Goal: Task Accomplishment & Management: Manage account settings

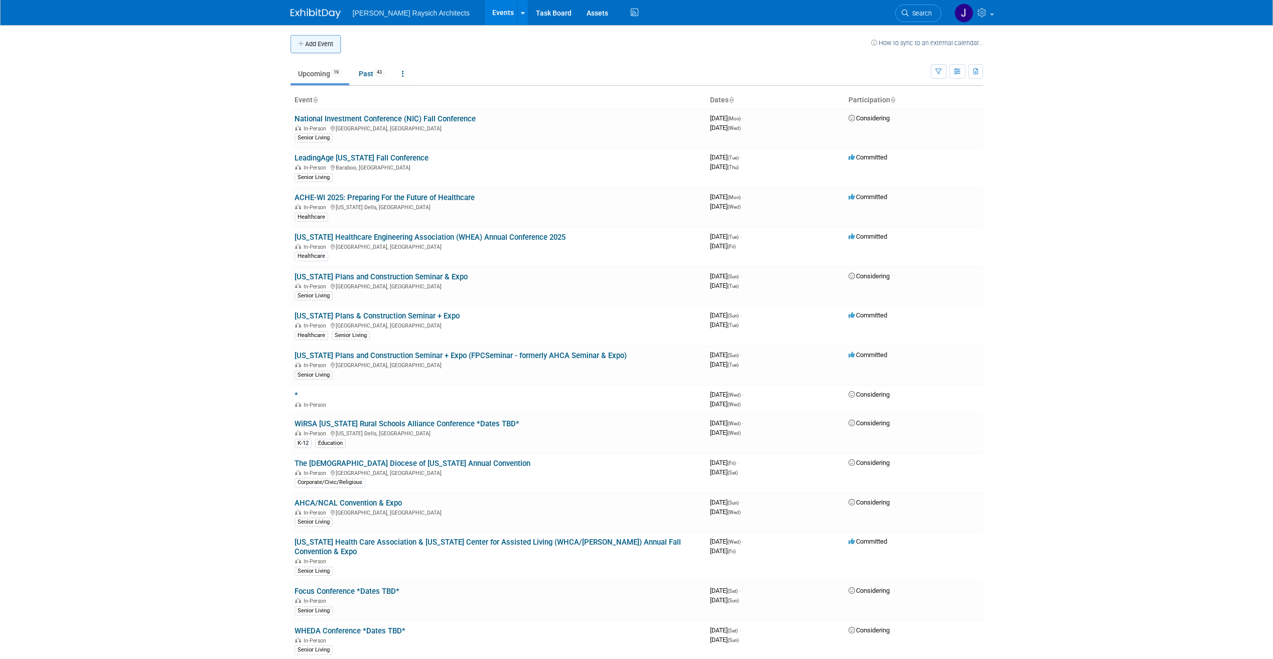
click at [310, 45] on button "Add Event" at bounding box center [316, 44] width 50 height 18
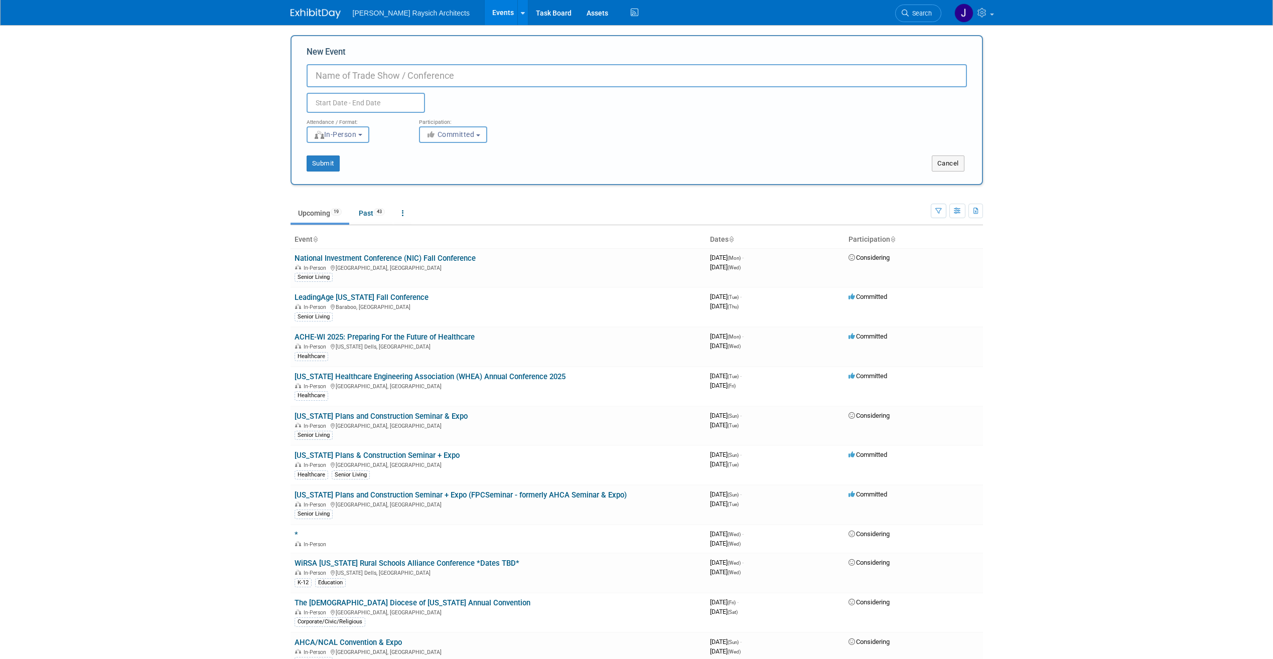
click at [433, 71] on input "New Event" at bounding box center [637, 75] width 660 height 23
paste input "2025 IHCA Convention + Trade Show"
type input "2025 IHCA Convention + Trade Show"
click at [396, 101] on input "text" at bounding box center [366, 103] width 118 height 20
click at [447, 124] on icon at bounding box center [450, 125] width 7 height 7
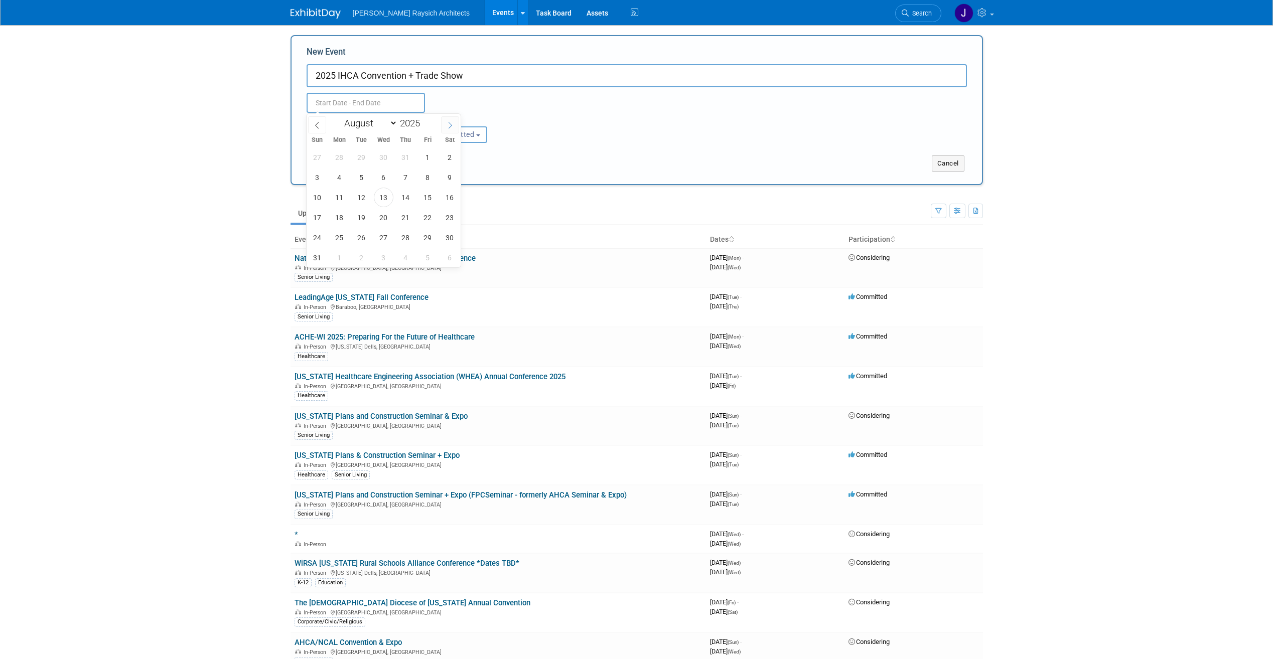
select select "8"
click at [340, 218] on span "22" at bounding box center [340, 218] width 20 height 20
click at [383, 219] on span "24" at bounding box center [384, 218] width 20 height 20
type input "[DATE] to [DATE]"
click at [472, 137] on span "Committed" at bounding box center [450, 134] width 49 height 8
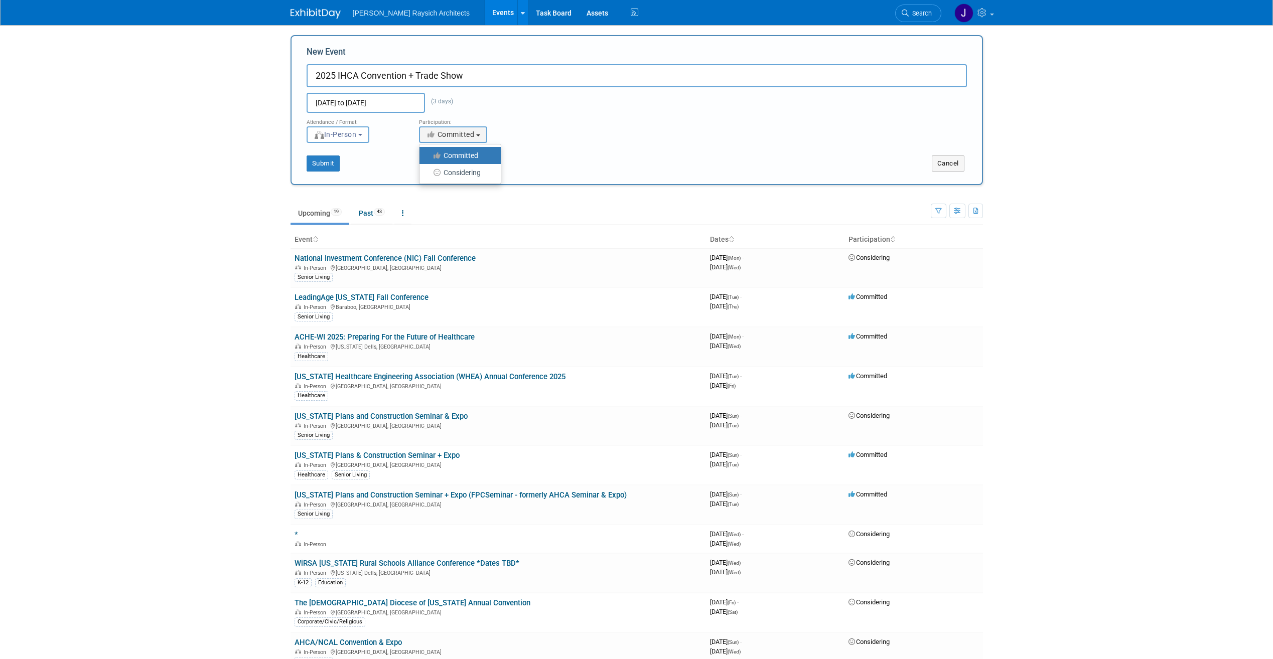
click at [464, 152] on label "Committed" at bounding box center [458, 155] width 66 height 13
click at [429, 153] on input "Committed" at bounding box center [425, 156] width 7 height 7
click at [545, 143] on div "Submit Cancel" at bounding box center [636, 157] width 675 height 29
click at [330, 167] on button "Submit" at bounding box center [323, 164] width 33 height 16
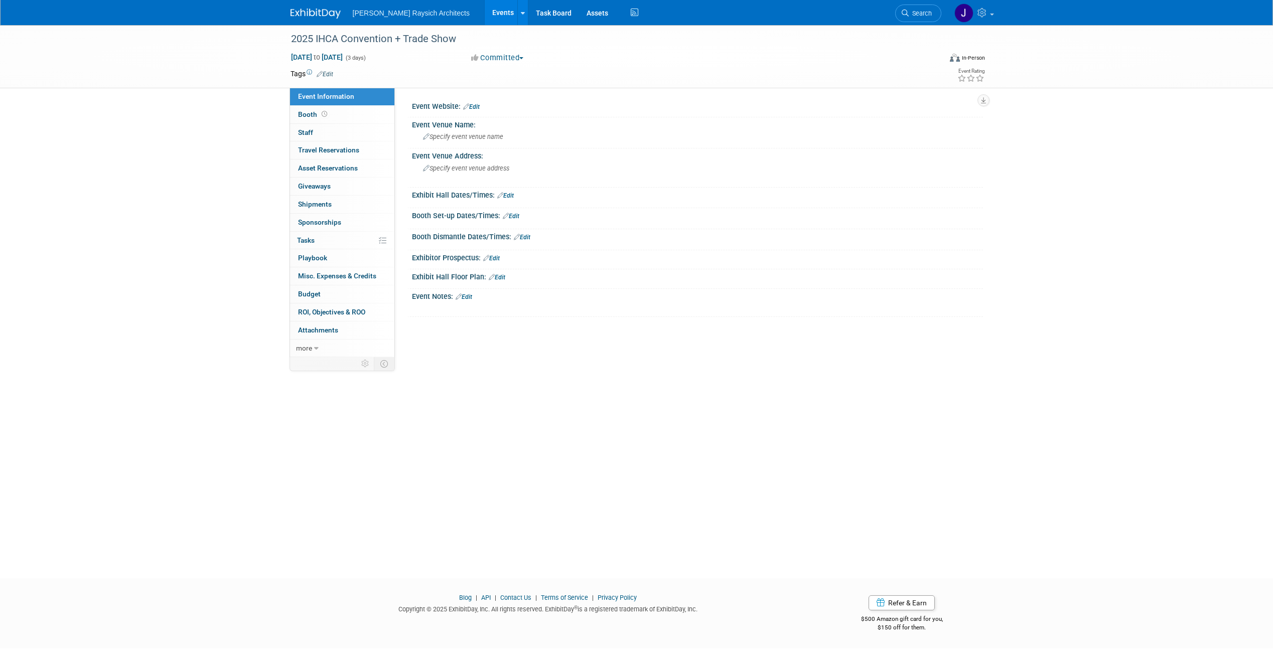
click at [329, 75] on link "Edit" at bounding box center [325, 74] width 17 height 7
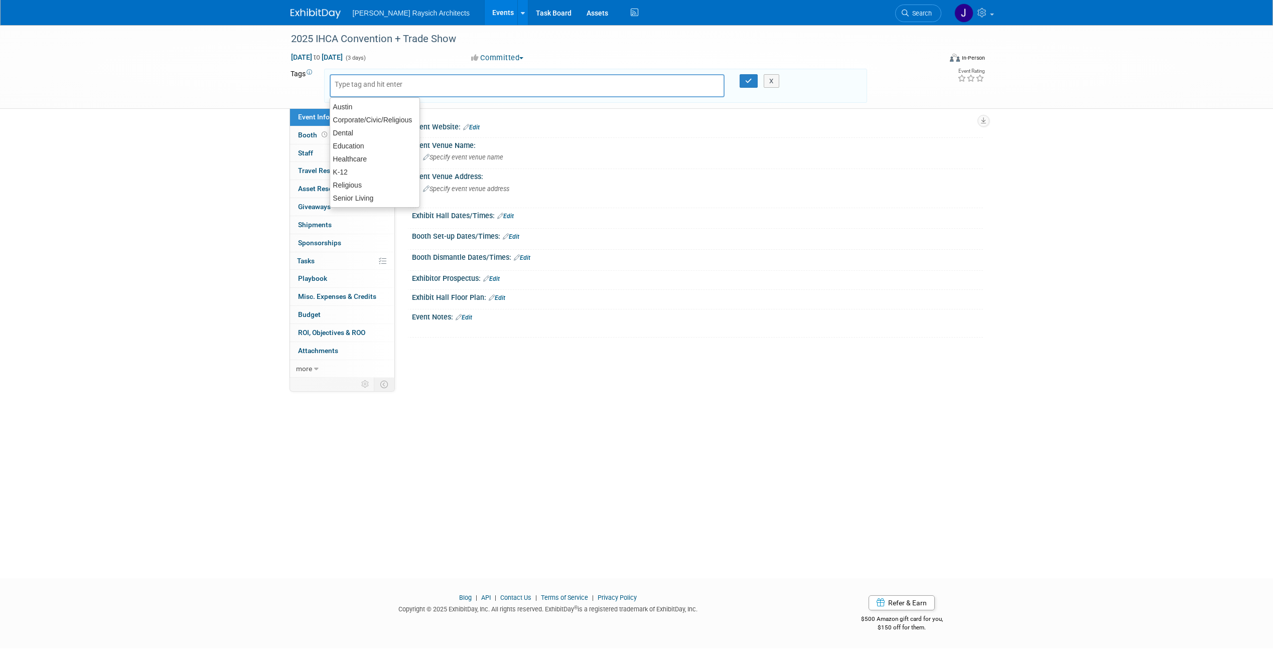
click at [408, 83] on input "text" at bounding box center [375, 84] width 80 height 10
click at [383, 158] on div "Healthcare" at bounding box center [375, 159] width 91 height 14
type input "Healthcare"
click at [423, 85] on input "text" at bounding box center [460, 87] width 141 height 10
type input "se"
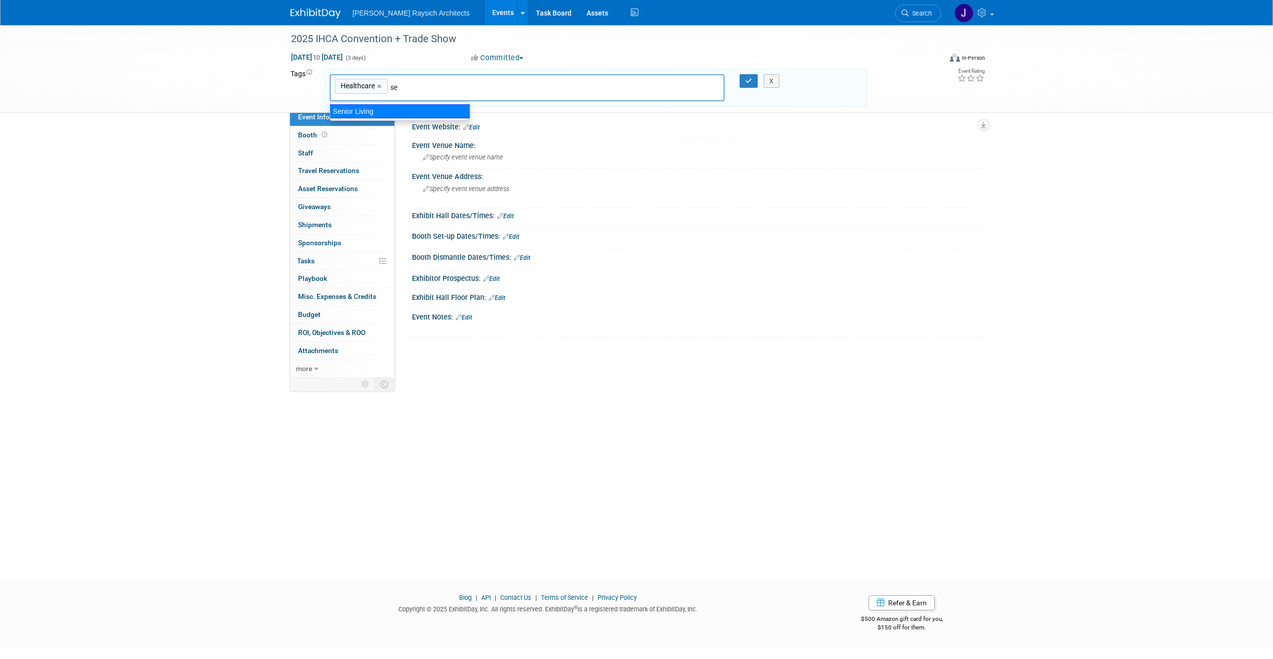
click at [402, 111] on div "Senior Living" at bounding box center [400, 111] width 141 height 14
type input "Healthcare, Senior Living"
click at [746, 82] on icon "button" at bounding box center [748, 81] width 7 height 7
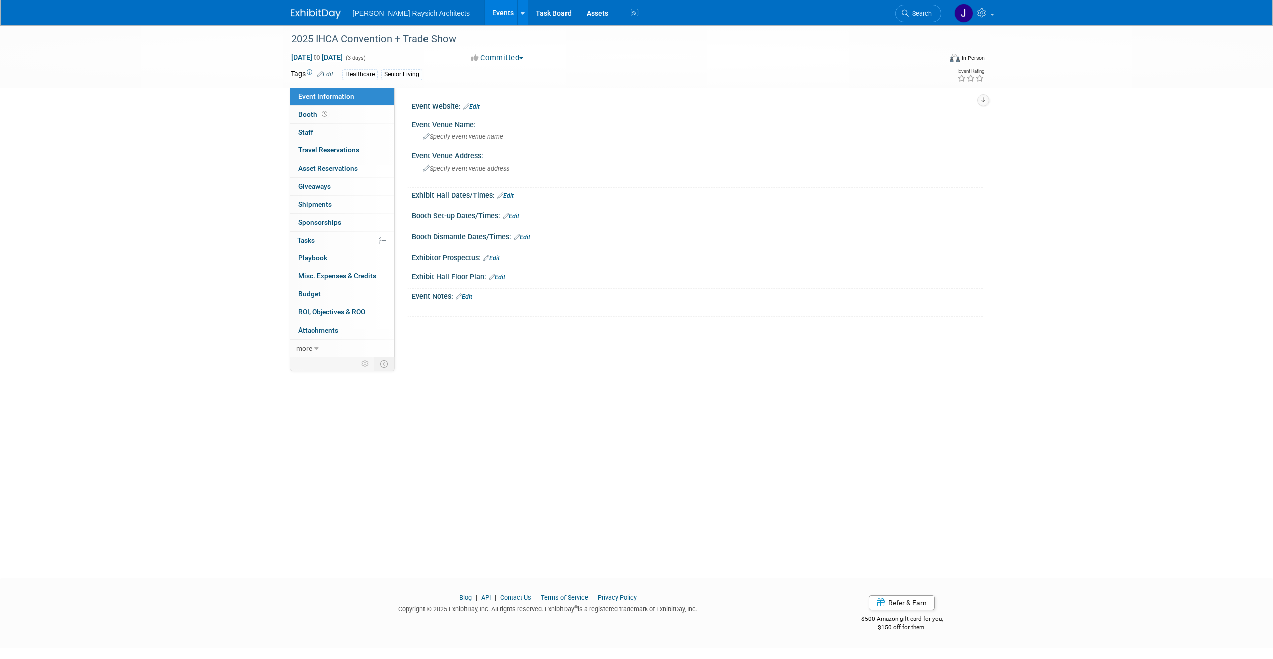
click at [477, 107] on link "Edit" at bounding box center [471, 106] width 17 height 7
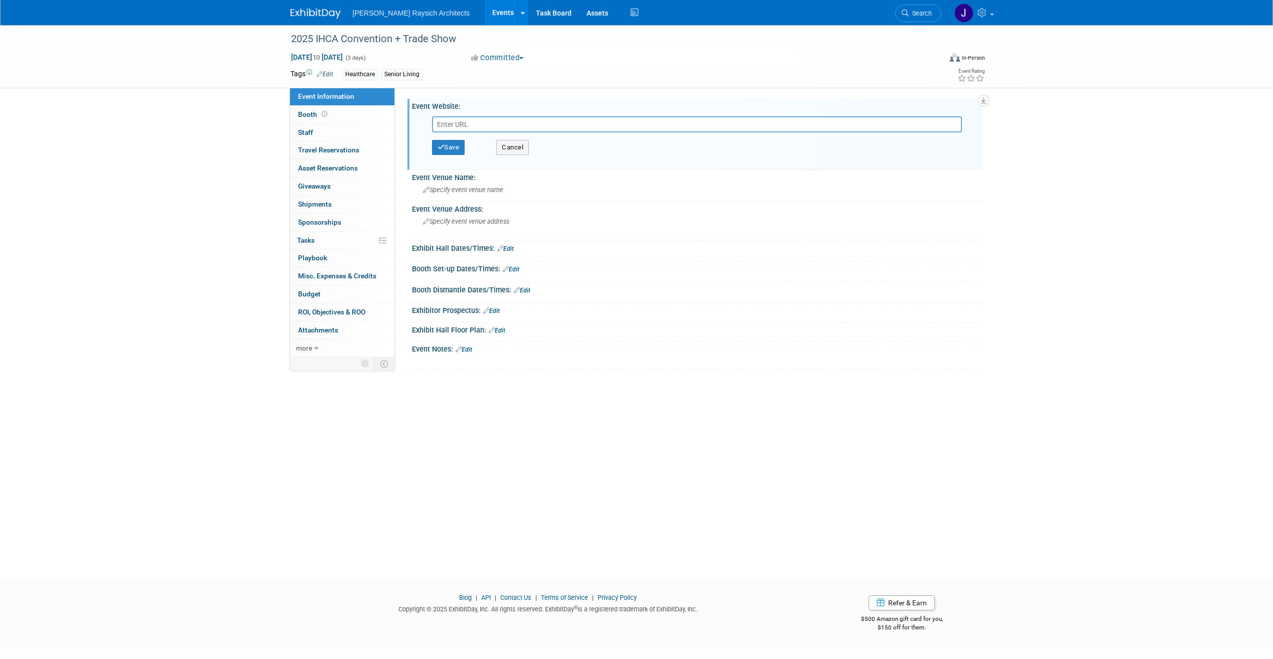
paste input "[URL][DOMAIN_NAME]"
click at [553, 127] on input "[URL][DOMAIN_NAME]" at bounding box center [697, 124] width 530 height 16
type input "[URL][DOMAIN_NAME]"
click at [675, 154] on div "Save Cancel" at bounding box center [699, 147] width 535 height 30
click at [453, 148] on button "Save" at bounding box center [448, 147] width 33 height 15
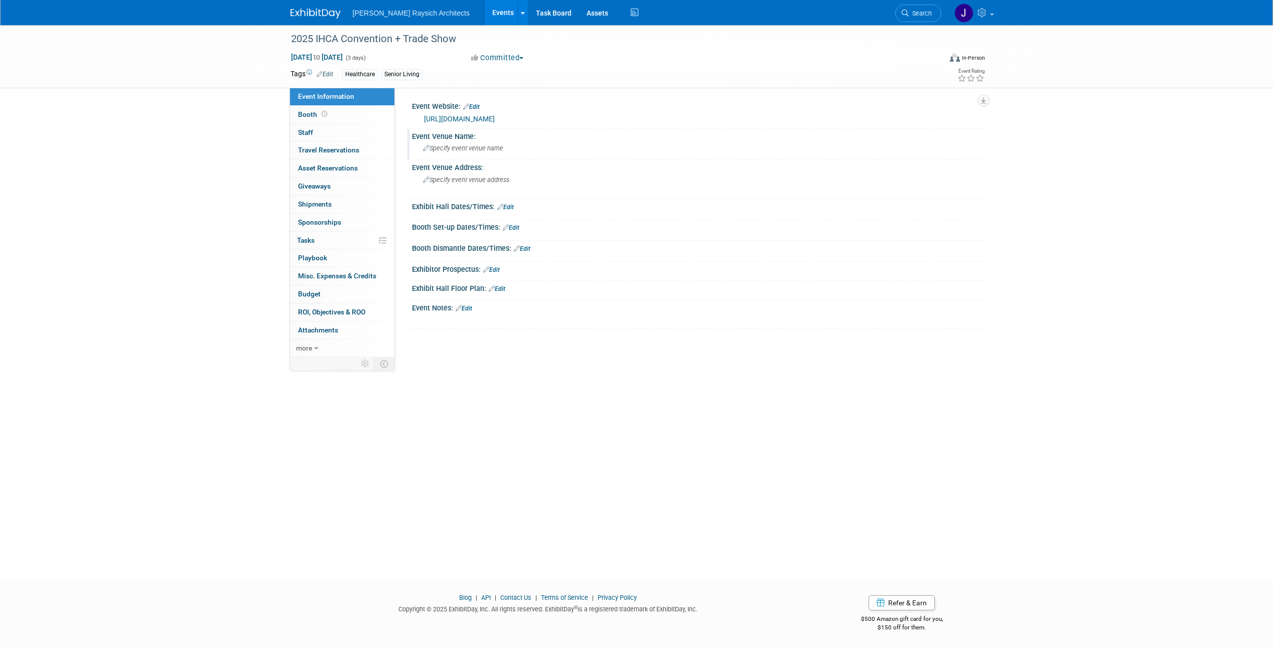
click at [500, 149] on span "Specify event venue name" at bounding box center [463, 149] width 80 height 8
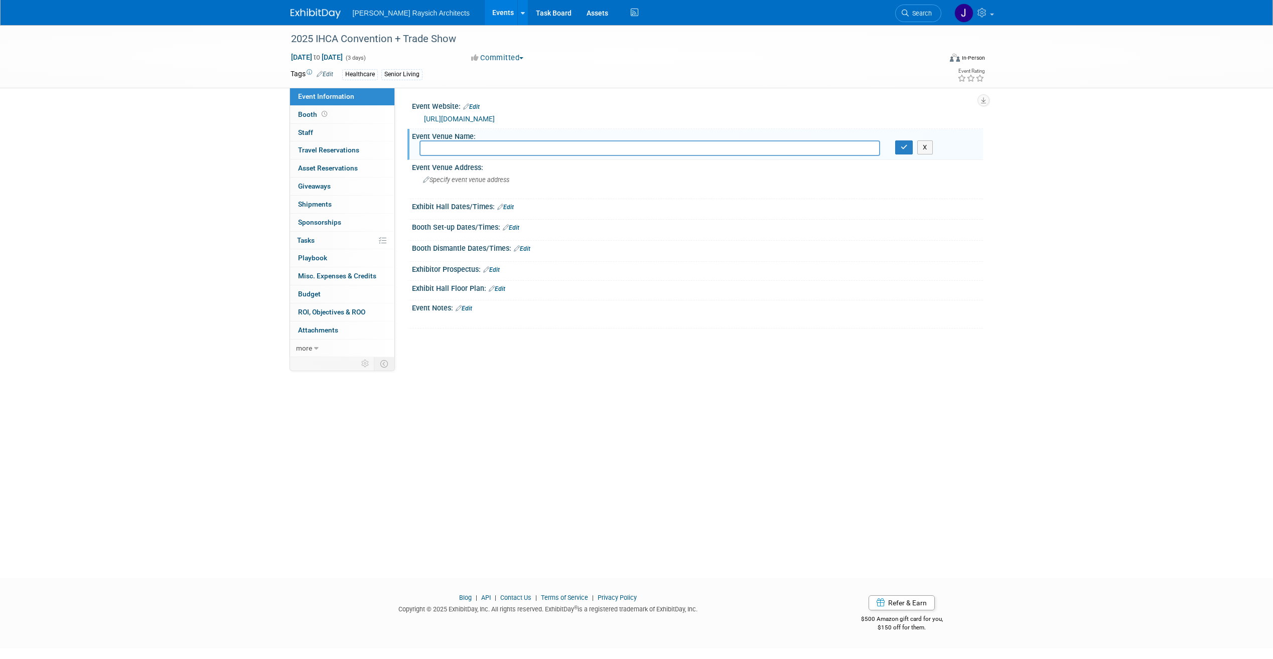
click at [520, 148] on input "text" at bounding box center [650, 149] width 461 height 16
paste input "Venue [GEOGRAPHIC_DATA] [STREET_ADDRESS]"
drag, startPoint x: 444, startPoint y: 149, endPoint x: 417, endPoint y: 151, distance: 27.2
click at [417, 151] on div "Venue [GEOGRAPHIC_DATA] [STREET_ADDRESS]" at bounding box center [650, 149] width 476 height 16
drag, startPoint x: 530, startPoint y: 148, endPoint x: 671, endPoint y: 146, distance: 141.0
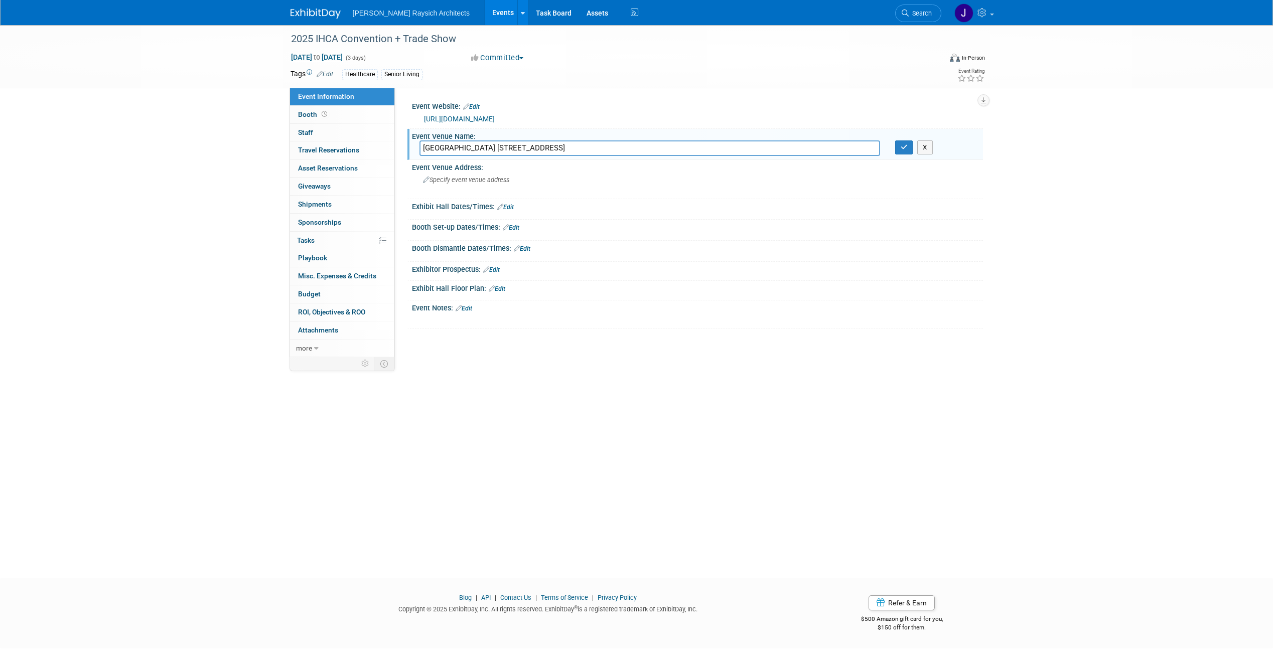
click at [671, 146] on input "[GEOGRAPHIC_DATA] [STREET_ADDRESS]" at bounding box center [650, 149] width 461 height 16
type input "[GEOGRAPHIC_DATA]"
click at [908, 145] on button "button" at bounding box center [904, 148] width 18 height 14
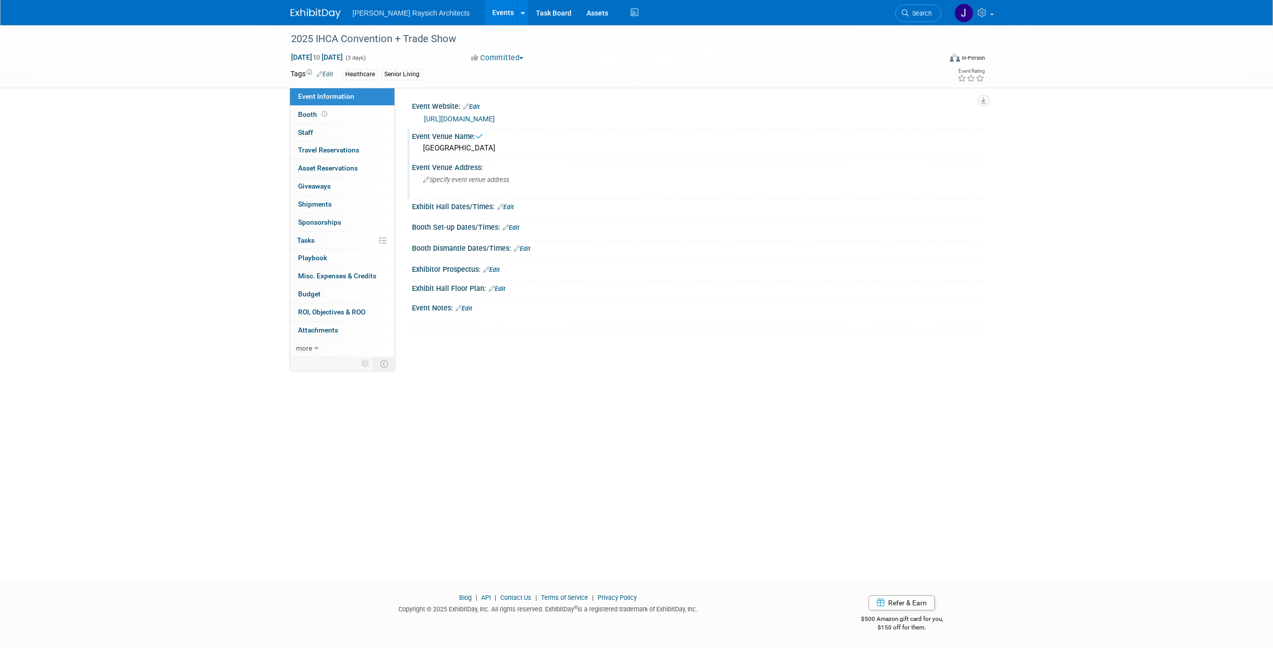
click at [515, 181] on div "Specify event venue address" at bounding box center [531, 183] width 223 height 23
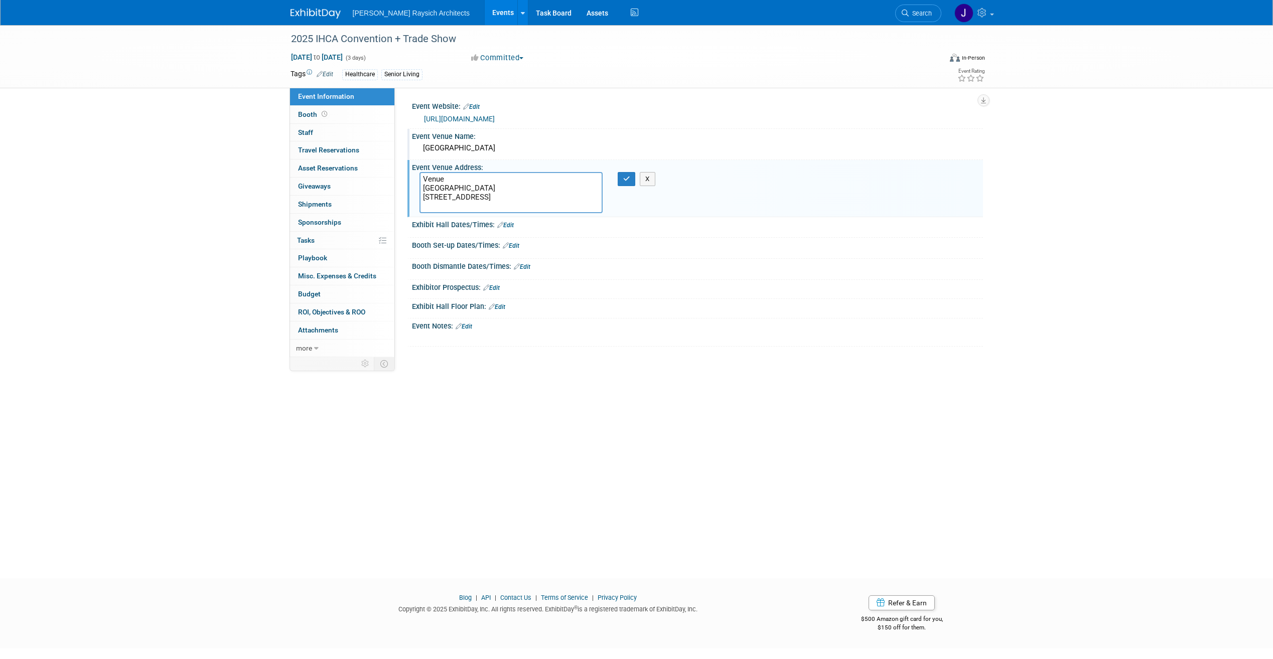
drag, startPoint x: 459, startPoint y: 180, endPoint x: 404, endPoint y: 180, distance: 54.7
click at [404, 180] on div "Event Website: Edit [URL][DOMAIN_NAME] [URL][DOMAIN_NAME] Save Cancel Event Ven…" at bounding box center [689, 222] width 588 height 269
click at [423, 187] on textarea "[GEOGRAPHIC_DATA] [STREET_ADDRESS]" at bounding box center [511, 192] width 183 height 41
drag, startPoint x: 531, startPoint y: 180, endPoint x: 402, endPoint y: 179, distance: 128.5
click at [402, 179] on div "Event Website: Edit [URL][DOMAIN_NAME] [URL][DOMAIN_NAME] Save Cancel Event Ven…" at bounding box center [689, 222] width 588 height 269
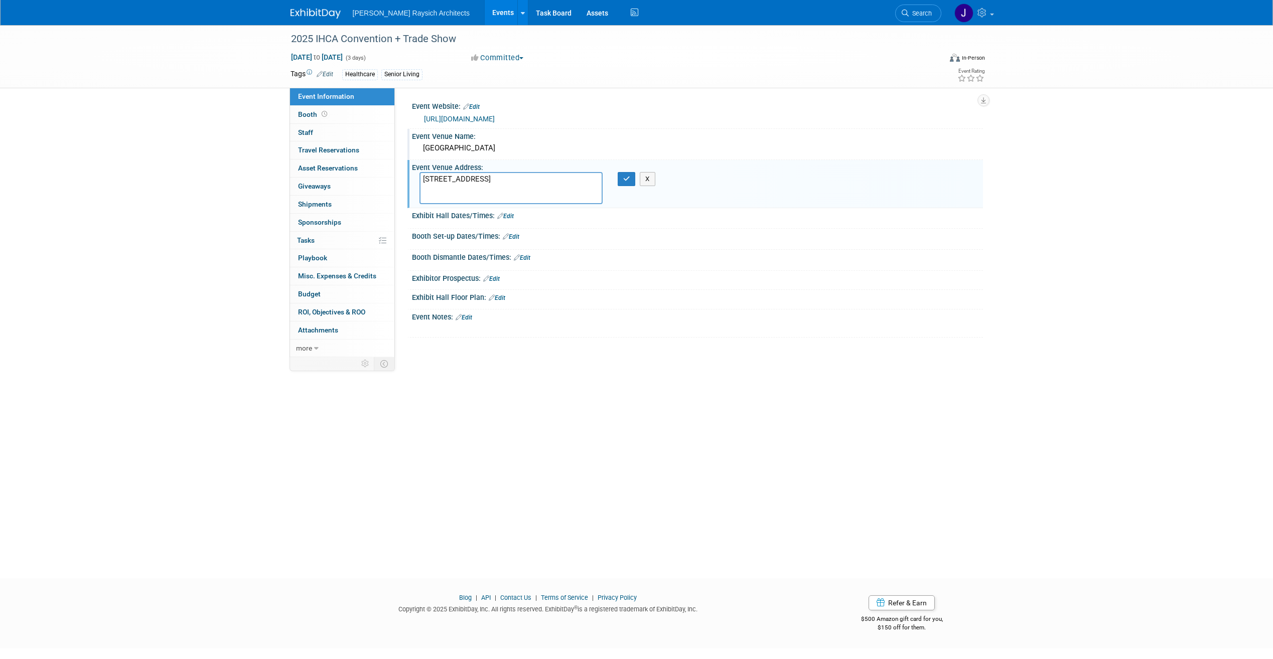
click at [425, 188] on textarea "[STREET_ADDRESS]" at bounding box center [511, 188] width 183 height 32
click at [421, 187] on textarea "[STREET_ADDRESS]" at bounding box center [511, 188] width 183 height 32
click at [423, 187] on textarea "[STREET_ADDRESS]" at bounding box center [511, 183] width 183 height 23
type textarea "[STREET_ADDRESS]"
click at [625, 177] on icon "button" at bounding box center [626, 179] width 7 height 7
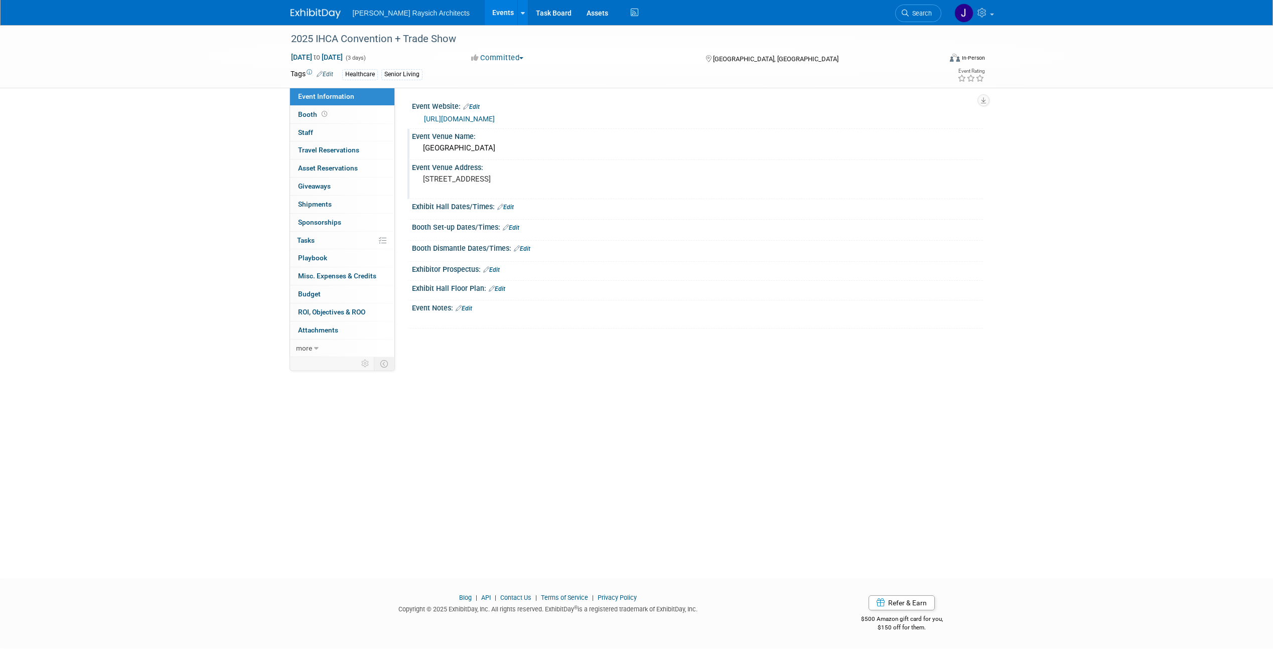
click at [510, 205] on link "Edit" at bounding box center [505, 207] width 17 height 7
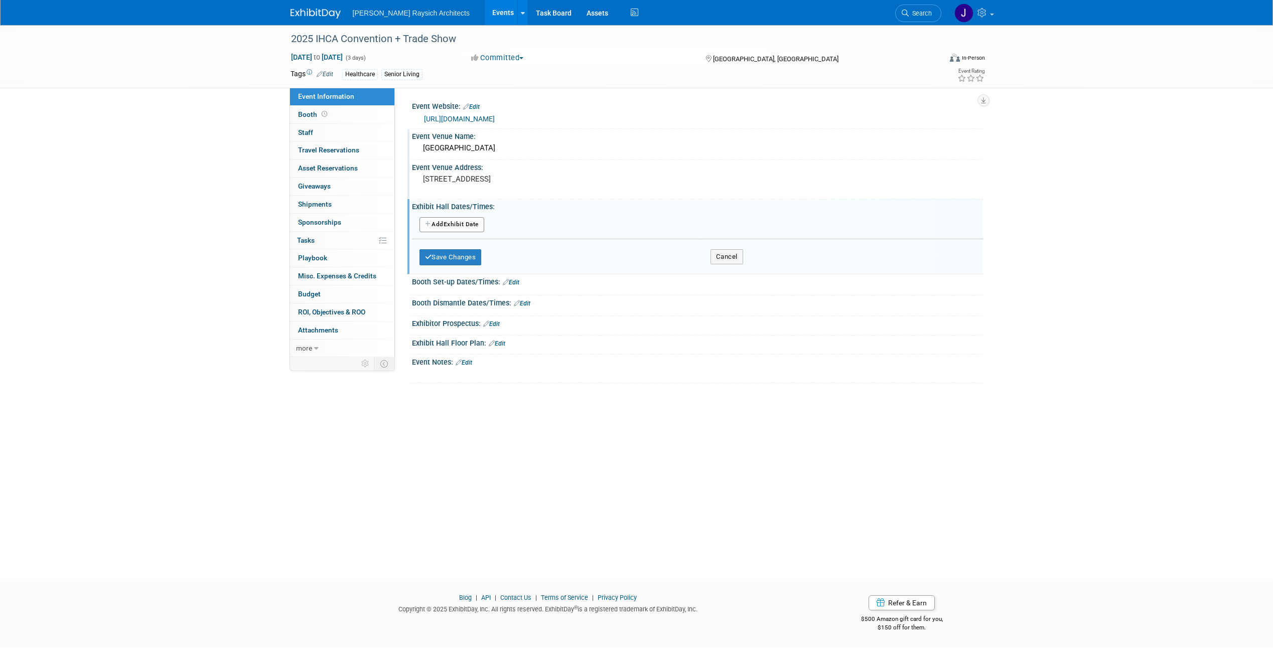
click at [459, 225] on button "Add Another Exhibit Date" at bounding box center [452, 224] width 65 height 15
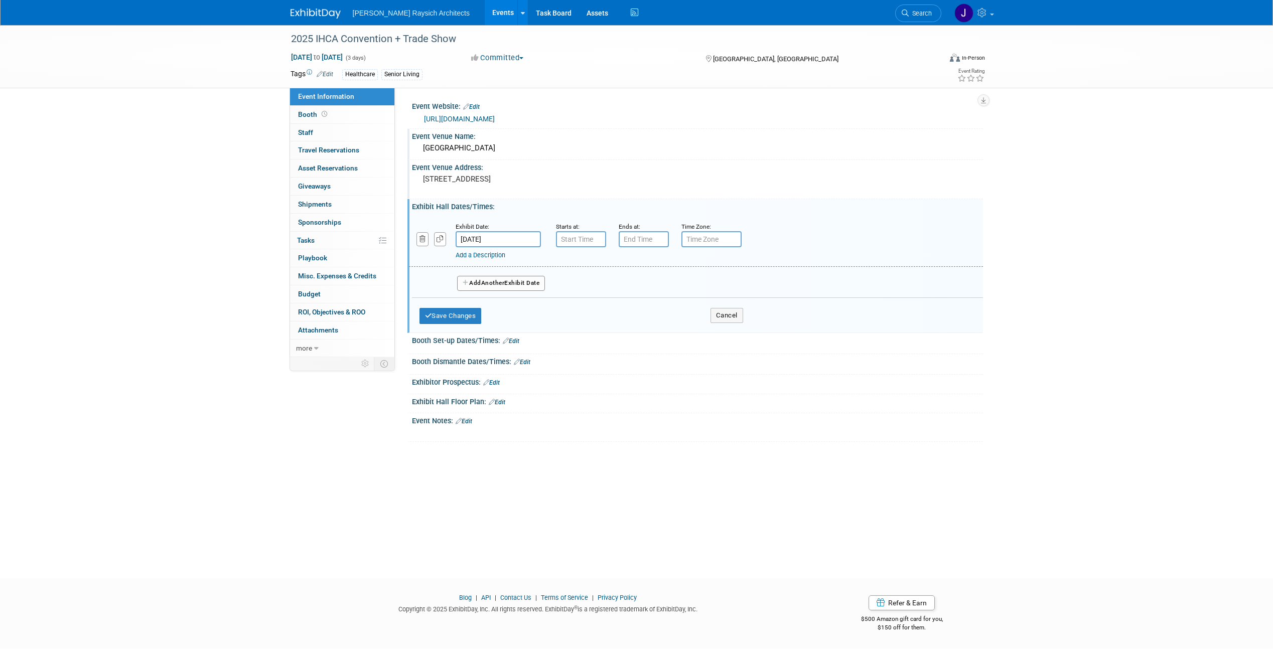
click at [494, 256] on link "Add a Description" at bounding box center [481, 255] width 50 height 8
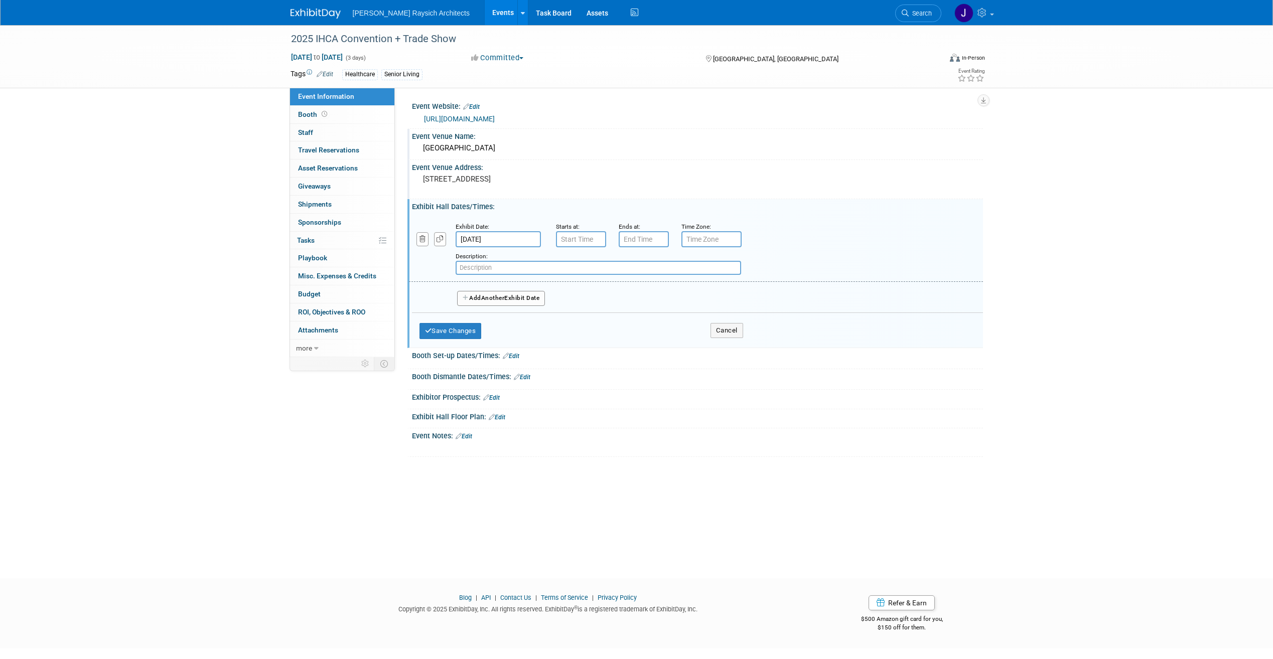
click at [494, 256] on div "Description:" at bounding box center [670, 263] width 429 height 24
click at [488, 235] on input "[DATE]" at bounding box center [498, 239] width 85 height 16
type input "7:00 AM"
click at [598, 239] on input "7:00 AM" at bounding box center [581, 239] width 50 height 16
type input "7:00 PM"
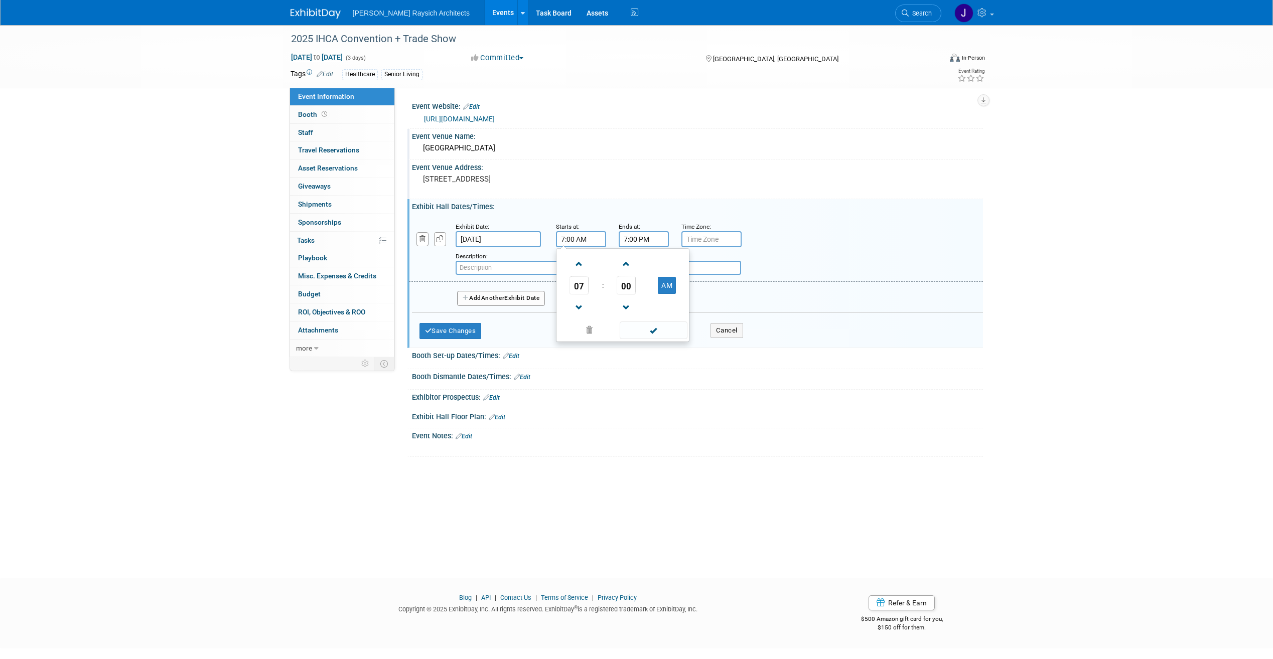
click at [631, 237] on input "7:00 PM" at bounding box center [644, 239] width 50 height 16
click at [803, 262] on div "Description:" at bounding box center [670, 263] width 429 height 24
click at [661, 239] on input "7:00 PM" at bounding box center [644, 239] width 50 height 16
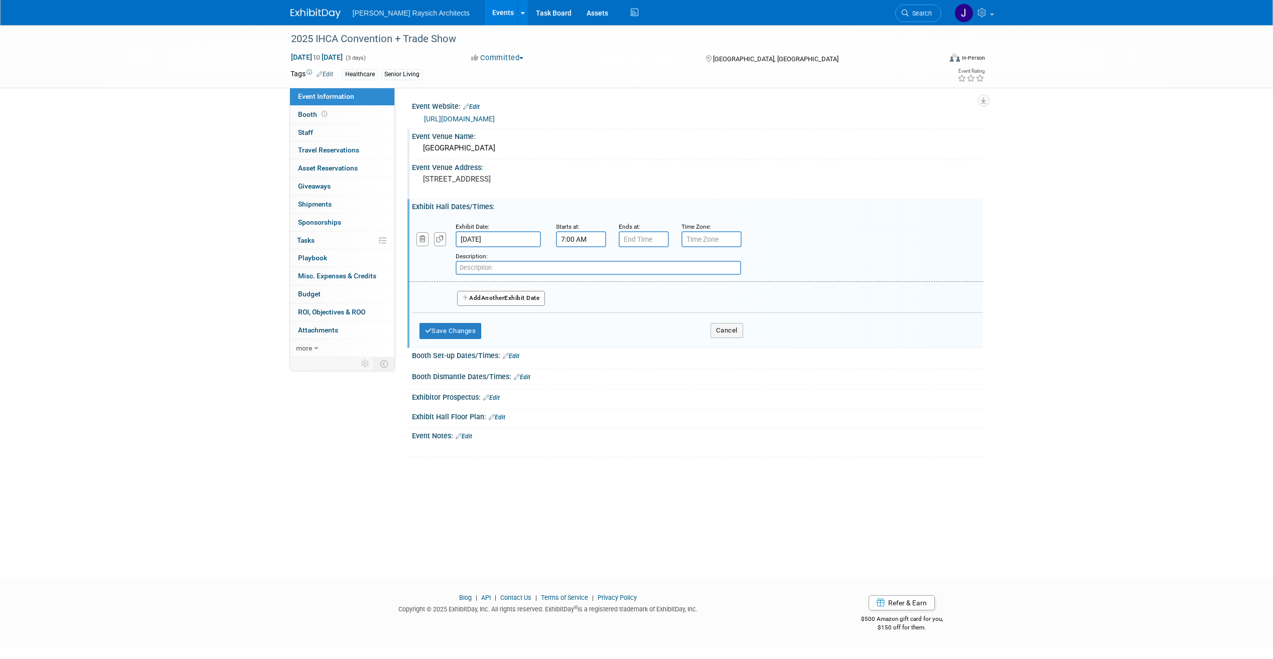
click at [772, 212] on div "Exhibit Date: [DATE] Starts at: 7:00 AM Ends at: Time Zone: Apply to all Add a …" at bounding box center [697, 278] width 571 height 134
click at [557, 266] on input "text" at bounding box center [599, 268] width 286 height 14
type input "S"
type input "Start date"
click at [501, 299] on span "Another" at bounding box center [493, 298] width 24 height 7
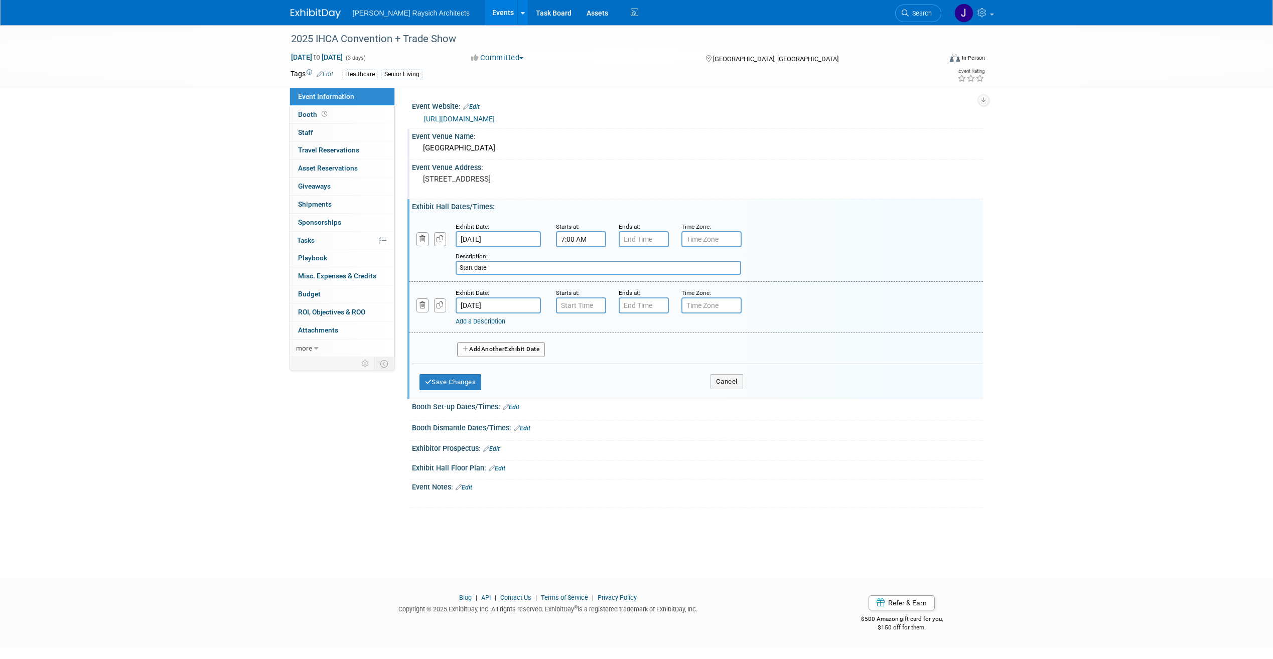
click at [486, 302] on input "[DATE]" at bounding box center [498, 306] width 85 height 16
click at [530, 413] on span "24" at bounding box center [533, 417] width 20 height 20
type input "[DATE]"
click at [633, 299] on input "7:00 PM" at bounding box center [644, 306] width 50 height 16
click at [637, 351] on span "07" at bounding box center [641, 352] width 19 height 18
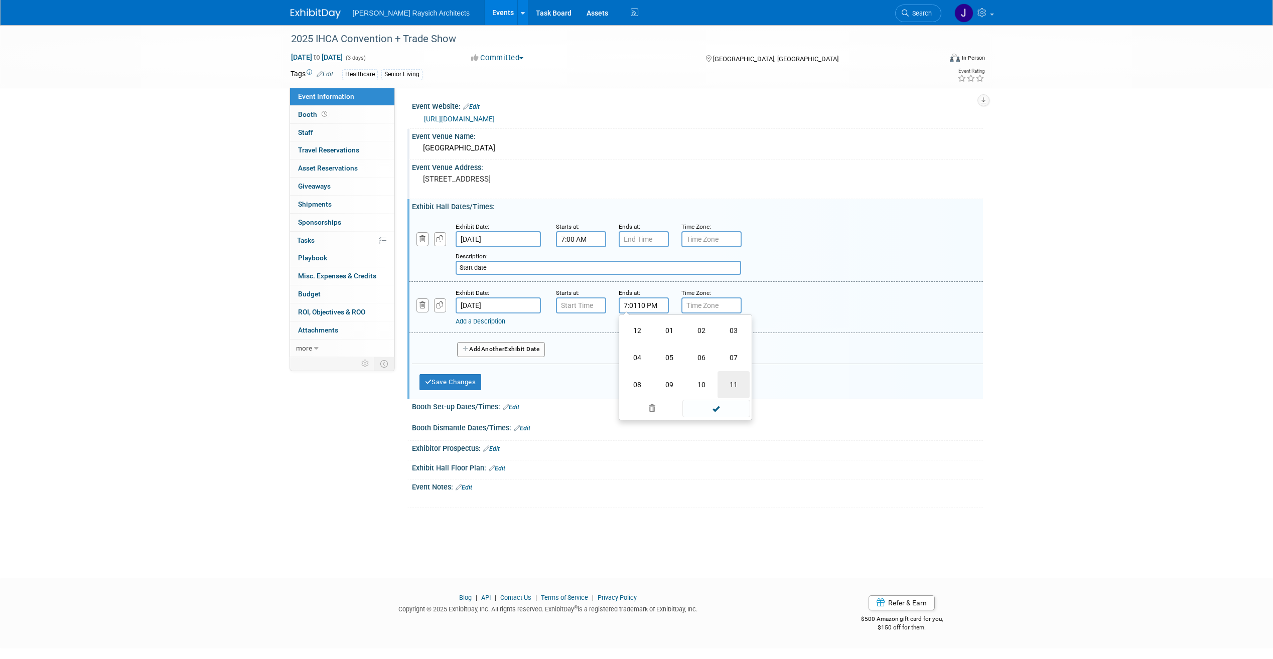
click at [721, 380] on td "11" at bounding box center [734, 384] width 32 height 27
click at [694, 356] on span "00" at bounding box center [689, 352] width 19 height 18
click at [703, 358] on td "30" at bounding box center [702, 357] width 32 height 27
click at [736, 355] on button "PM" at bounding box center [730, 351] width 18 height 17
type input "11:30 AM"
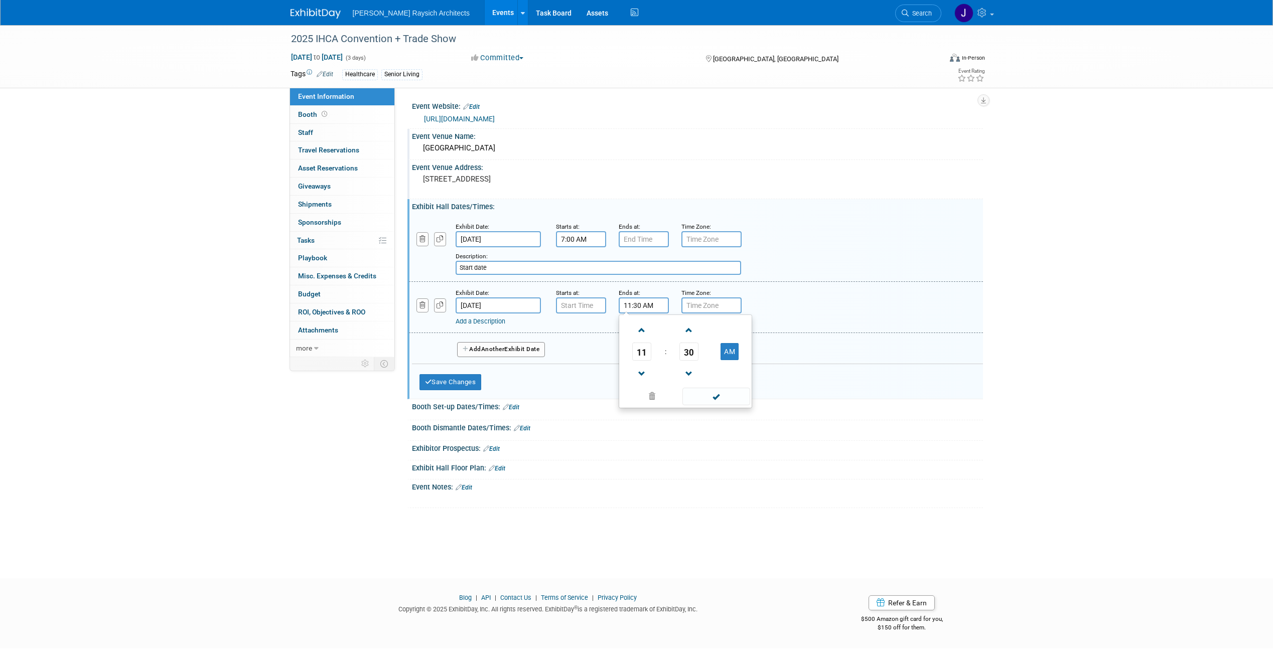
click at [779, 307] on div "Add a Description Description:" at bounding box center [695, 307] width 589 height 39
click at [490, 321] on link "Add a Description" at bounding box center [481, 322] width 50 height 8
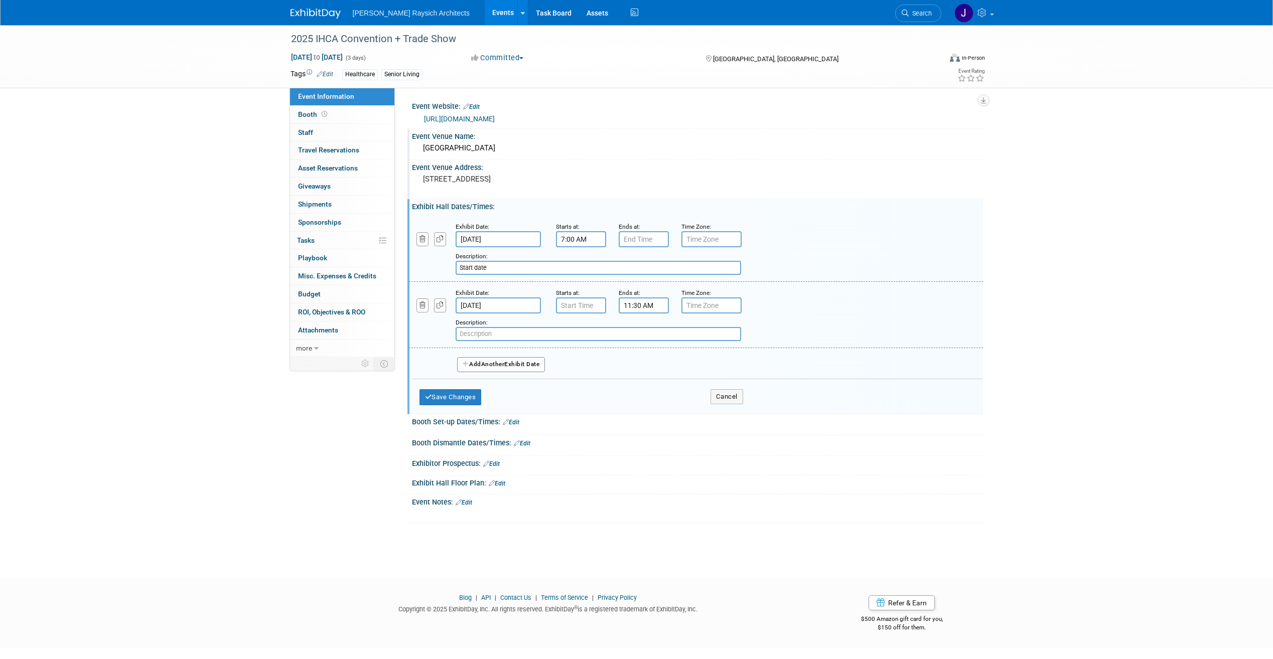
click at [497, 333] on input "text" at bounding box center [599, 334] width 286 height 14
type input "End date"
click at [476, 400] on button "Save Changes" at bounding box center [451, 397] width 62 height 16
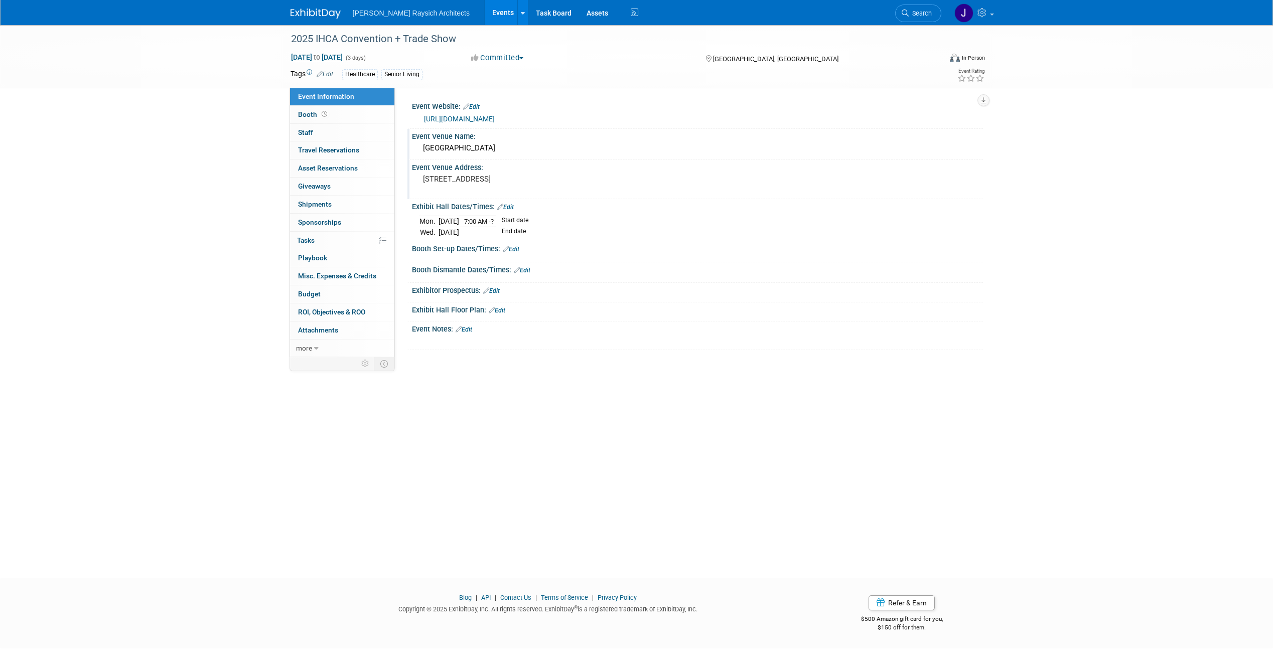
click at [513, 206] on link "Edit" at bounding box center [505, 207] width 17 height 7
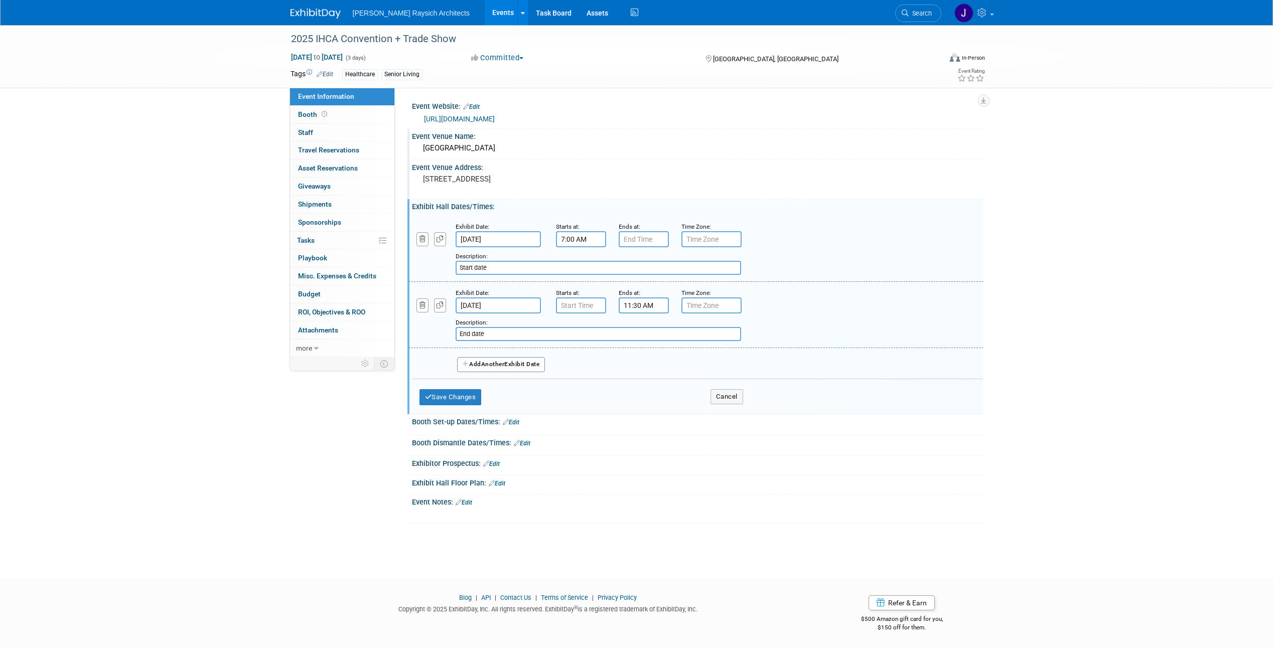
type input "7:00 AM"
click at [588, 302] on input "7:00 AM" at bounding box center [581, 306] width 50 height 16
click at [456, 394] on button "Save Changes" at bounding box center [451, 397] width 62 height 16
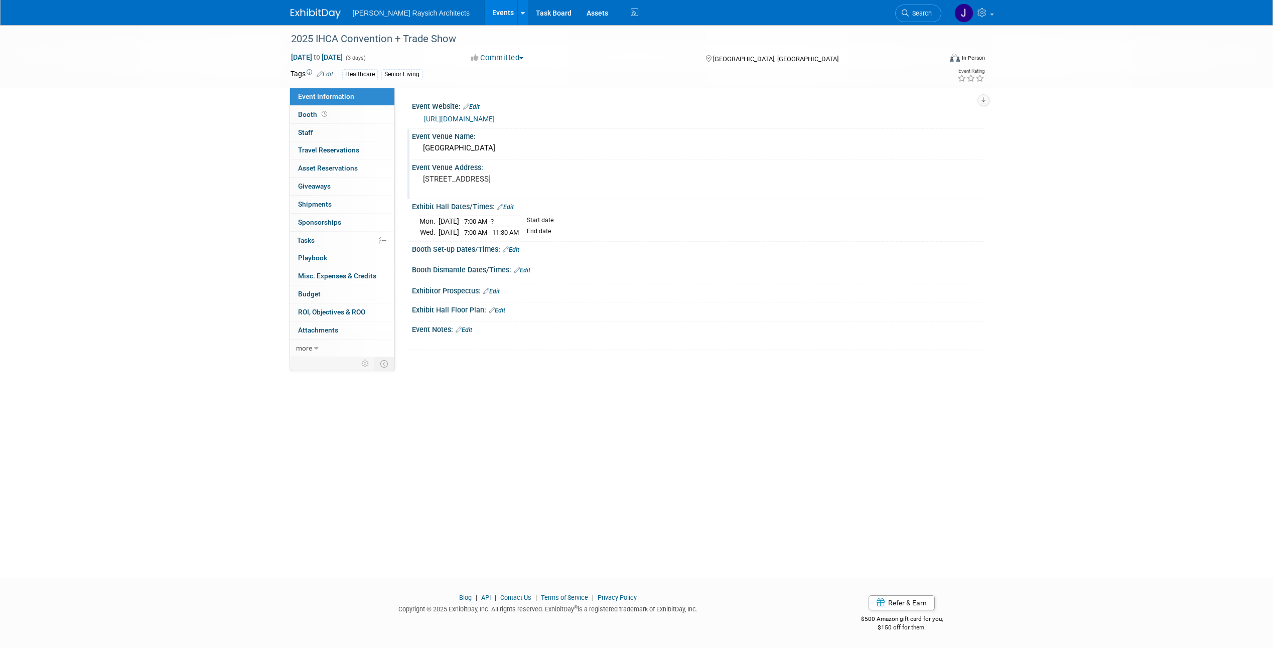
click at [512, 208] on link "Edit" at bounding box center [505, 207] width 17 height 7
select select "8"
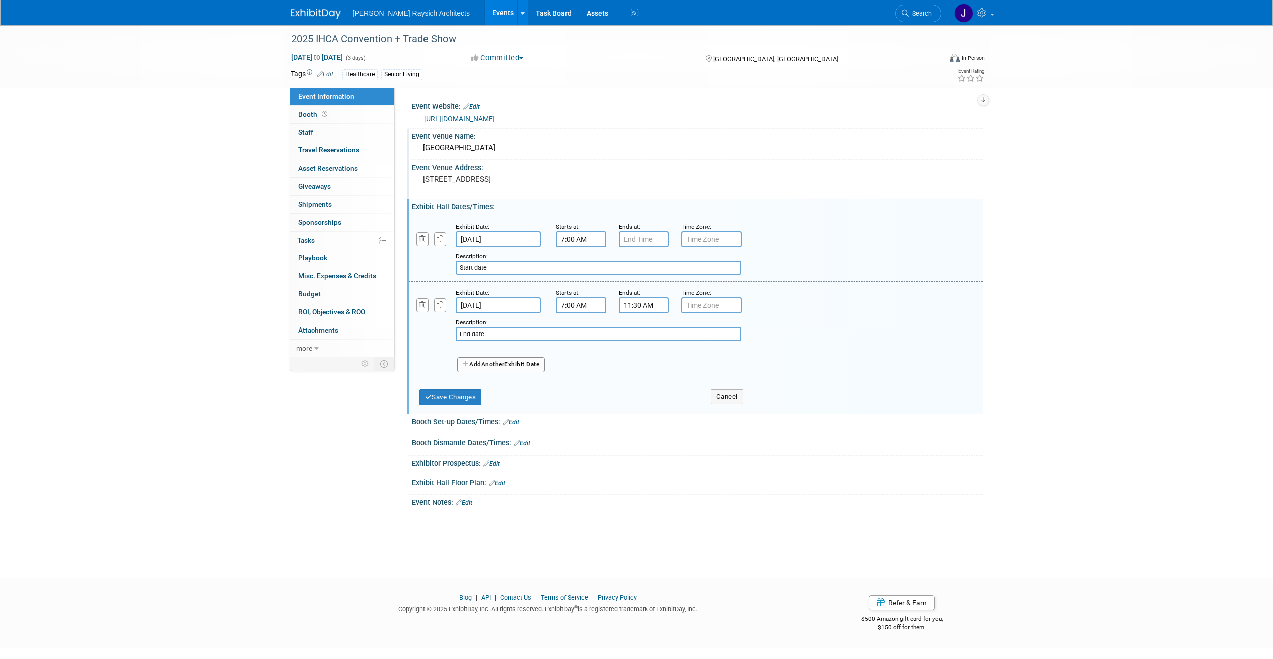
click at [509, 363] on button "Add Another Exhibit Date" at bounding box center [501, 364] width 88 height 15
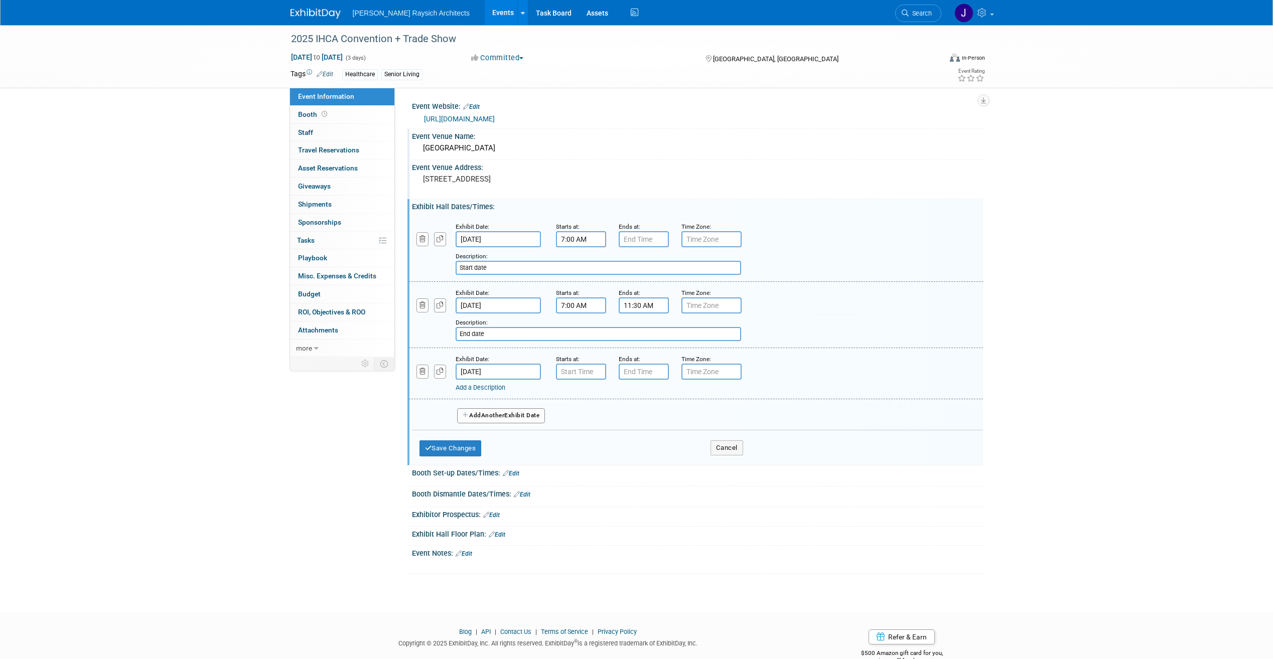
click at [482, 302] on input "[DATE]" at bounding box center [498, 306] width 85 height 16
click at [517, 418] on span "23" at bounding box center [511, 417] width 20 height 20
type input "[DATE]"
click at [479, 369] on input "[DATE]" at bounding box center [498, 372] width 85 height 16
click at [536, 481] on span "24" at bounding box center [533, 483] width 20 height 20
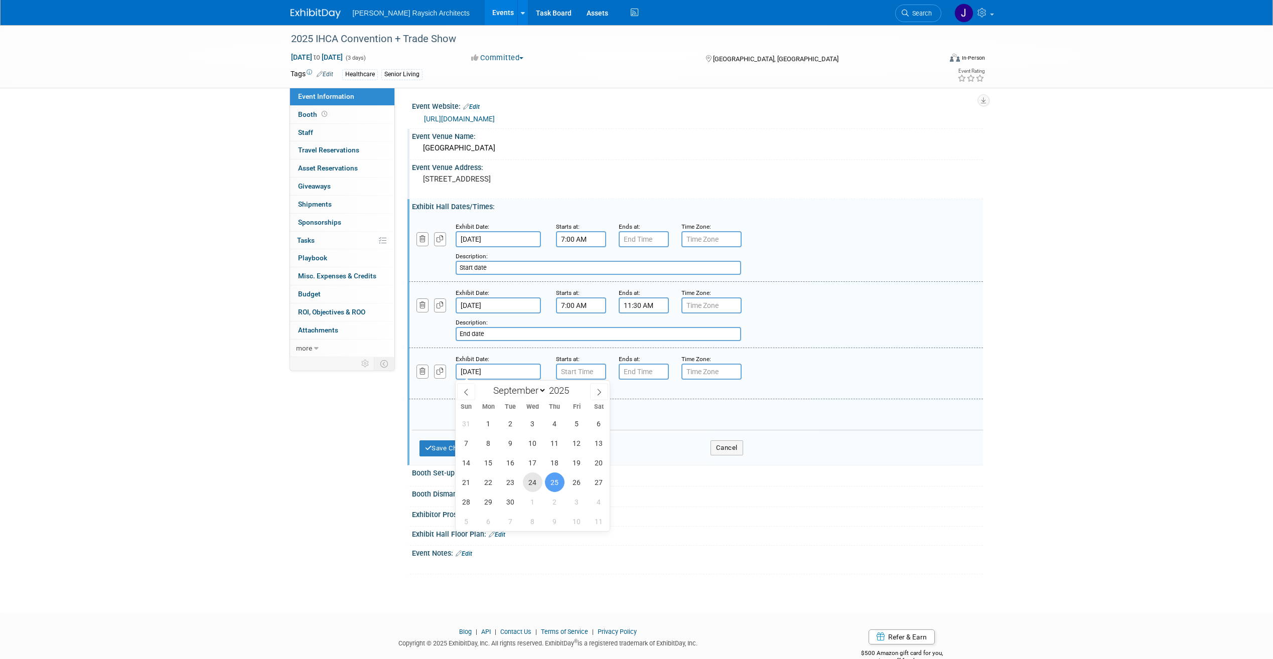
type input "[DATE]"
click at [651, 237] on input "7:00 PM" at bounding box center [644, 239] width 50 height 16
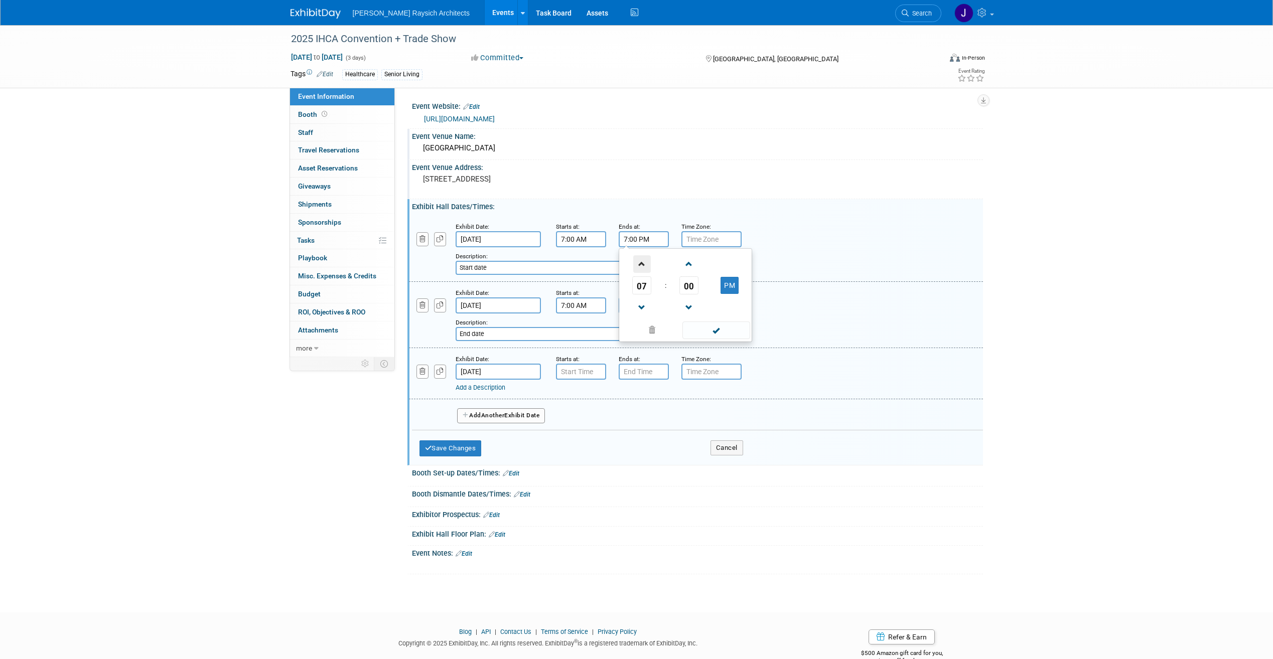
click at [642, 263] on span at bounding box center [642, 264] width 18 height 18
click at [636, 257] on span at bounding box center [642, 264] width 18 height 18
type input "10:00 PM"
click at [811, 228] on div "Add a Description Description: Start date" at bounding box center [695, 248] width 589 height 54
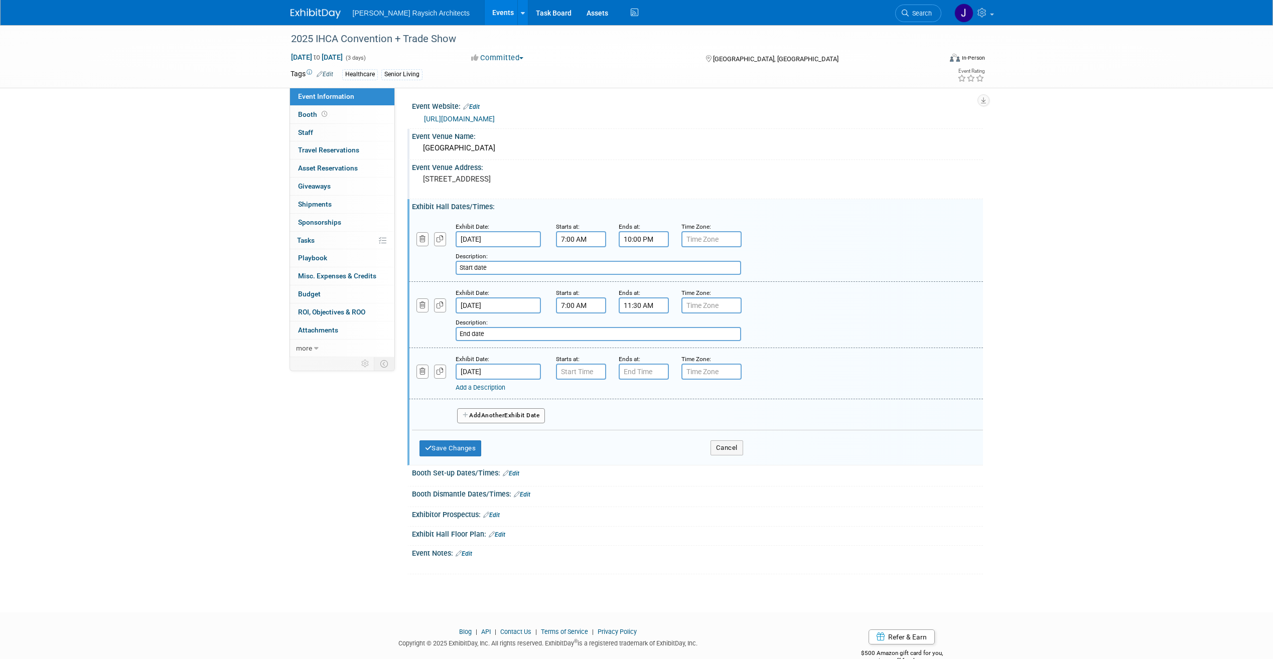
click at [528, 269] on input "Start date" at bounding box center [599, 268] width 286 height 14
click at [512, 329] on input "End date" at bounding box center [599, 334] width 286 height 14
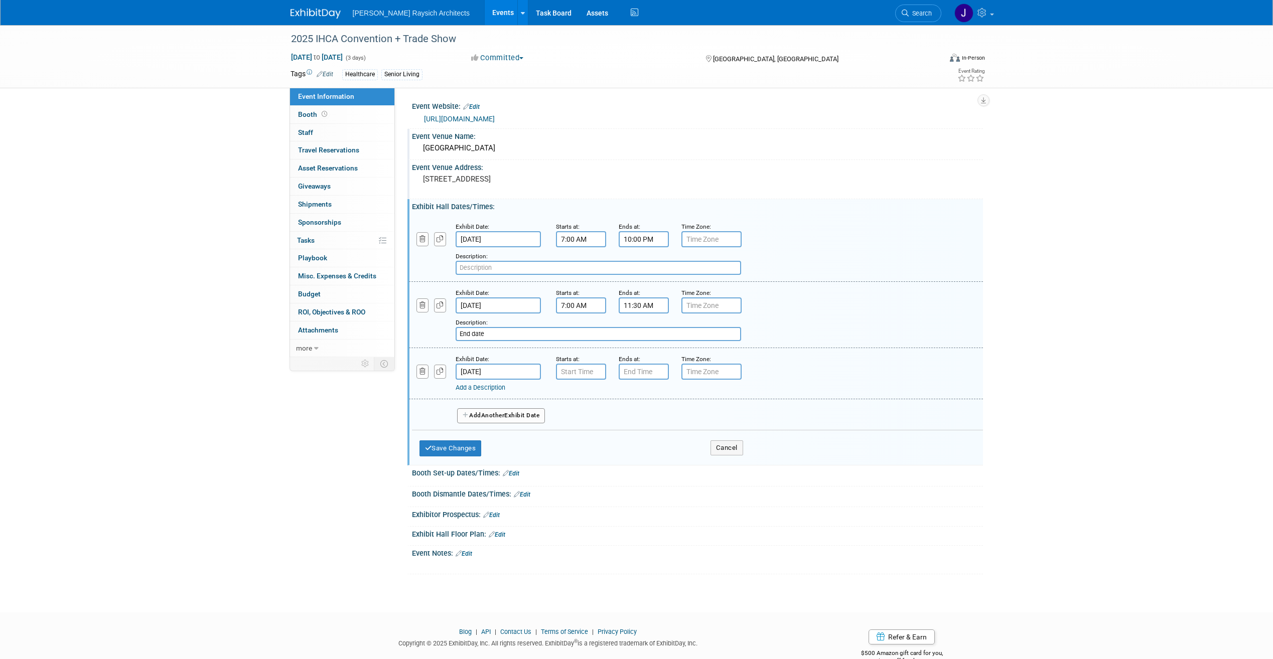
click at [512, 329] on input "End date" at bounding box center [599, 334] width 286 height 14
click at [639, 305] on input "11:30 AM" at bounding box center [644, 306] width 50 height 16
click at [637, 345] on span "11" at bounding box center [641, 352] width 19 height 18
click at [709, 384] on td "10" at bounding box center [702, 384] width 32 height 27
click at [688, 356] on span "30" at bounding box center [689, 352] width 19 height 18
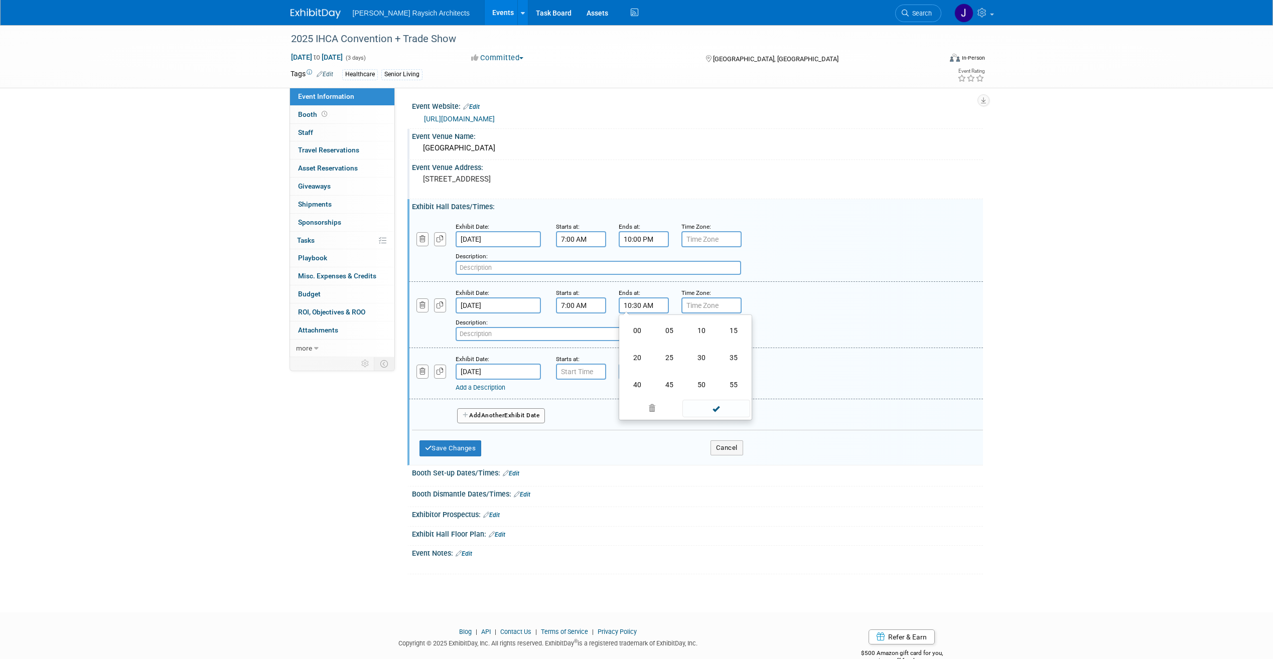
drag, startPoint x: 629, startPoint y: 333, endPoint x: 637, endPoint y: 326, distance: 10.6
click at [630, 333] on td "00" at bounding box center [637, 330] width 32 height 27
click at [650, 305] on input "10:00 AM" at bounding box center [644, 306] width 50 height 16
click at [734, 345] on button "AM" at bounding box center [730, 351] width 18 height 17
type input "10:00 PM"
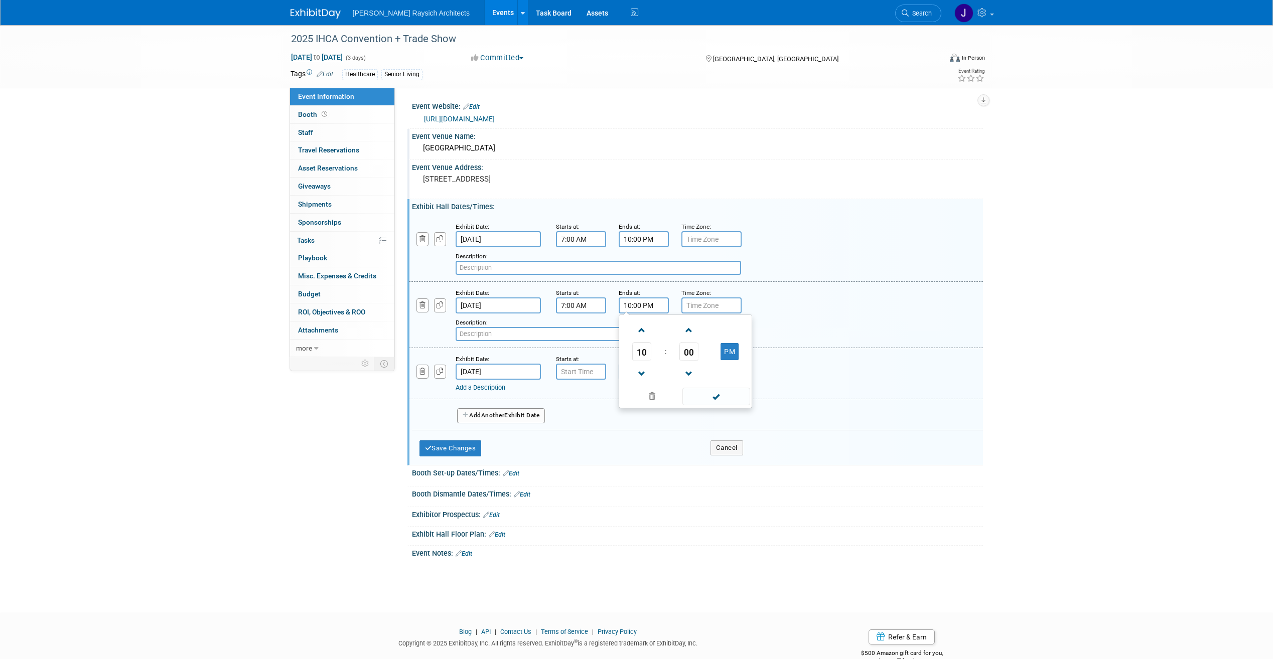
click at [769, 319] on div "Description:" at bounding box center [670, 329] width 429 height 24
click at [580, 376] on input "7:00 AM" at bounding box center [581, 372] width 50 height 16
click at [629, 421] on span "00" at bounding box center [626, 418] width 19 height 18
click at [629, 419] on td "30" at bounding box center [639, 424] width 32 height 27
type input "7:30 AM"
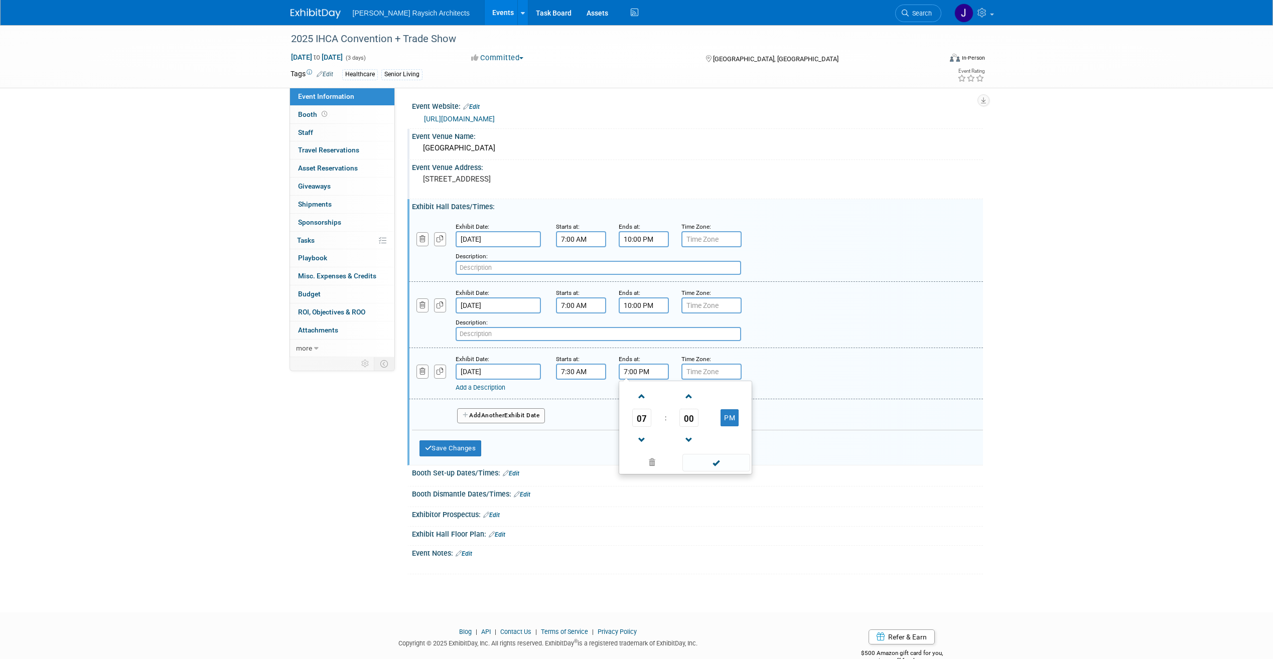
click at [649, 372] on input "7:00 PM" at bounding box center [644, 372] width 50 height 16
click at [643, 424] on span "07" at bounding box center [641, 418] width 19 height 18
click at [729, 448] on td "11" at bounding box center [734, 451] width 32 height 27
click at [698, 423] on span "00" at bounding box center [689, 418] width 19 height 18
click at [700, 423] on td "30" at bounding box center [702, 424] width 32 height 27
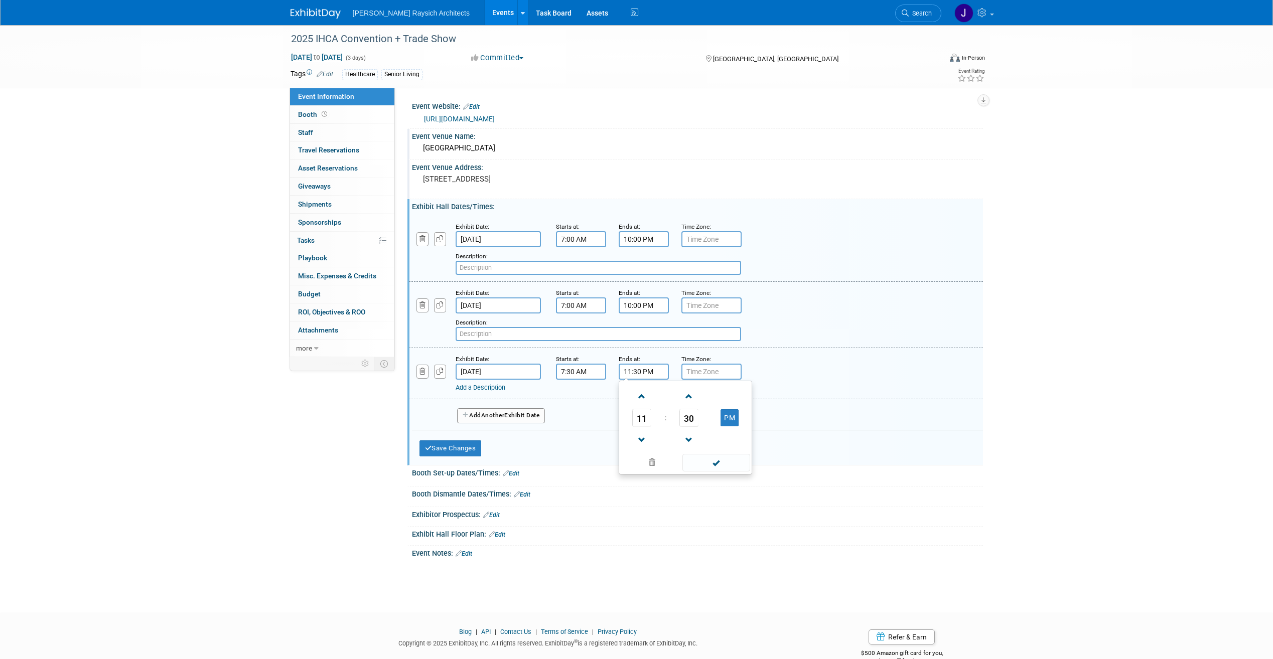
drag, startPoint x: 730, startPoint y: 418, endPoint x: 760, endPoint y: 394, distance: 38.3
click at [730, 417] on button "PM" at bounding box center [730, 418] width 18 height 17
type input "11:30 AM"
click at [801, 381] on div "Add a Description Description:" at bounding box center [670, 386] width 429 height 13
click at [444, 446] on button "Save Changes" at bounding box center [451, 449] width 62 height 16
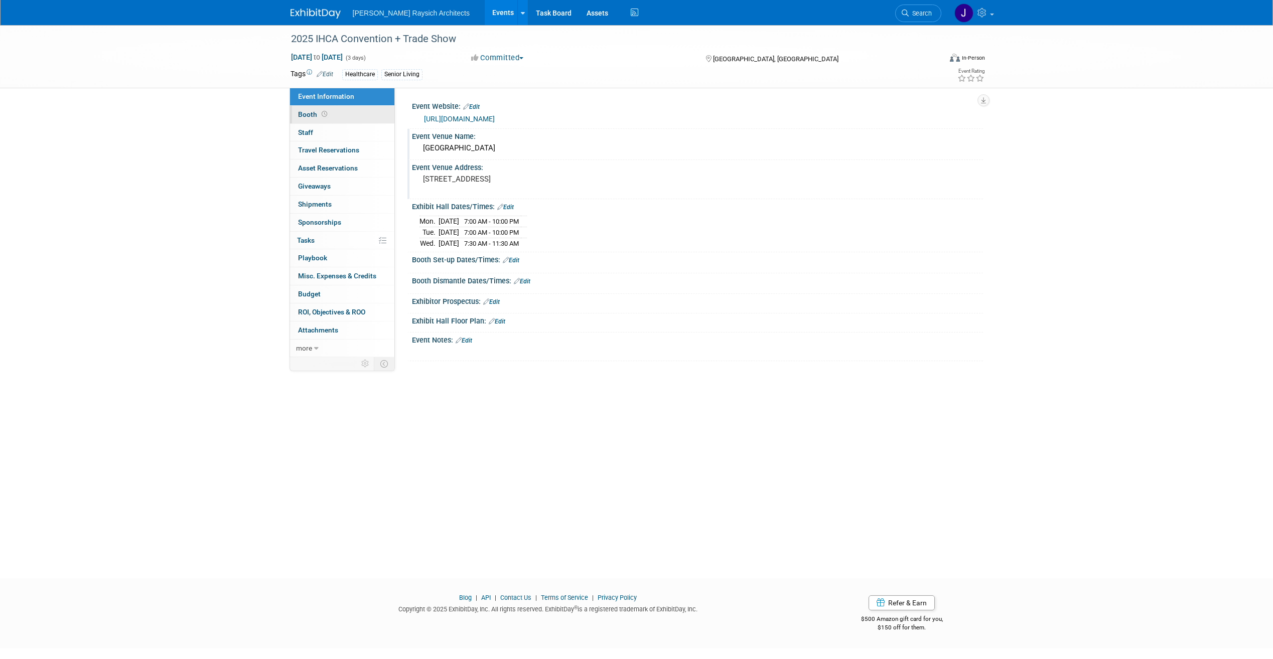
click at [365, 119] on link "Booth" at bounding box center [342, 115] width 104 height 18
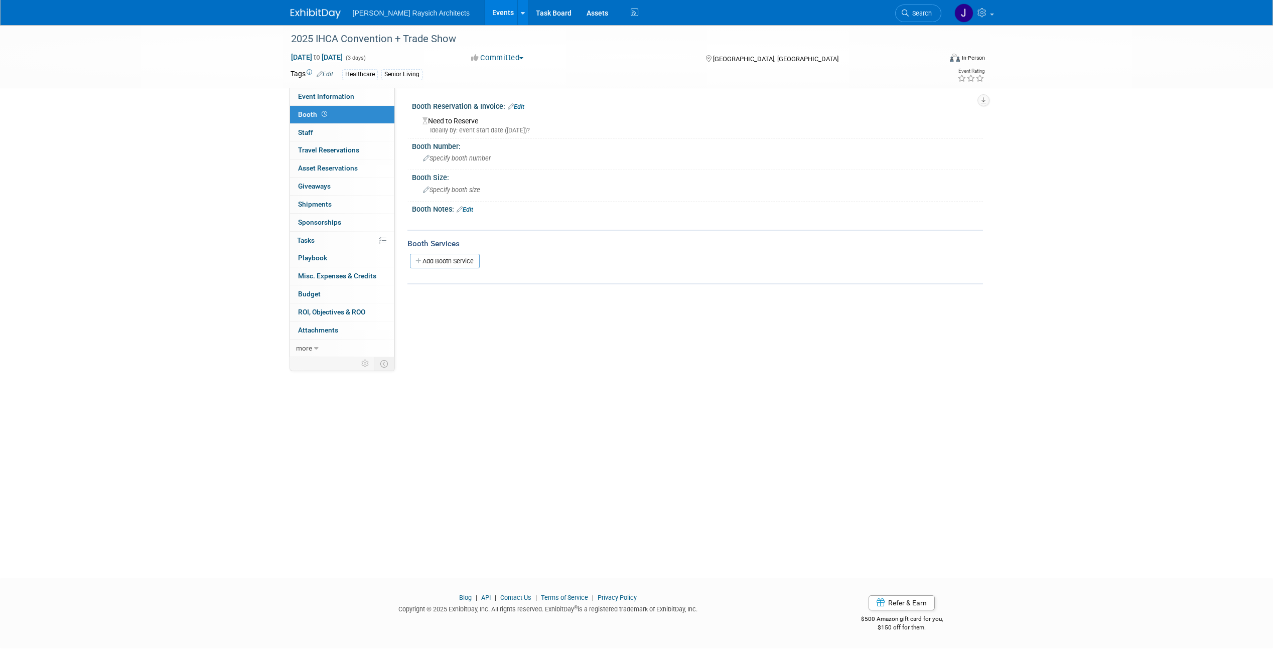
click at [518, 105] on link "Edit" at bounding box center [516, 106] width 17 height 7
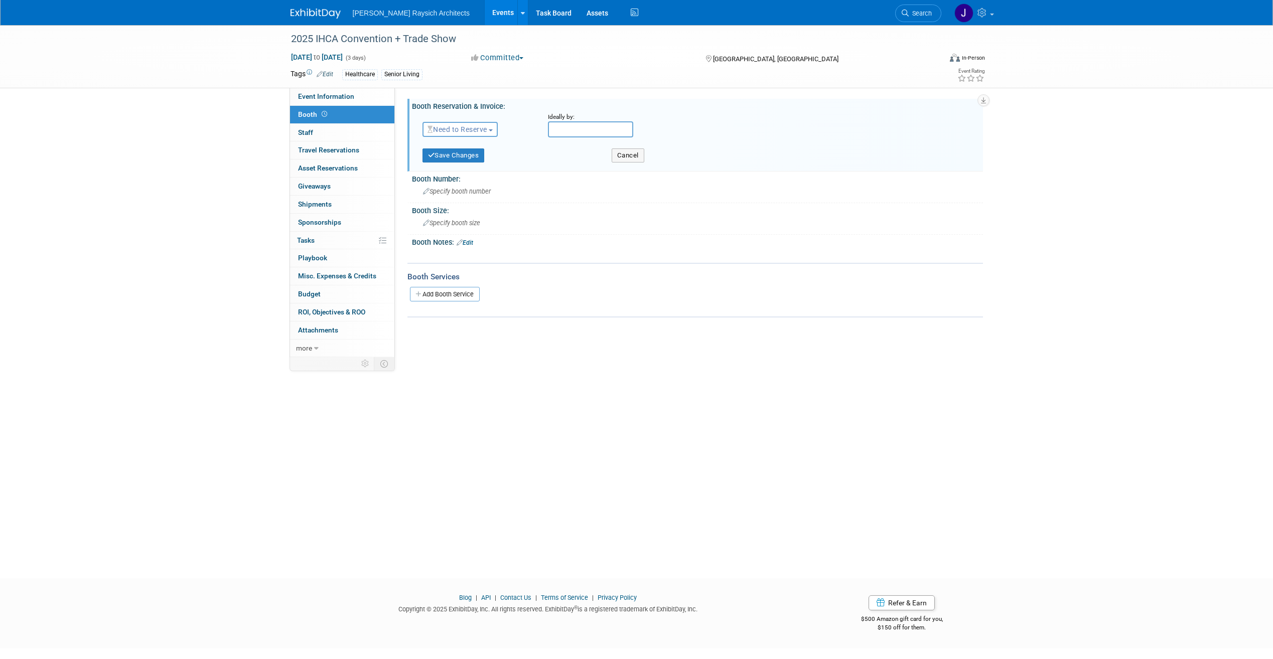
click at [486, 130] on span "Need to Reserve" at bounding box center [458, 129] width 60 height 8
click at [487, 127] on span "Need to Reserve" at bounding box center [458, 129] width 60 height 8
click at [487, 126] on span "Need to Reserve" at bounding box center [458, 129] width 60 height 8
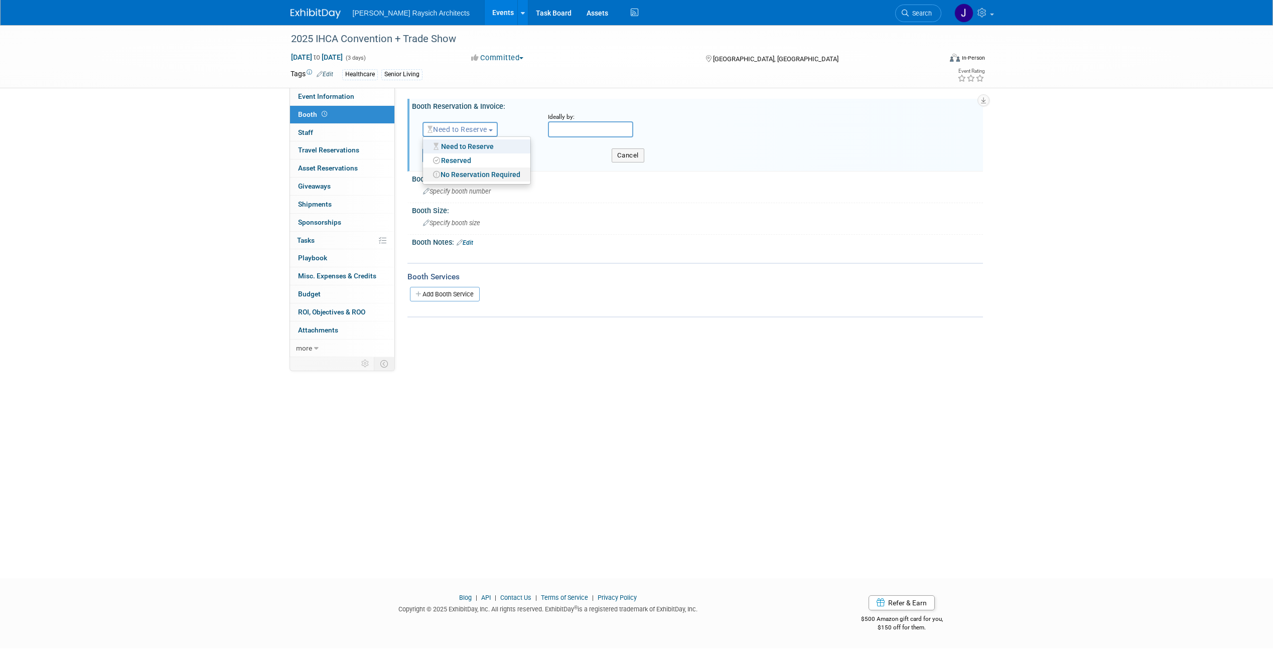
click at [490, 175] on link "No Reservation Required" at bounding box center [476, 175] width 107 height 14
click at [457, 156] on button "Save Changes" at bounding box center [454, 156] width 62 height 14
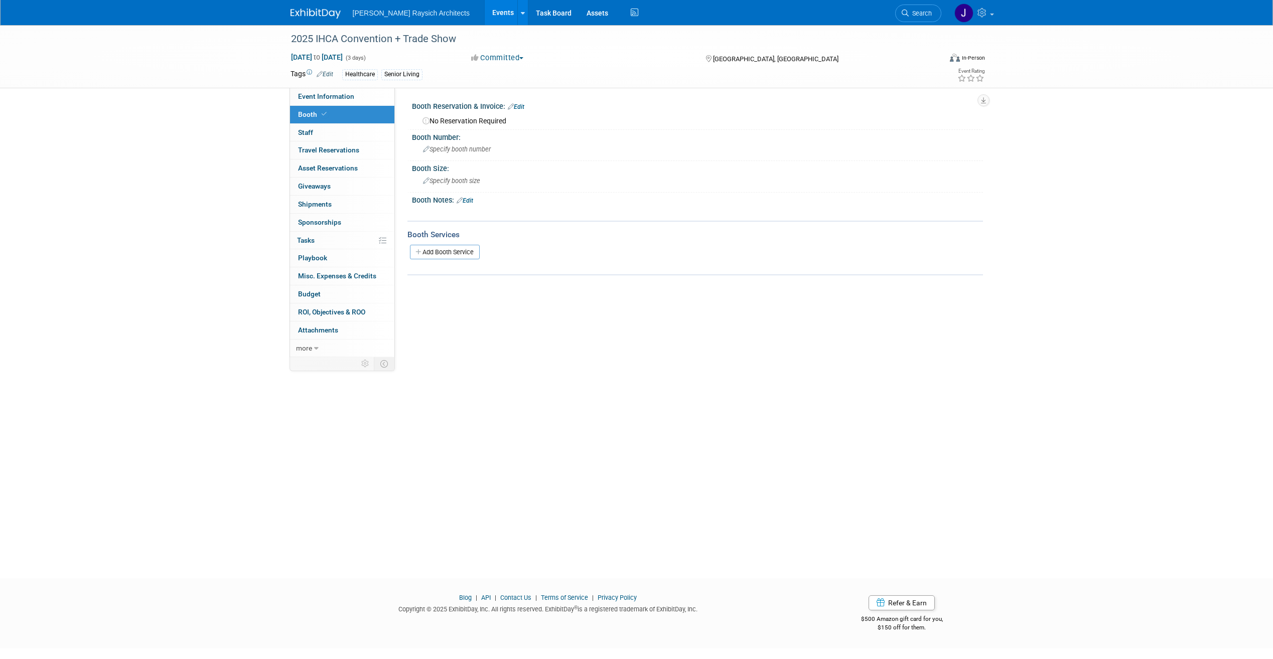
click at [515, 103] on link "Edit" at bounding box center [516, 106] width 17 height 7
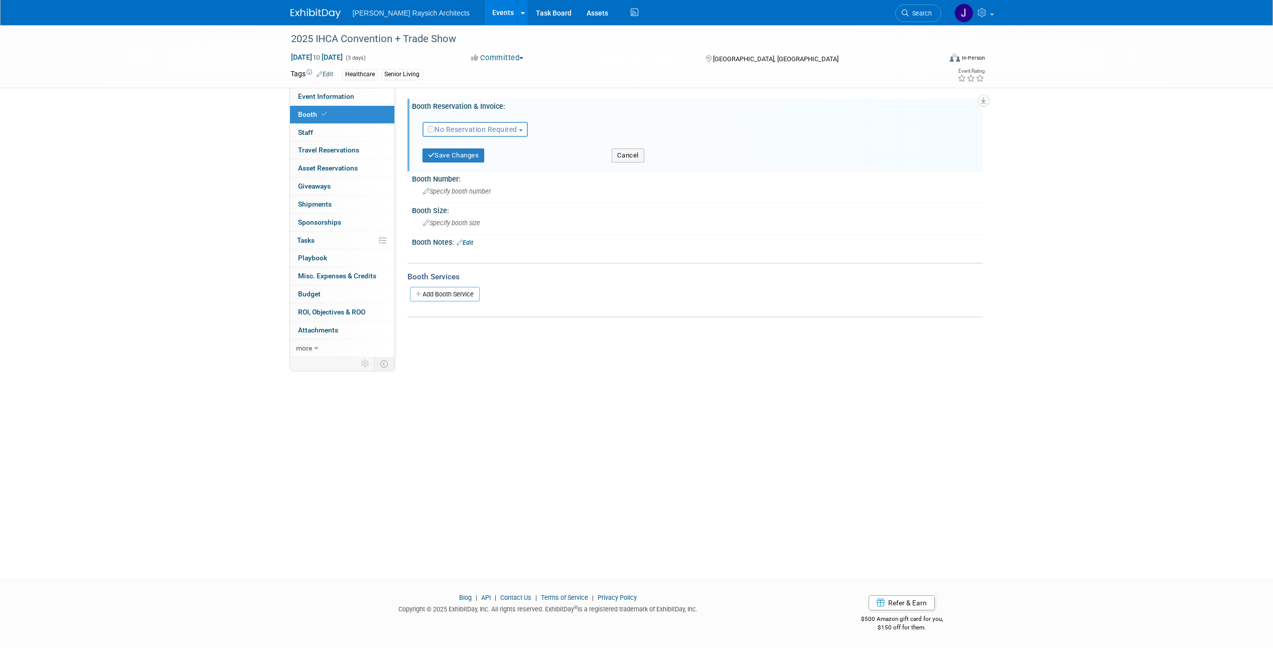
click at [551, 385] on div "2025 IHCA Convention + Trade Show [DATE] to [DATE] (3 days) [DATE] to [DATE] Co…" at bounding box center [636, 292] width 1273 height 535
click at [628, 157] on button "Cancel" at bounding box center [628, 156] width 33 height 14
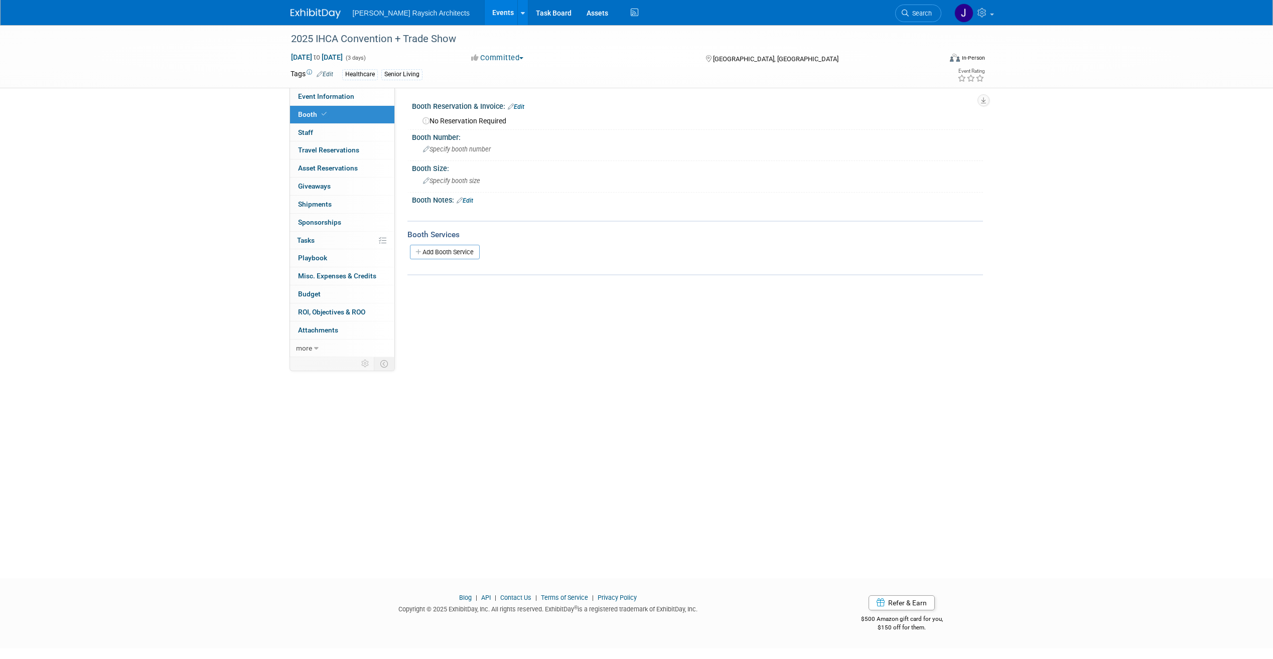
click at [476, 201] on div "Booth Notes: Edit" at bounding box center [697, 199] width 571 height 13
click at [472, 200] on link "Edit" at bounding box center [465, 200] width 17 height 7
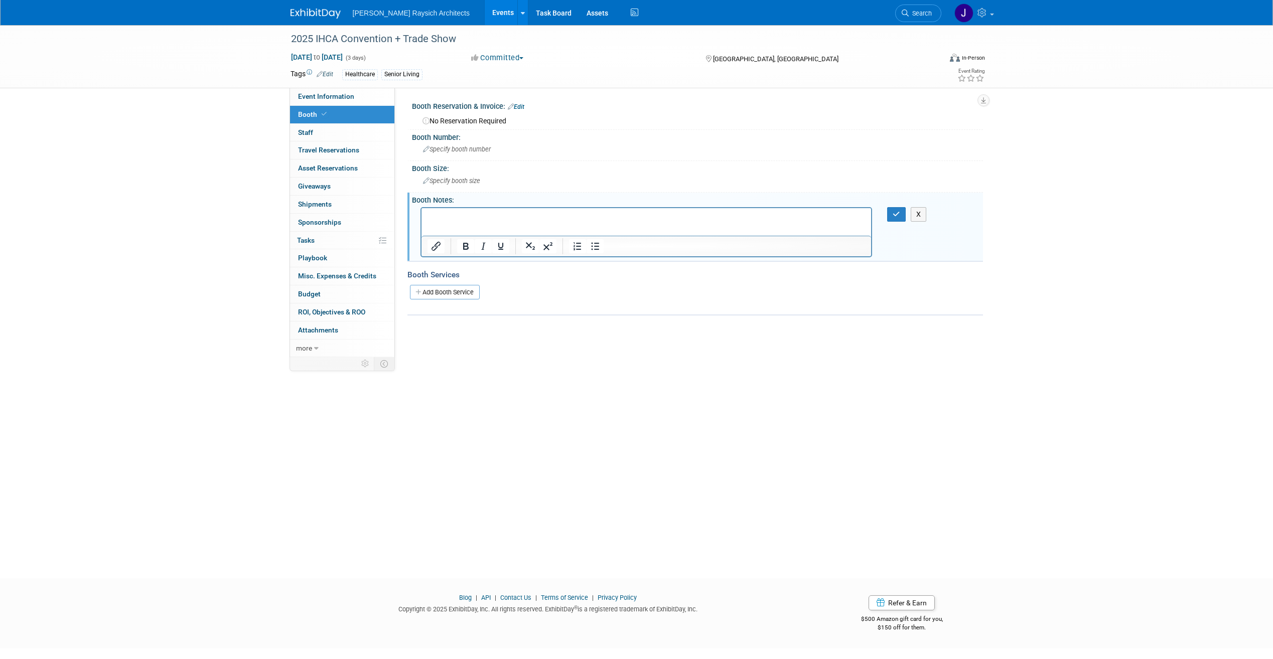
click at [469, 219] on p "Rich Text Area. Press ALT-0 for help." at bounding box center [646, 217] width 439 height 10
click at [893, 218] on icon "button" at bounding box center [897, 214] width 8 height 7
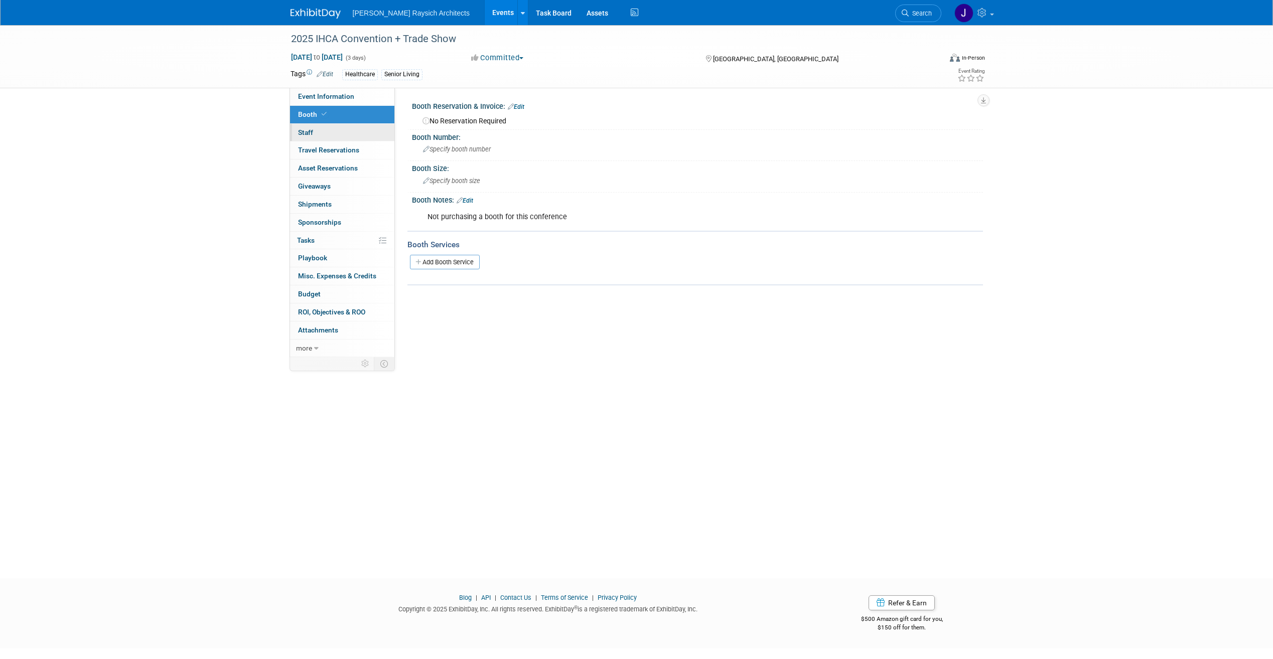
click at [346, 135] on link "0 Staff 0" at bounding box center [342, 133] width 104 height 18
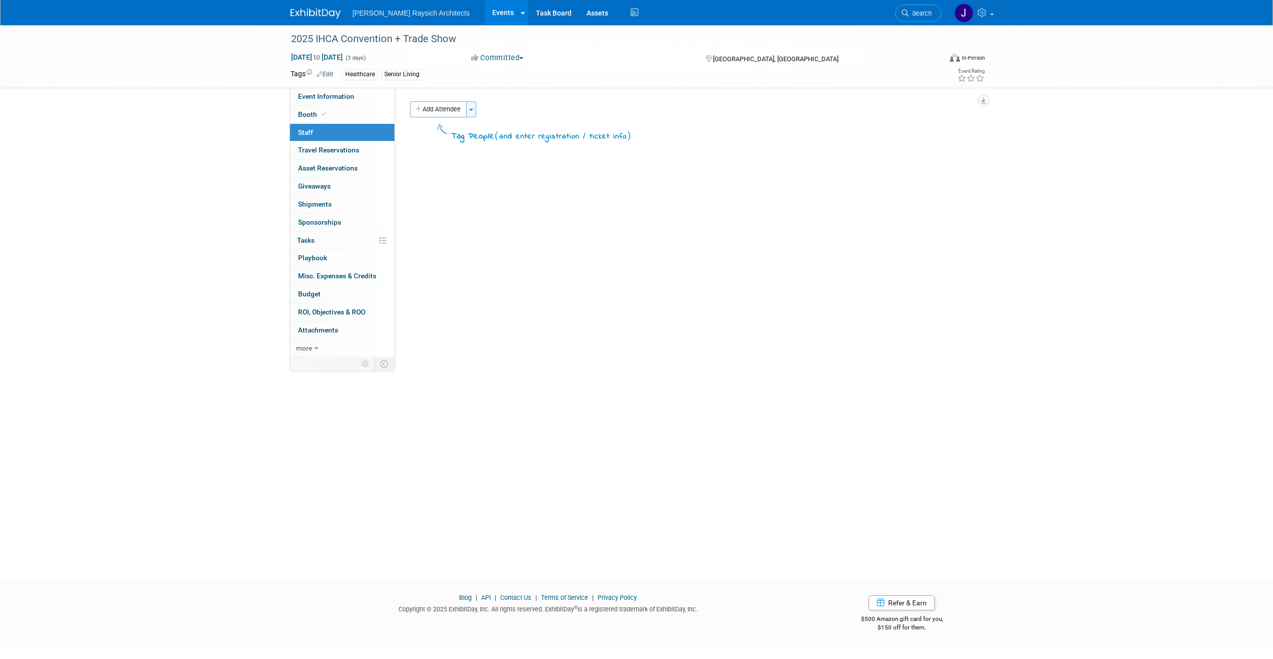
click at [476, 105] on button "Toggle Dropdown" at bounding box center [471, 109] width 10 height 16
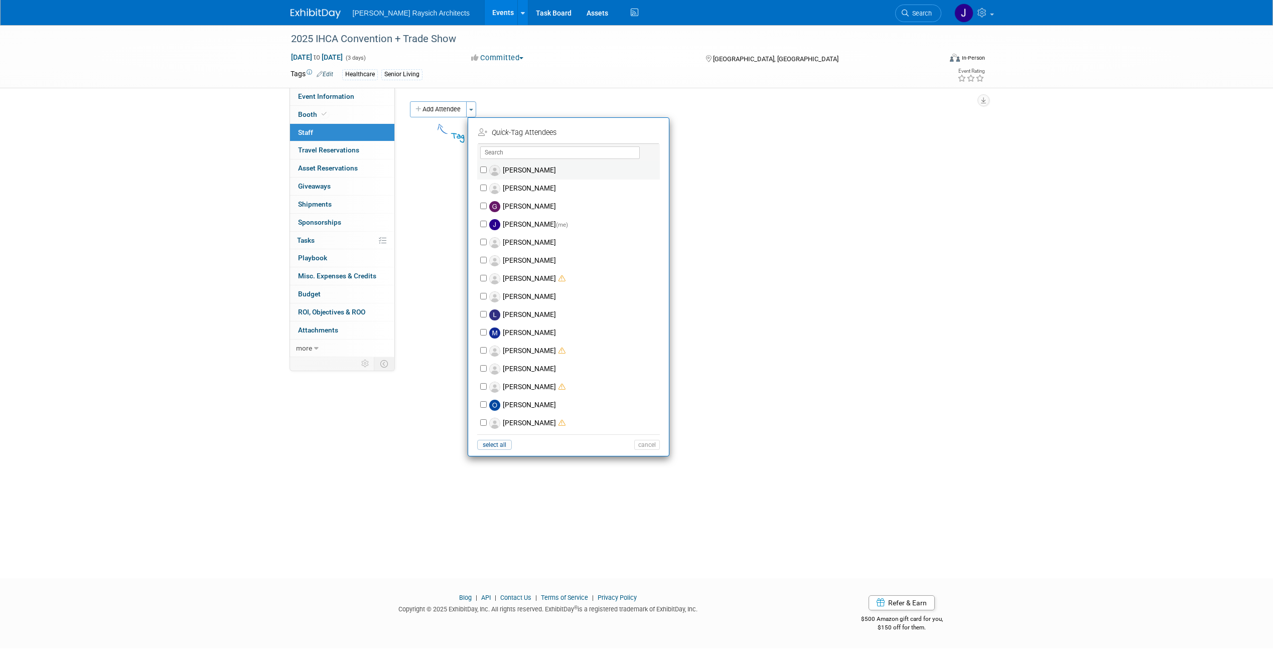
click at [523, 170] on label "[PERSON_NAME]" at bounding box center [575, 171] width 177 height 18
click at [487, 170] on input "[PERSON_NAME]" at bounding box center [483, 170] width 7 height 7
checkbox input "true"
click at [650, 131] on button "Apply" at bounding box center [643, 132] width 31 height 15
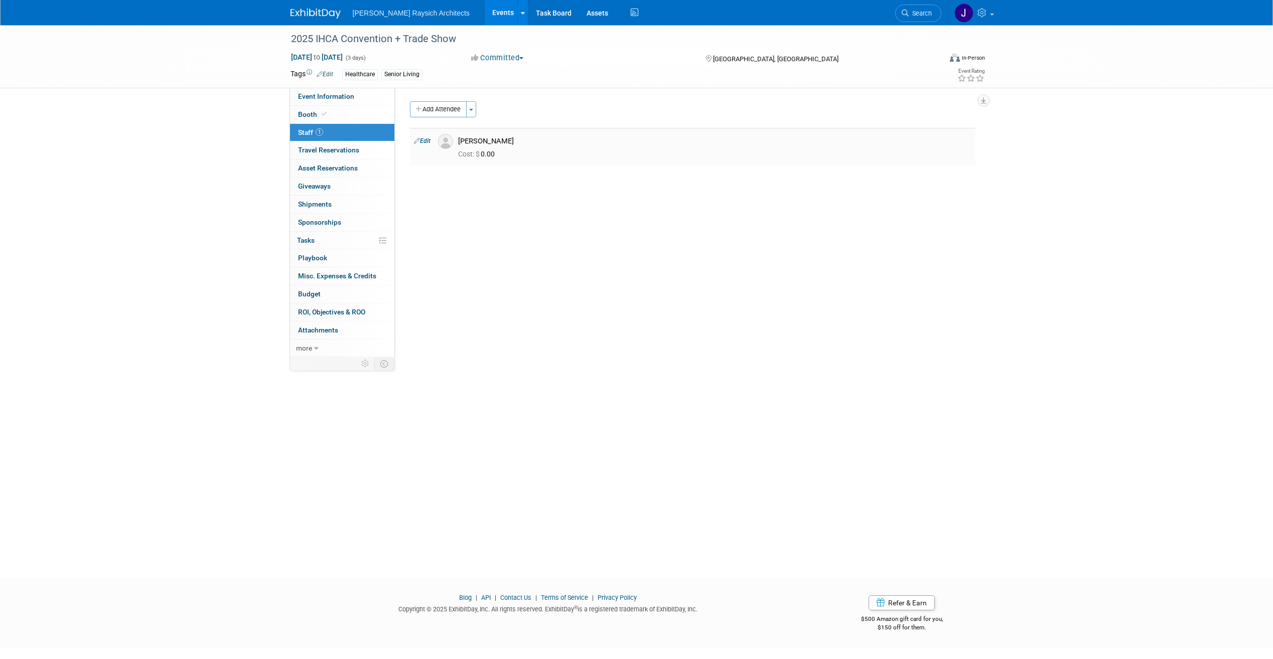
click at [428, 141] on link "Edit" at bounding box center [422, 141] width 17 height 7
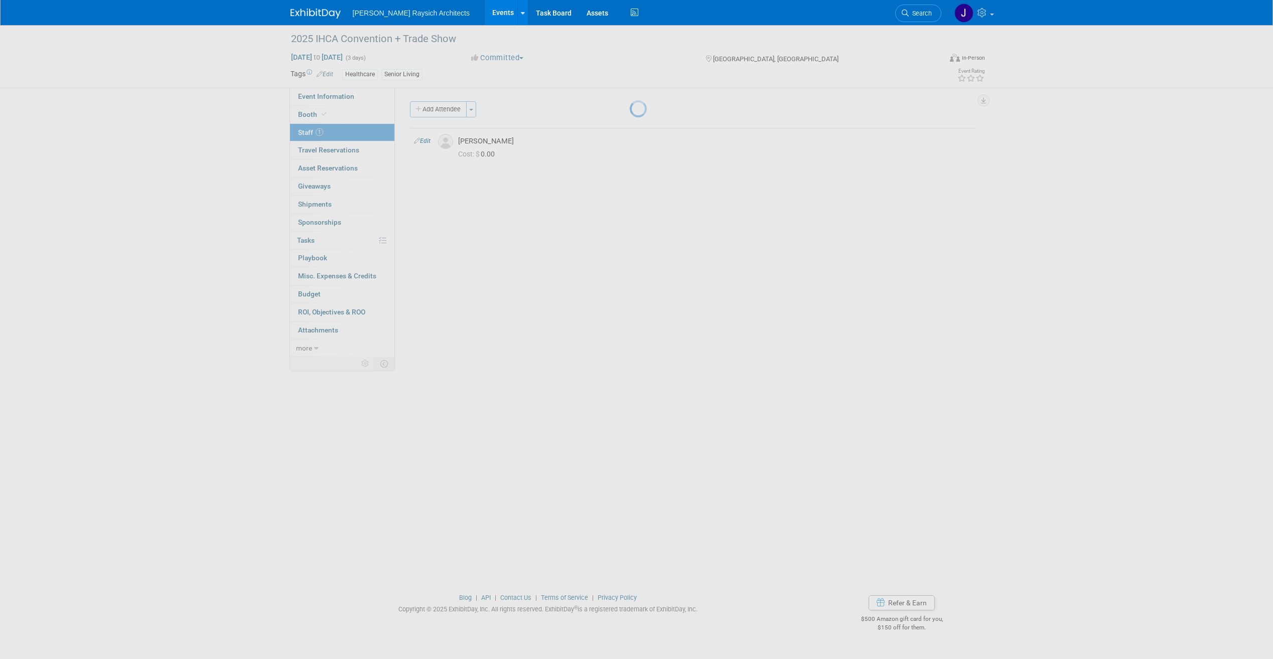
select select "2a865542-d150-4dc7-8a3b-f69248cfb706"
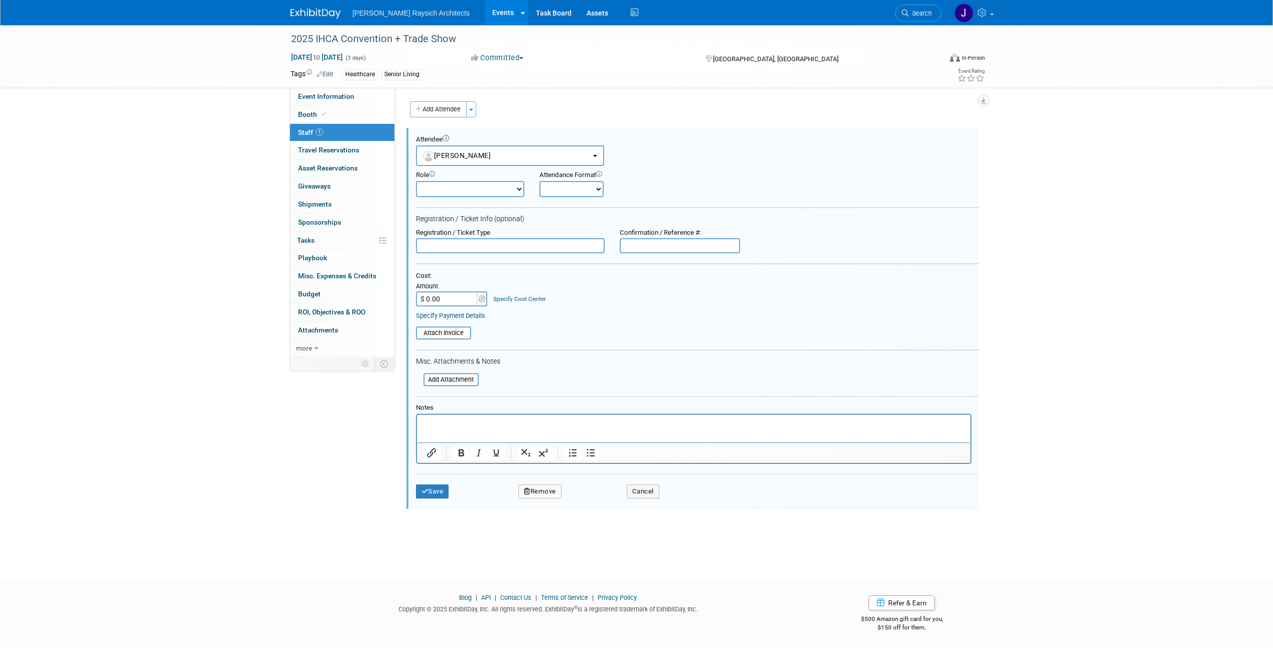
click at [532, 186] on div "Attendance Format Onsite Remote" at bounding box center [604, 184] width 145 height 26
click at [512, 188] on select "Demonstrator Host Planner Presenter Sales Representative Set-up/Dismantle Crew …" at bounding box center [470, 189] width 108 height 16
click at [579, 218] on div "Registration / Ticket Info (optional)" at bounding box center [697, 219] width 563 height 9
click at [584, 186] on select "Onsite Remote" at bounding box center [571, 189] width 64 height 16
select select "1"
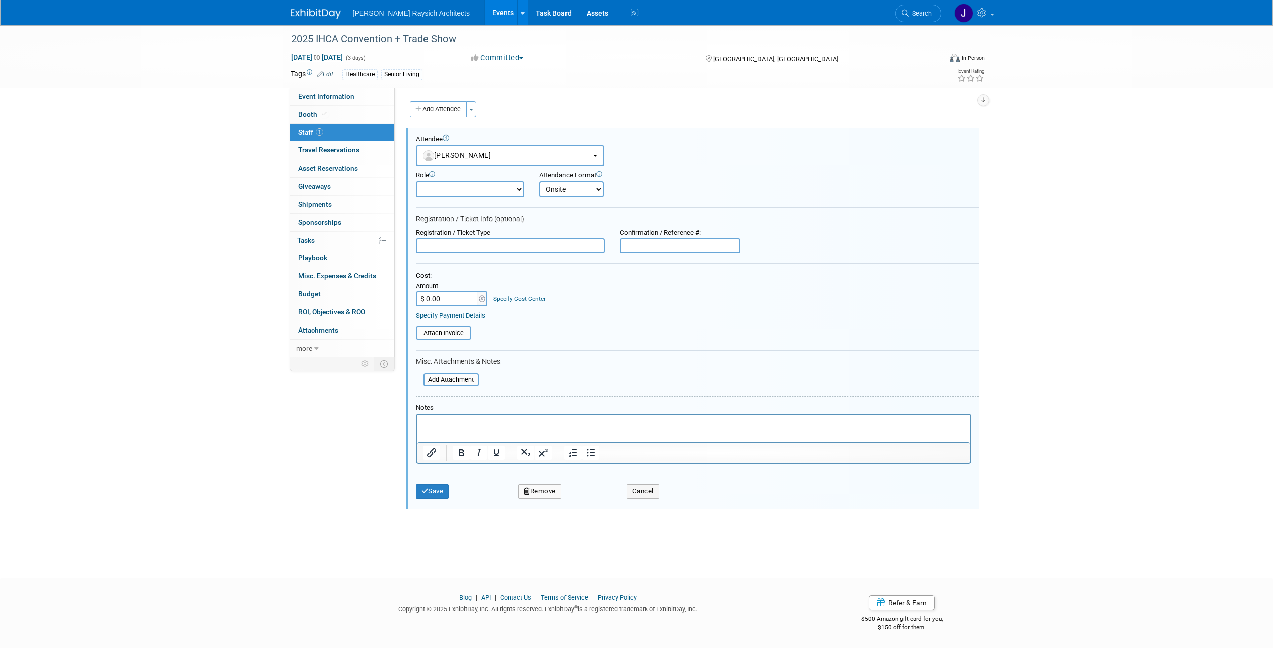
click at [539, 181] on select "Onsite Remote" at bounding box center [571, 189] width 64 height 16
click at [520, 243] on input "text" at bounding box center [510, 245] width 189 height 15
type input "Associate Member Registration"
click at [723, 244] on input "text" at bounding box center [680, 245] width 120 height 15
click at [692, 247] on input "text" at bounding box center [680, 245] width 120 height 15
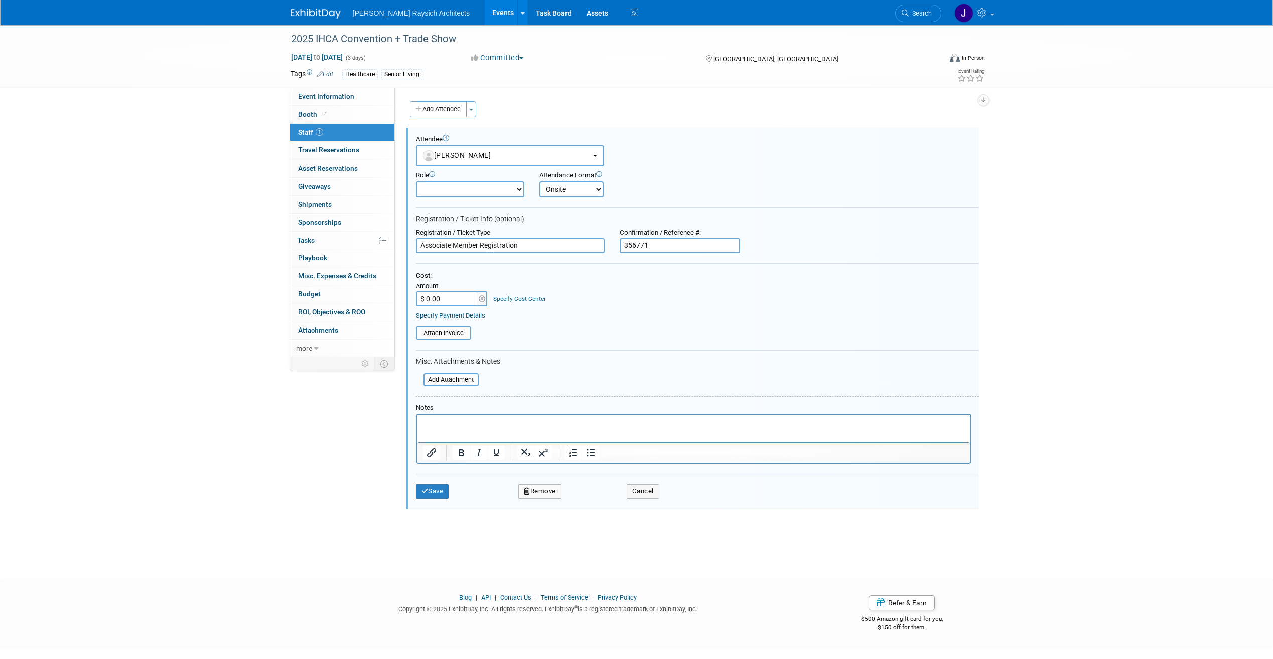
type input "356771"
click at [464, 291] on div "Amount" at bounding box center [452, 287] width 73 height 9
click at [455, 298] on input "$ 0.00" at bounding box center [447, 299] width 63 height 15
type input "$ 999.00"
click at [646, 341] on form "Attendee <img src="[URL][DOMAIN_NAME]" style="width: 22px; height: 22px; border…" at bounding box center [697, 321] width 563 height 371
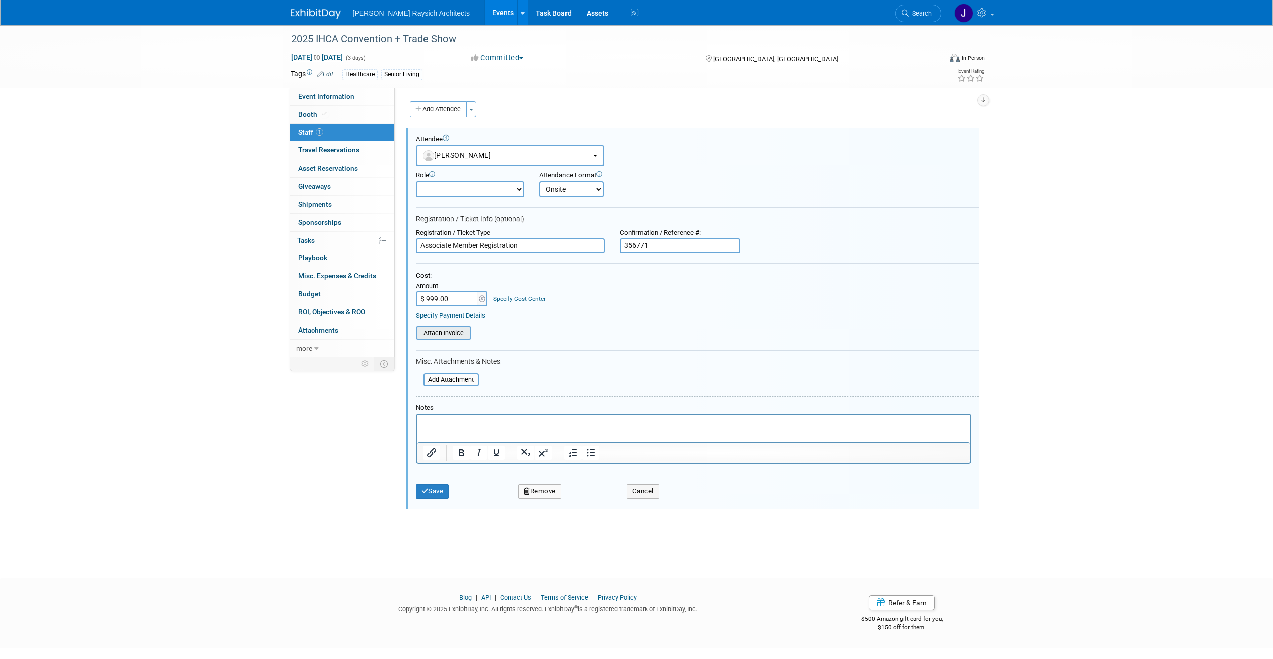
click at [460, 333] on input "file" at bounding box center [410, 333] width 119 height 11
click at [435, 496] on button "Save" at bounding box center [432, 497] width 33 height 14
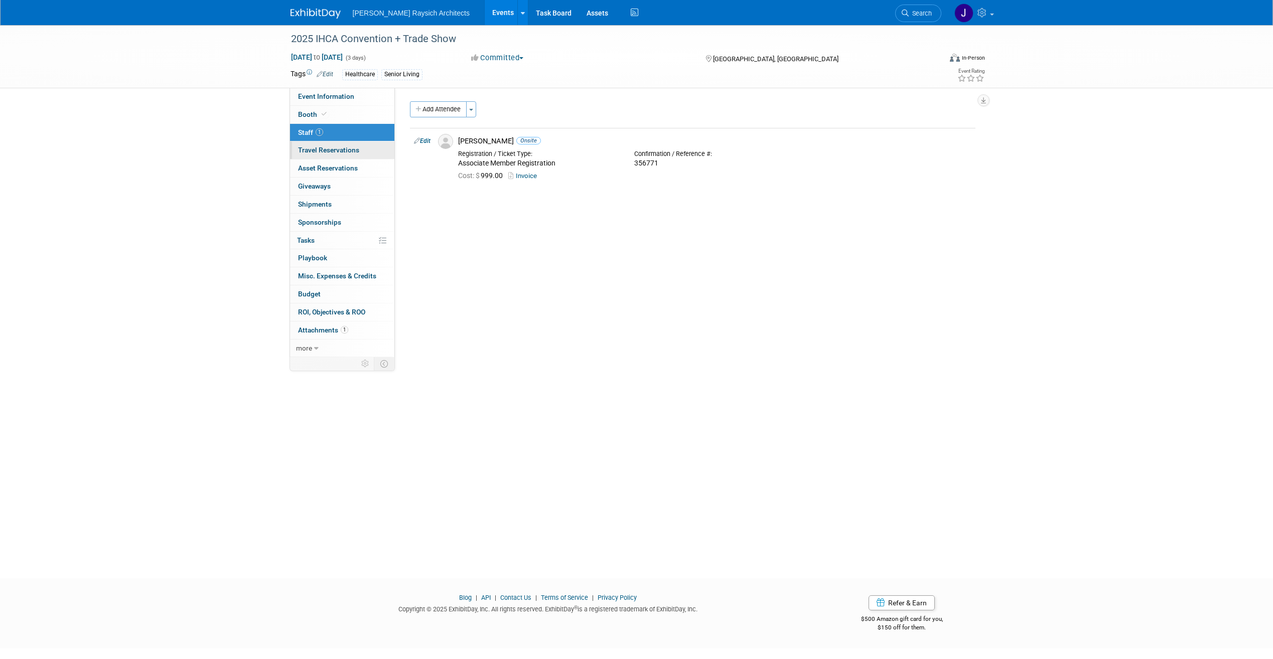
drag, startPoint x: 341, startPoint y: 153, endPoint x: 351, endPoint y: 153, distance: 10.5
click at [341, 153] on span "Travel Reservations 0" at bounding box center [328, 150] width 61 height 8
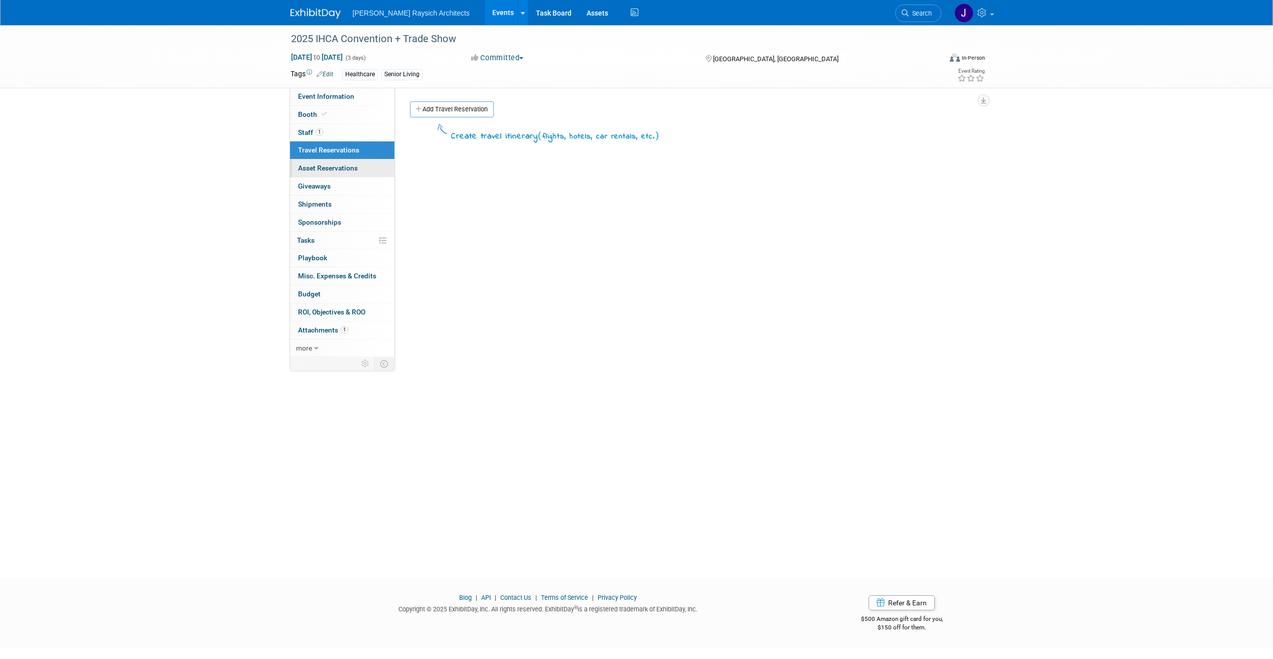
click at [352, 167] on span "Asset Reservations 0" at bounding box center [328, 168] width 60 height 8
click at [342, 183] on link "0 Giveaways 0" at bounding box center [342, 187] width 104 height 18
click at [337, 204] on link "0 Shipments 0" at bounding box center [342, 205] width 104 height 18
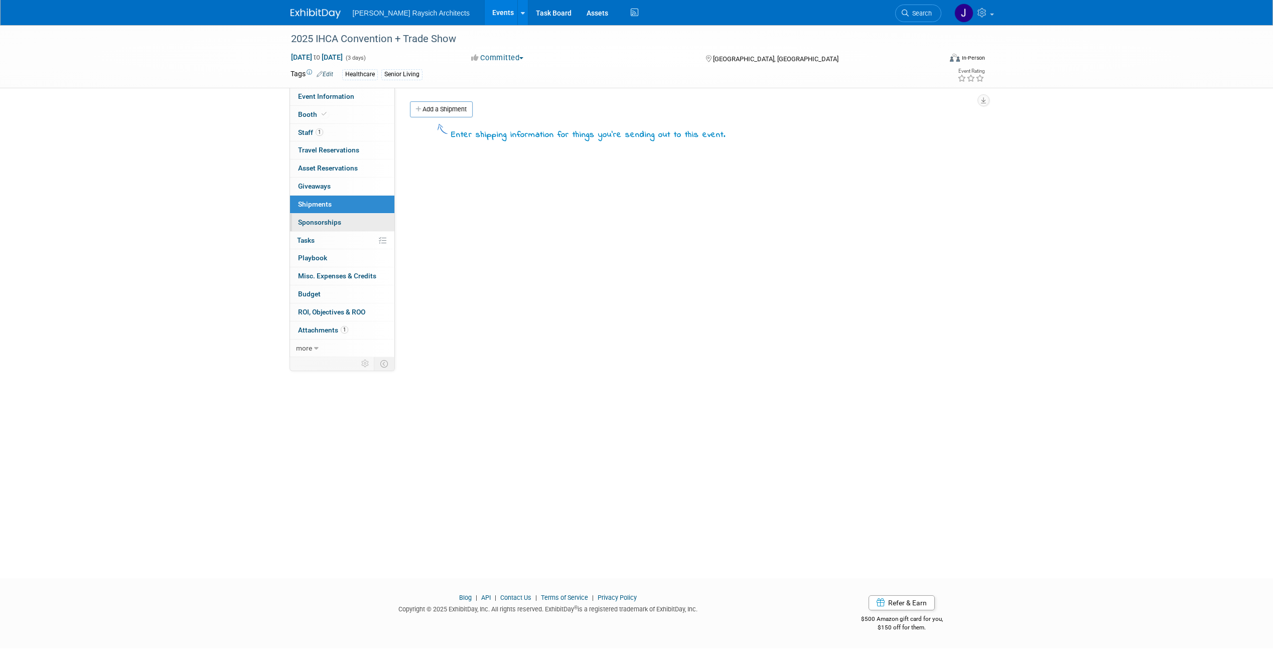
click at [338, 222] on span "Sponsorships 0" at bounding box center [319, 222] width 43 height 8
click at [331, 242] on link "0% Tasks 0%" at bounding box center [342, 241] width 104 height 18
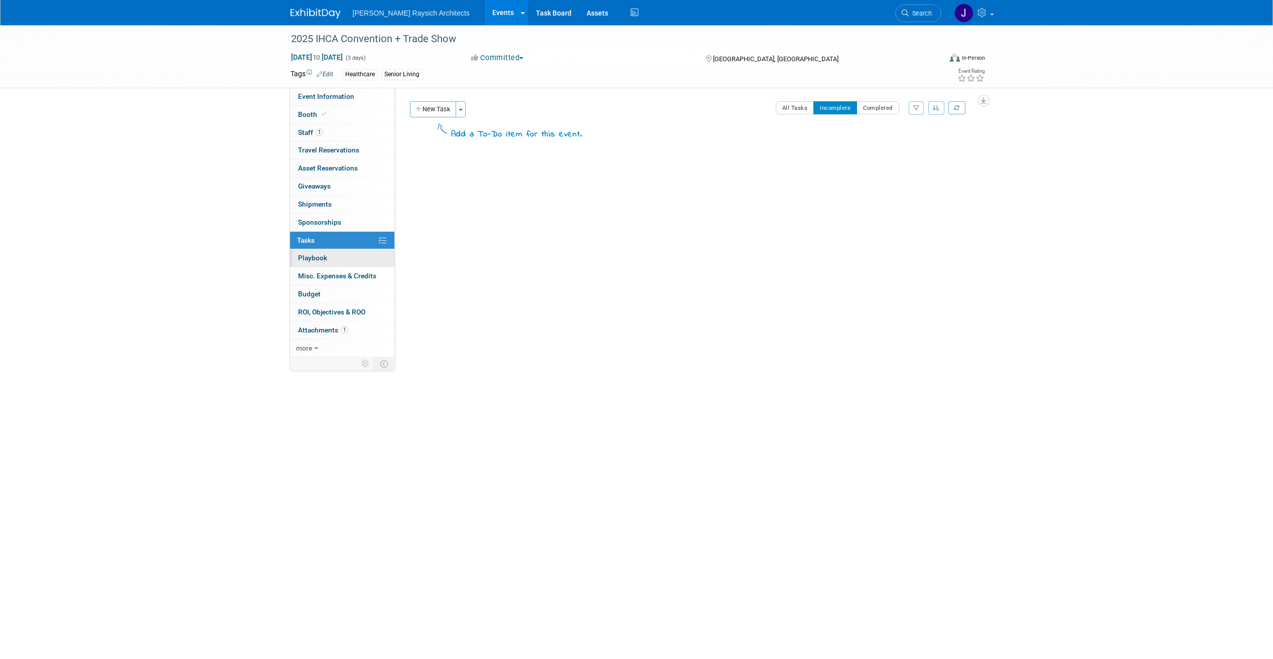
click at [329, 256] on link "0 Playbook 0" at bounding box center [342, 258] width 104 height 18
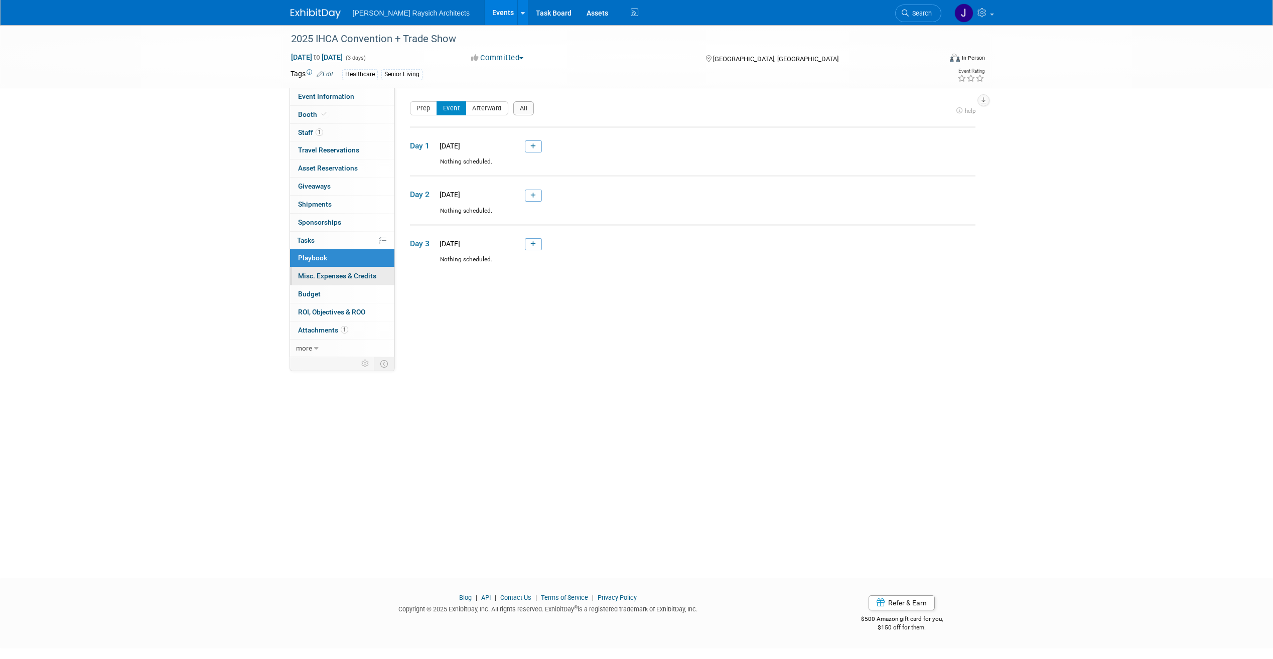
click at [329, 272] on span "Misc. Expenses & Credits 0" at bounding box center [337, 276] width 78 height 8
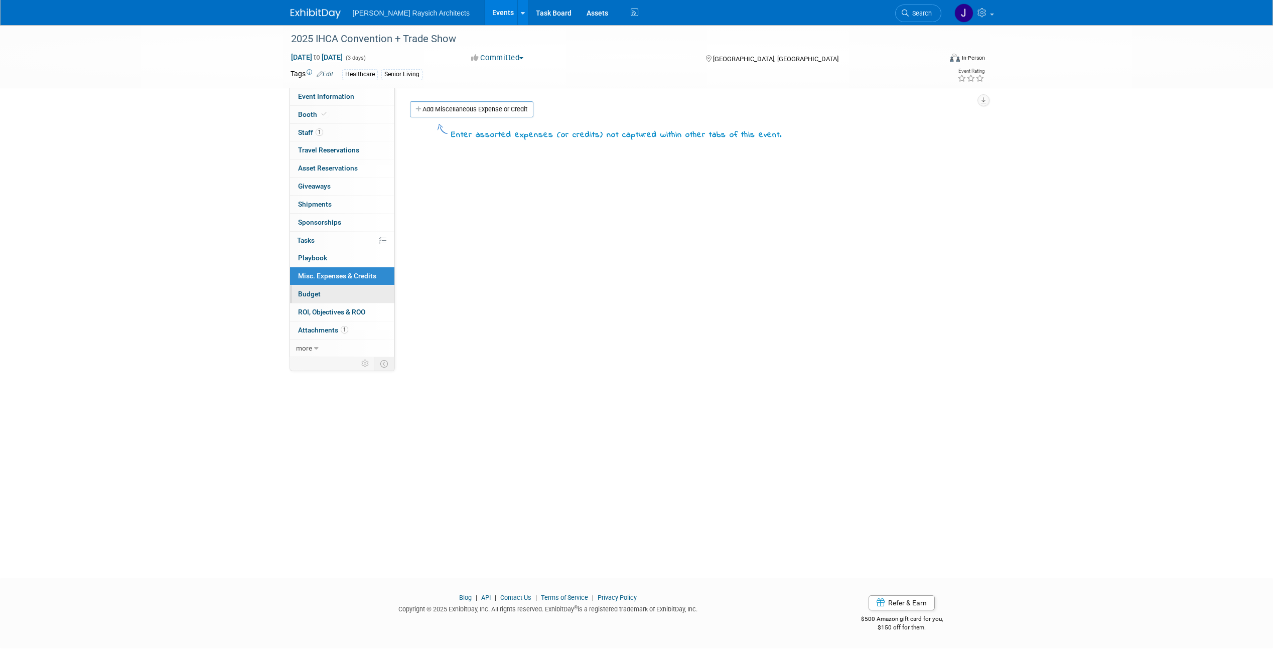
click at [334, 292] on link "Budget" at bounding box center [342, 295] width 104 height 18
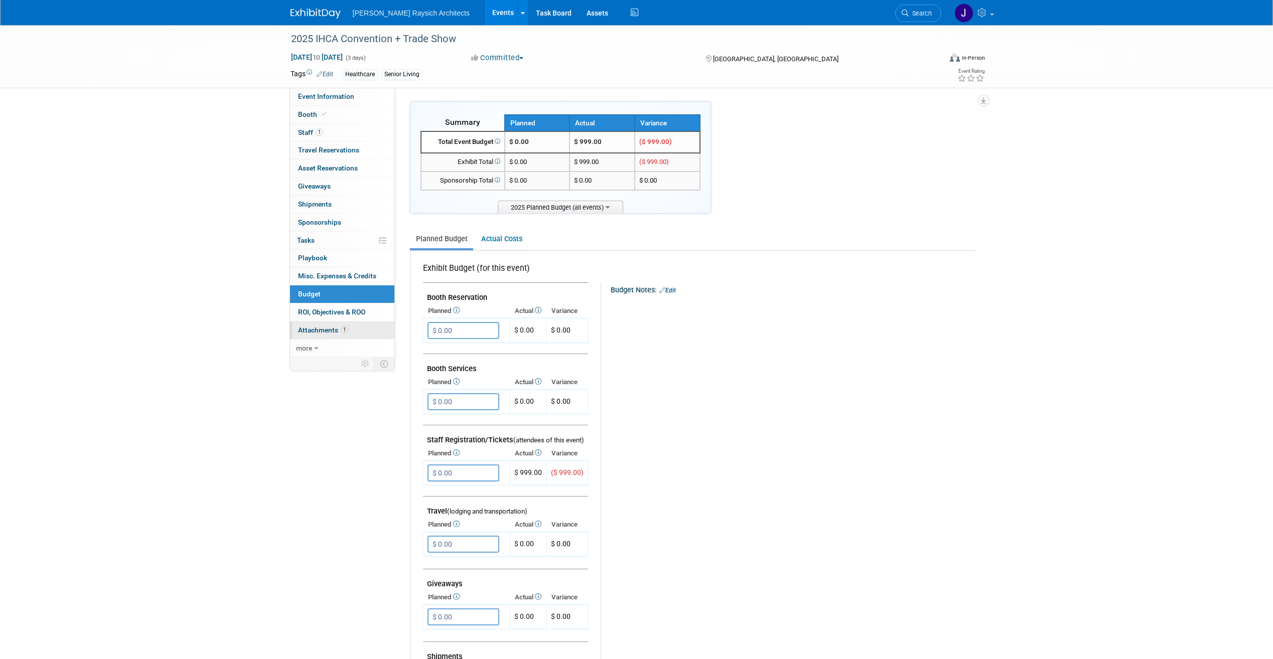
click at [315, 325] on link "1 Attachments 1" at bounding box center [342, 331] width 104 height 18
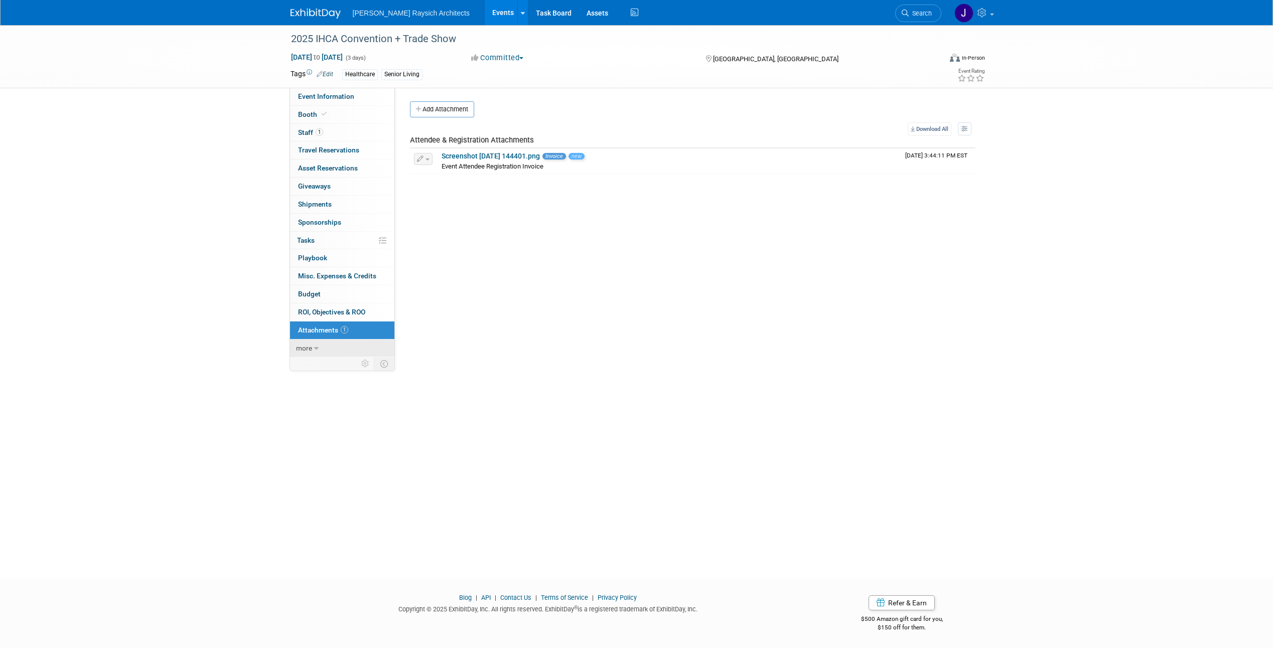
click at [315, 344] on link "more" at bounding box center [342, 349] width 104 height 18
click at [354, 368] on span "Event Binder (.pdf export)" at bounding box center [338, 366] width 80 height 8
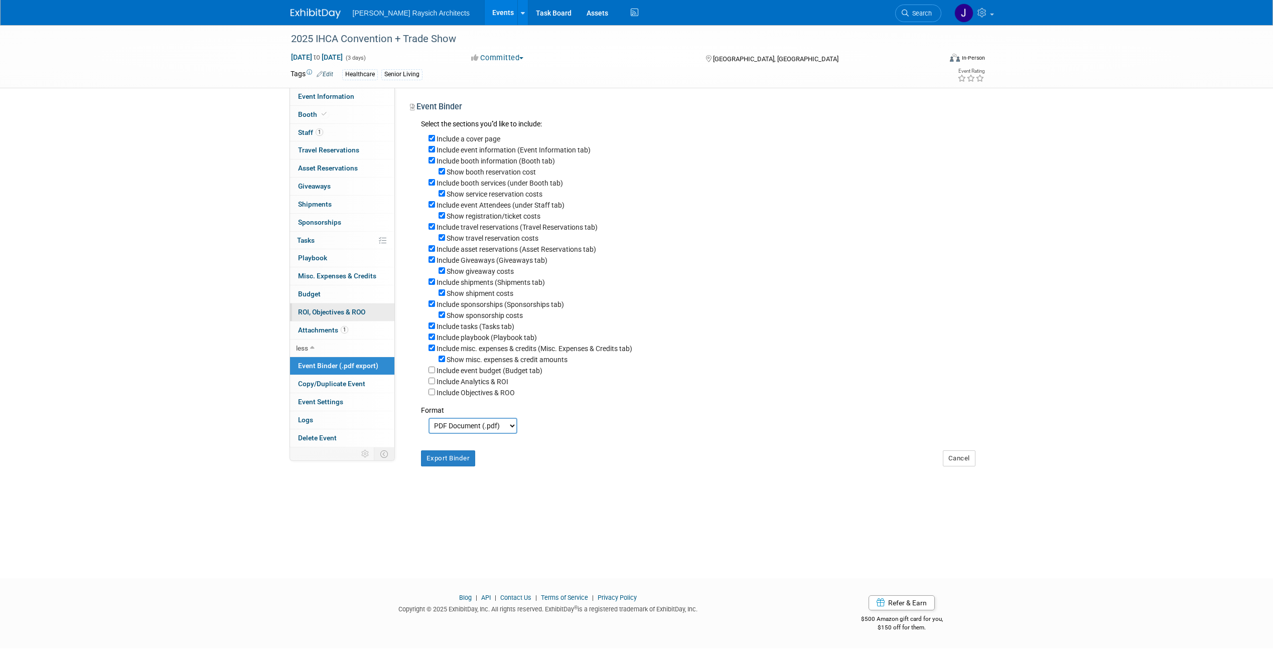
click at [358, 312] on span "ROI, Objectives & ROO 0" at bounding box center [331, 312] width 67 height 8
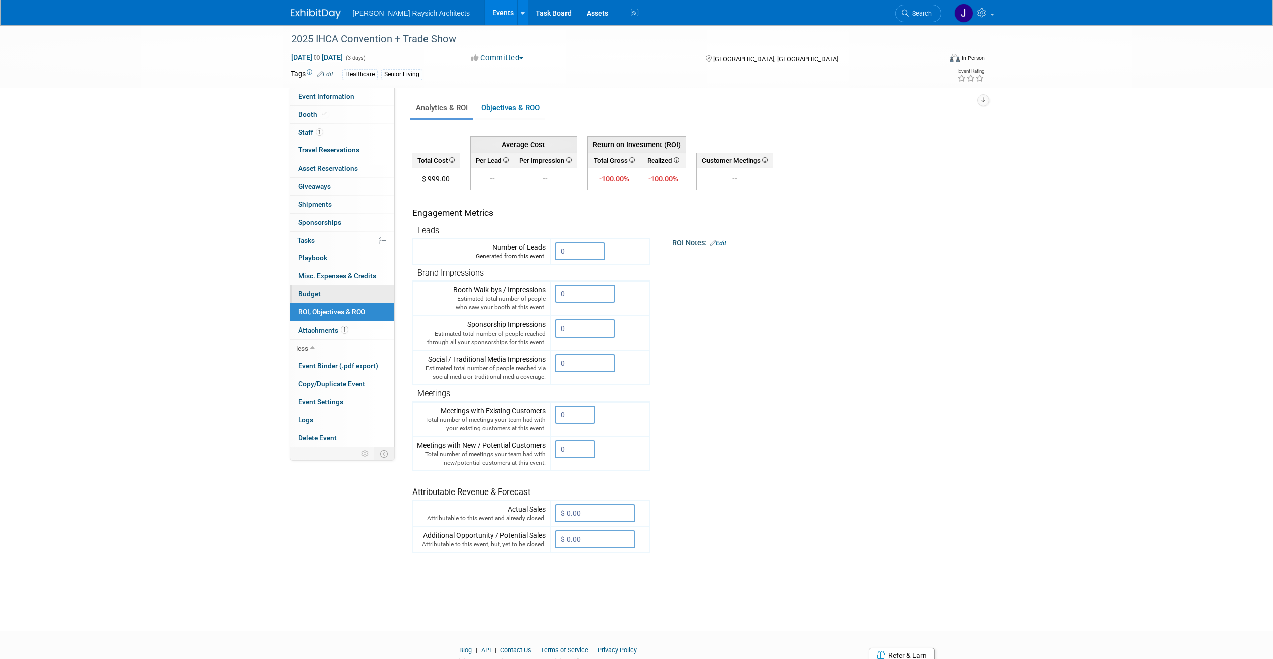
click at [336, 293] on link "Budget" at bounding box center [342, 295] width 104 height 18
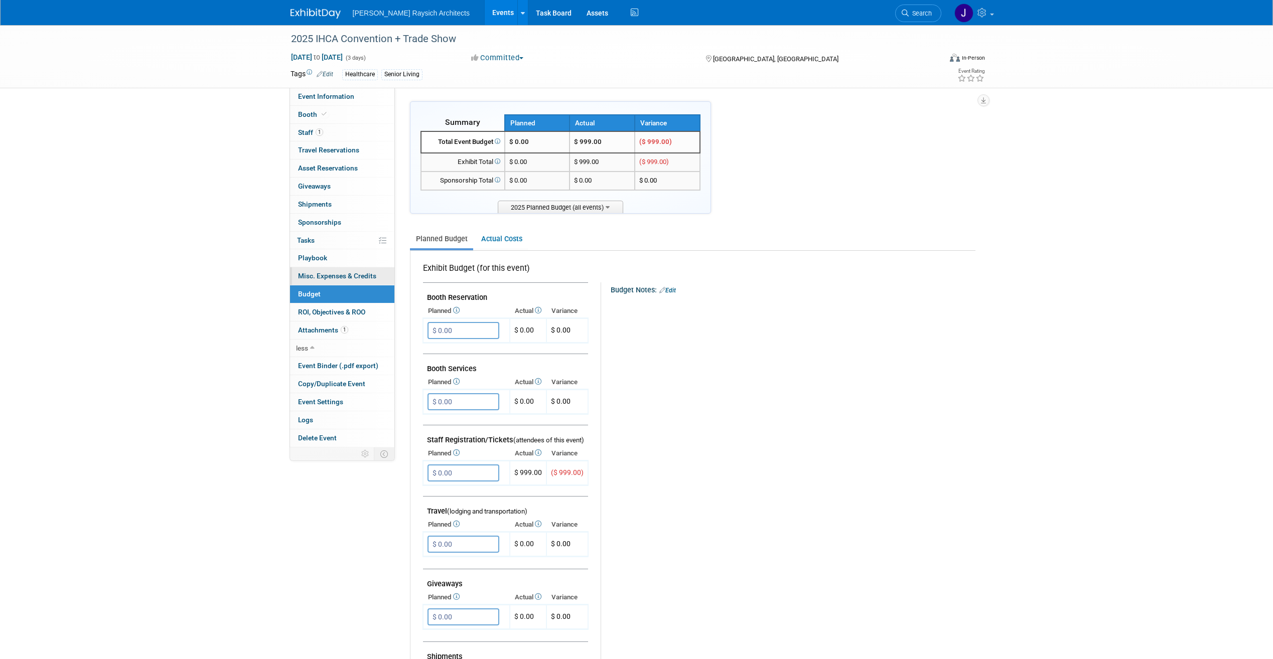
click at [347, 273] on span "Misc. Expenses & Credits 0" at bounding box center [337, 276] width 78 height 8
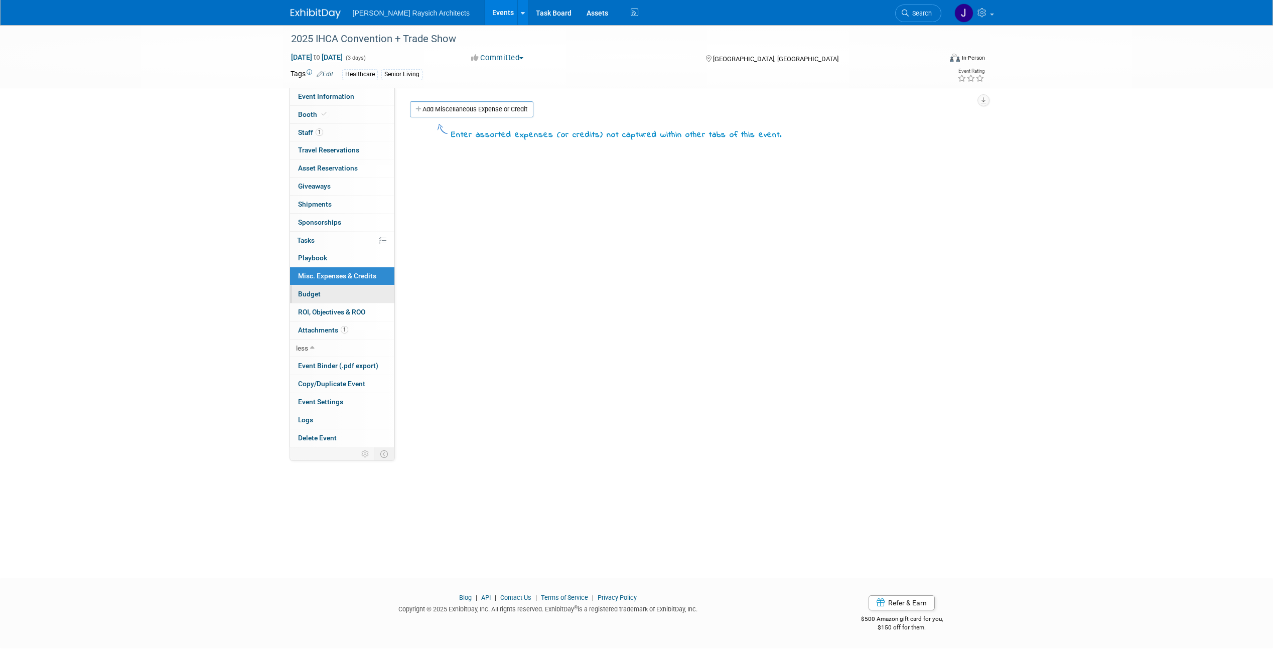
click at [348, 289] on link "Budget" at bounding box center [342, 295] width 104 height 18
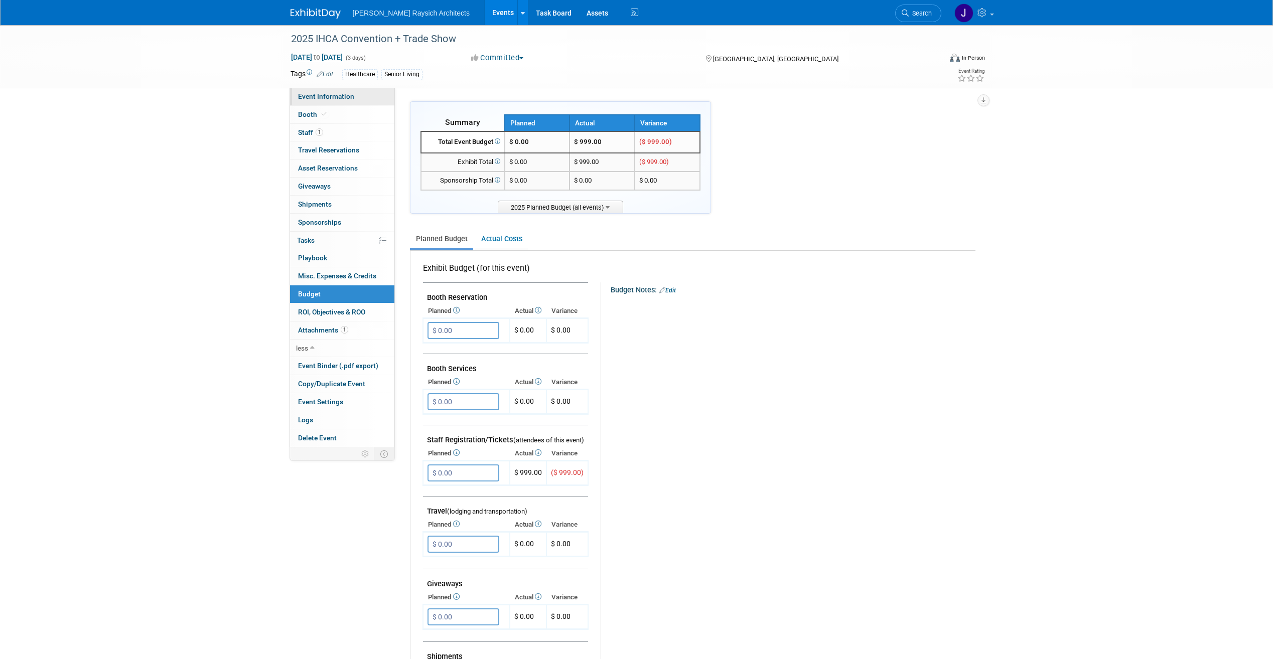
click at [347, 96] on span "Event Information" at bounding box center [326, 96] width 56 height 8
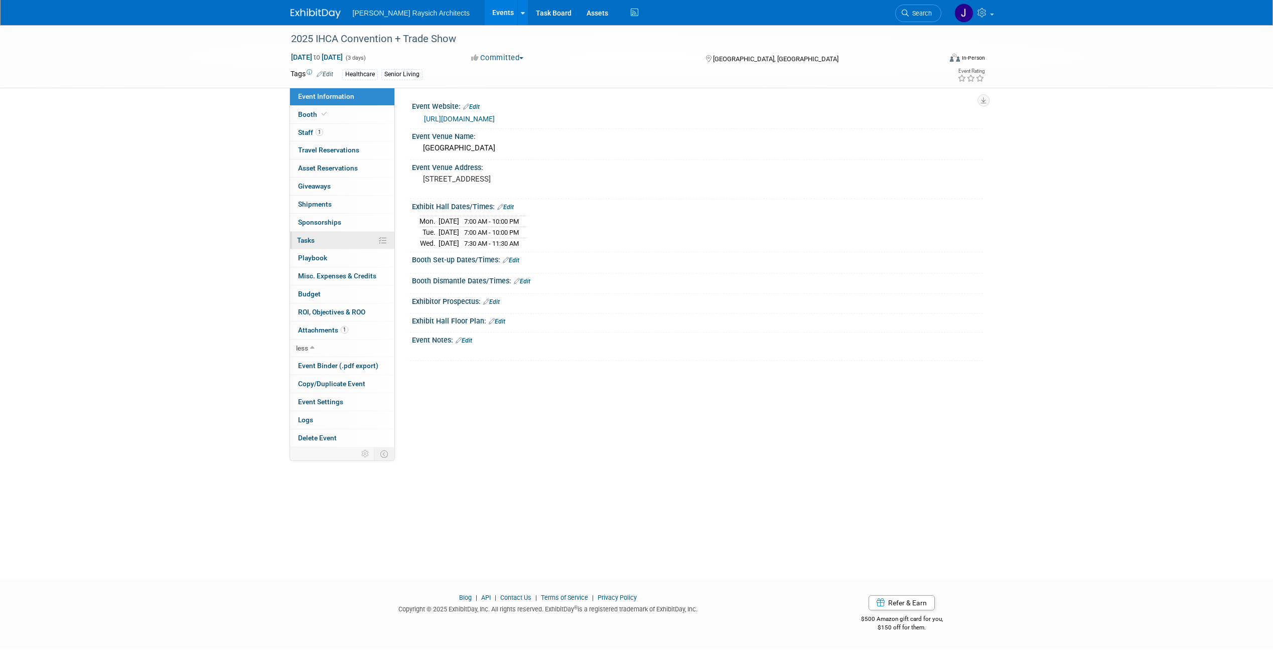
click at [344, 235] on link "0% Tasks 0%" at bounding box center [342, 241] width 104 height 18
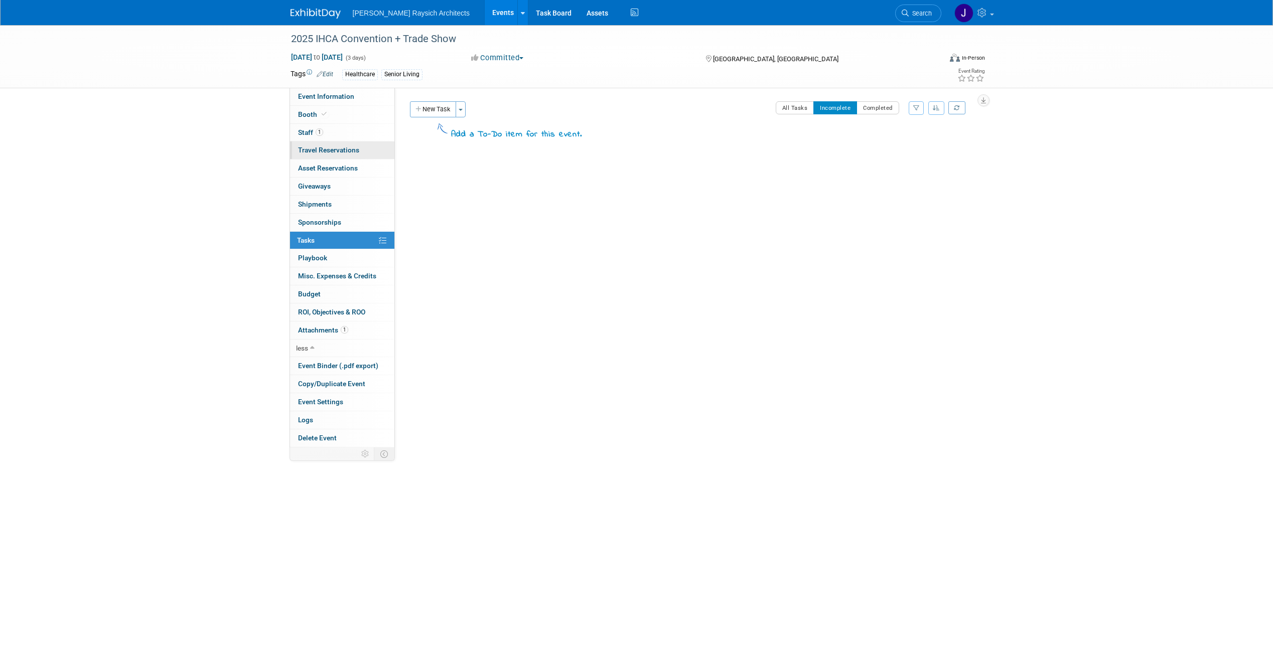
click at [350, 148] on span "Travel Reservations 0" at bounding box center [328, 150] width 61 height 8
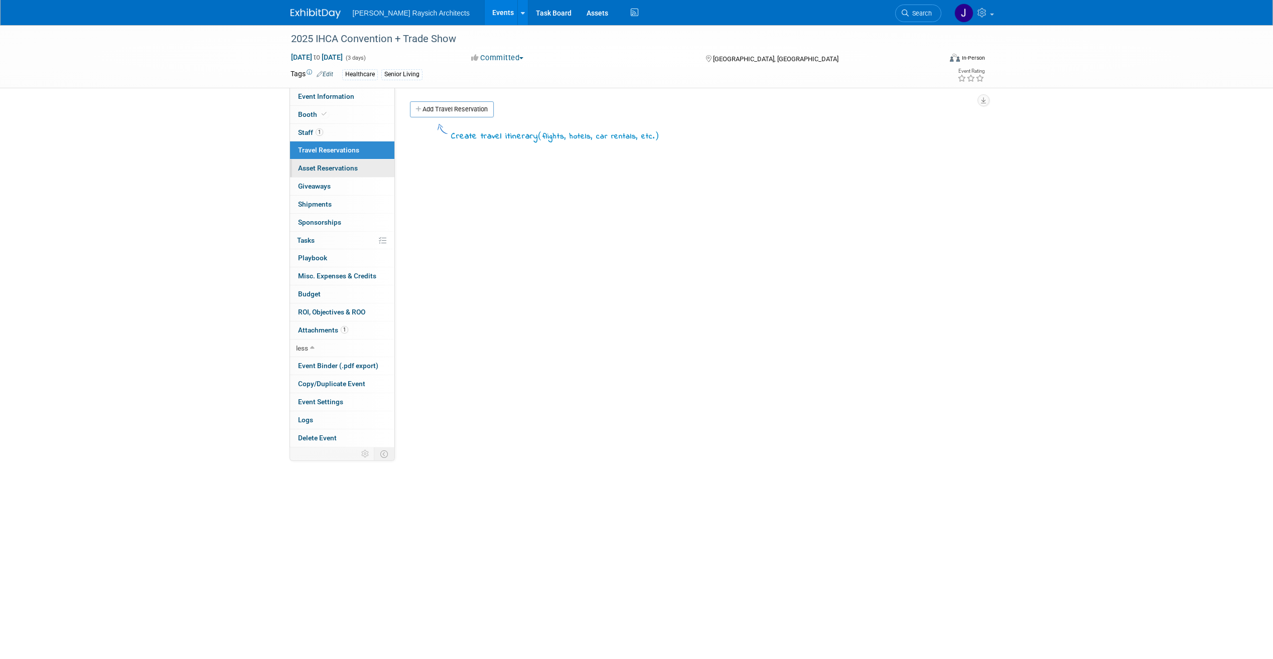
click at [349, 167] on span "Asset Reservations 0" at bounding box center [328, 168] width 60 height 8
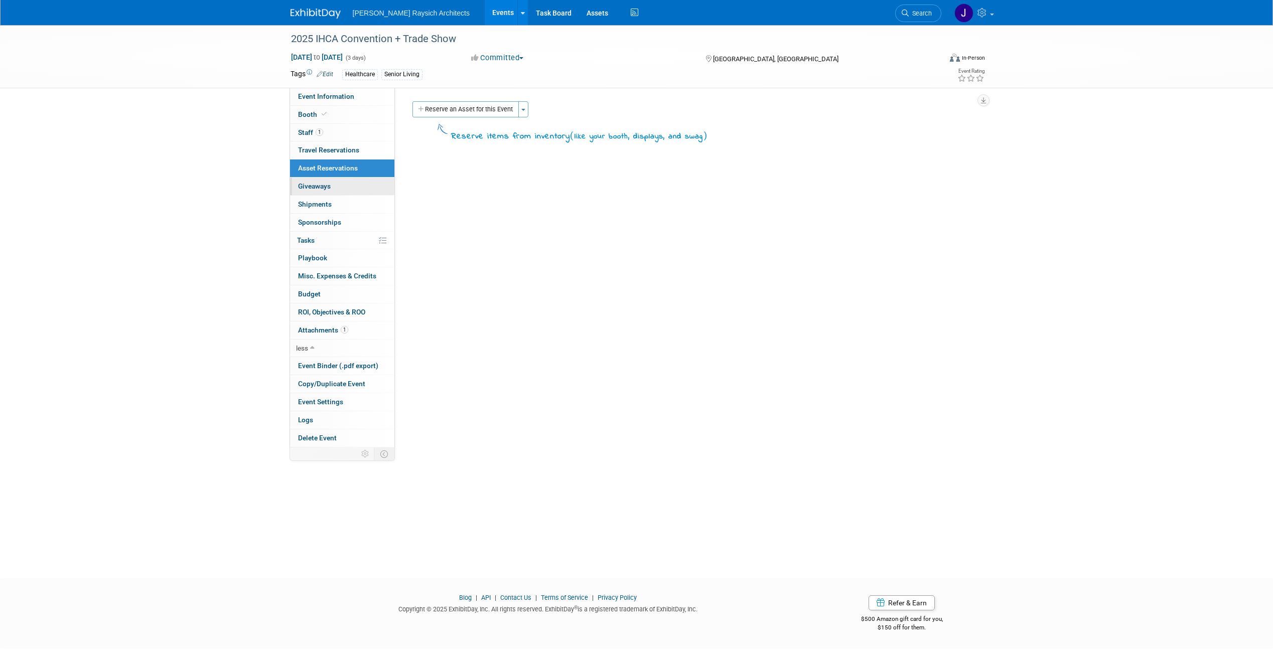
click at [344, 186] on link "0 Giveaways 0" at bounding box center [342, 187] width 104 height 18
click at [359, 100] on link "Event Information" at bounding box center [342, 97] width 104 height 18
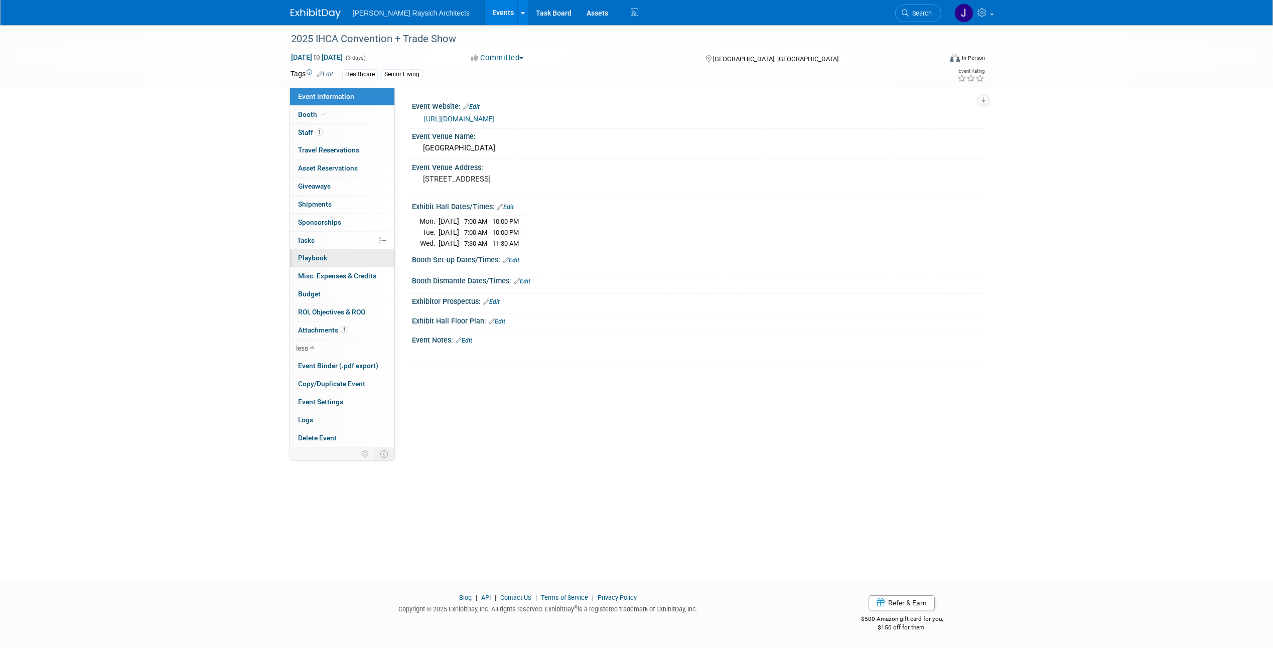
click at [336, 259] on link "0 Playbook 0" at bounding box center [342, 258] width 104 height 18
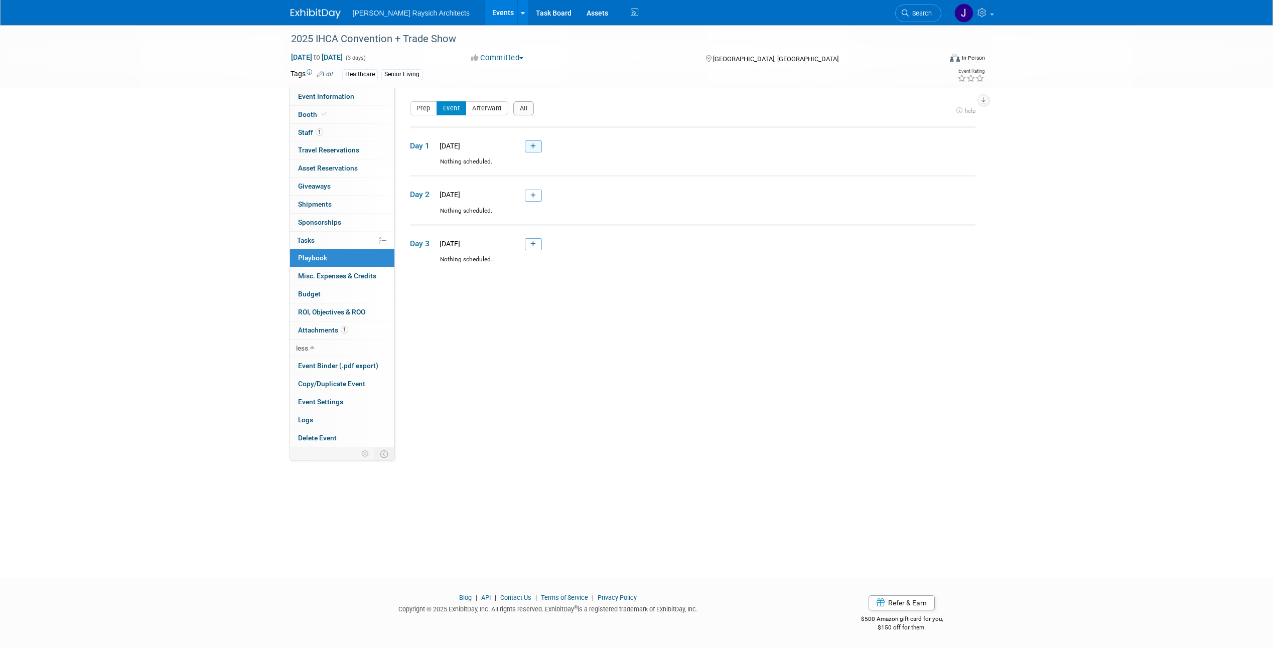
click at [532, 143] on link at bounding box center [533, 147] width 17 height 12
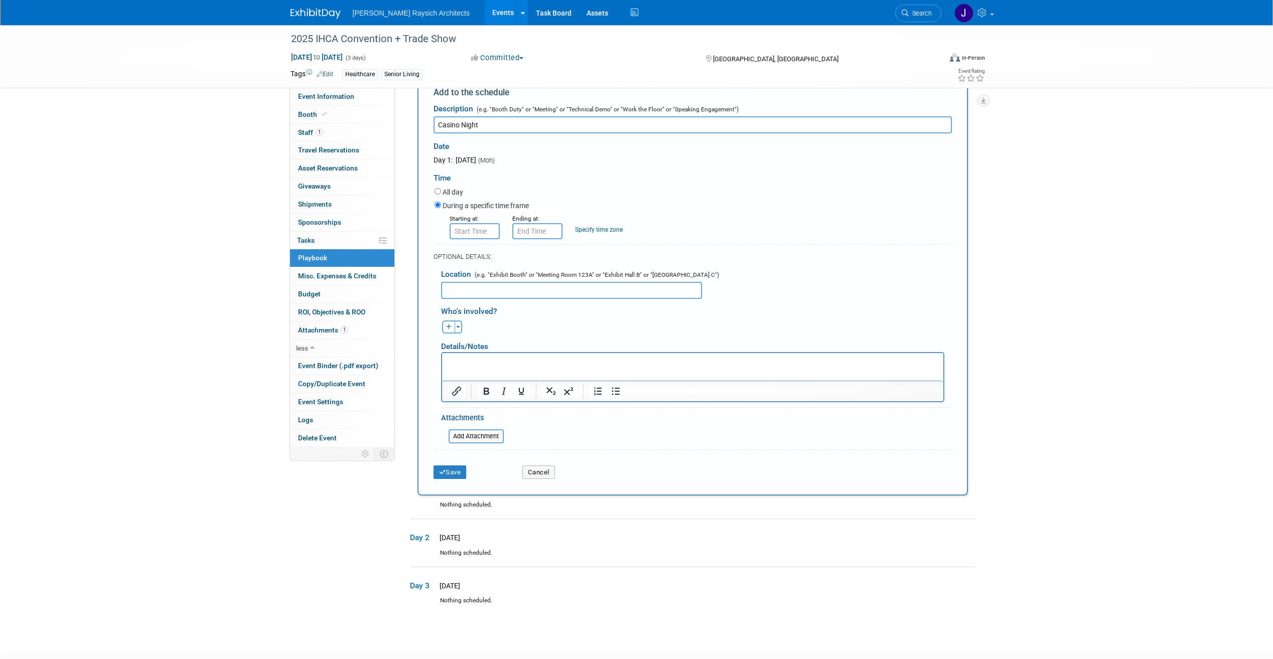
scroll to position [83, 0]
type input "Casino Night"
click at [480, 226] on input "8:00 AM" at bounding box center [475, 229] width 50 height 16
click at [565, 277] on button "AM" at bounding box center [561, 275] width 18 height 17
type input "8:00 PM"
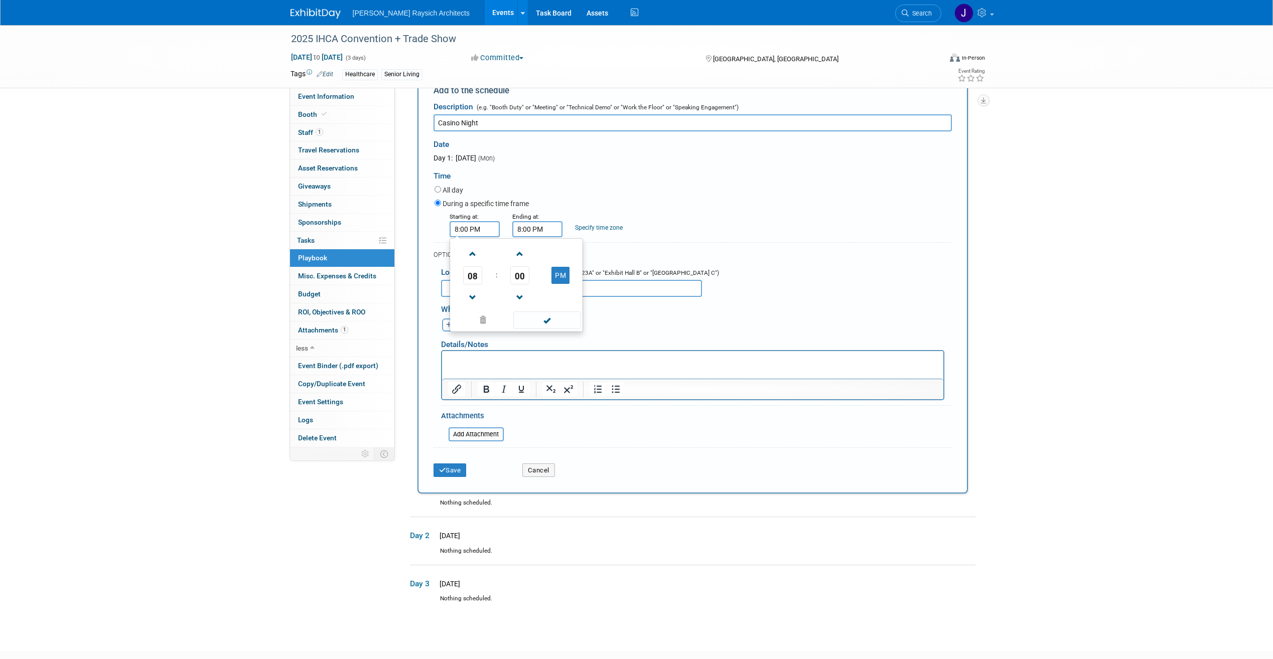
click at [537, 223] on input "8:00 PM" at bounding box center [537, 229] width 50 height 16
click at [536, 278] on span "08" at bounding box center [535, 275] width 19 height 18
click at [598, 307] on td "10" at bounding box center [595, 308] width 32 height 27
type input "10:00 PM"
click at [689, 219] on div "Starting at: 8:00 PM Ending at: 10:00 PM 10 : 00 PM 12 01 02 03 04 05 06 07 08 …" at bounding box center [693, 224] width 532 height 26
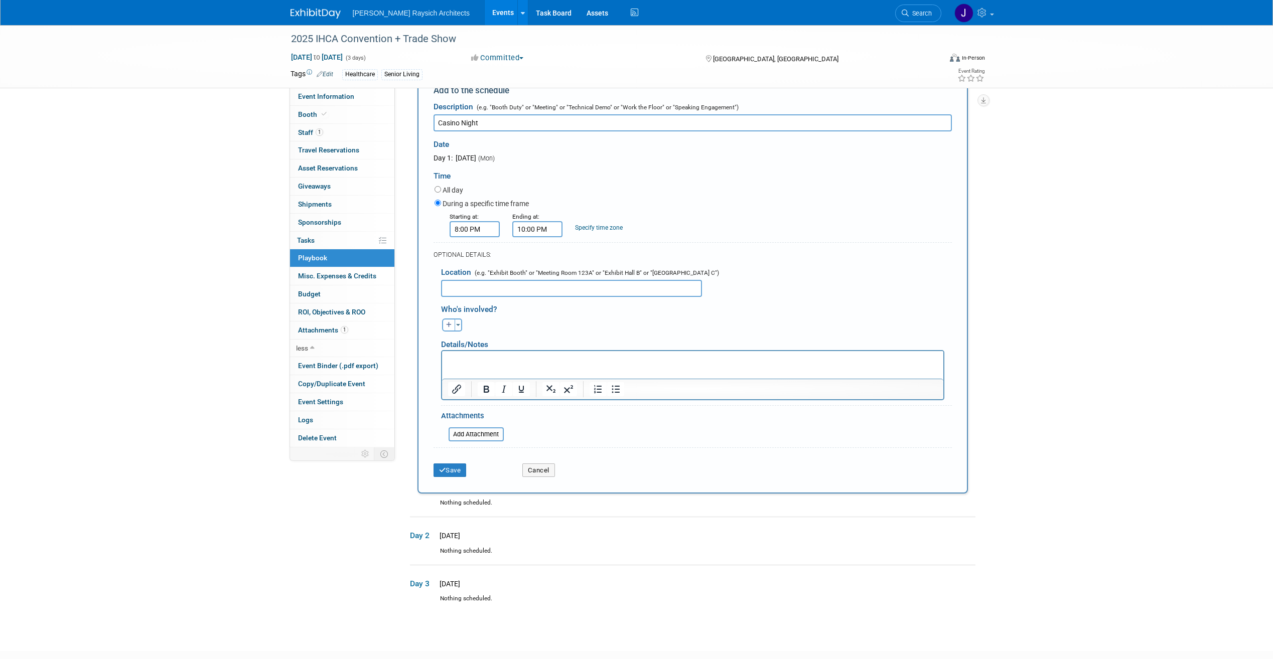
click at [579, 297] on input "text" at bounding box center [571, 288] width 261 height 17
click at [495, 360] on p "Rich Text Area. Press ALT-0 for help." at bounding box center [693, 360] width 490 height 10
click at [447, 470] on button "Save" at bounding box center [450, 471] width 33 height 14
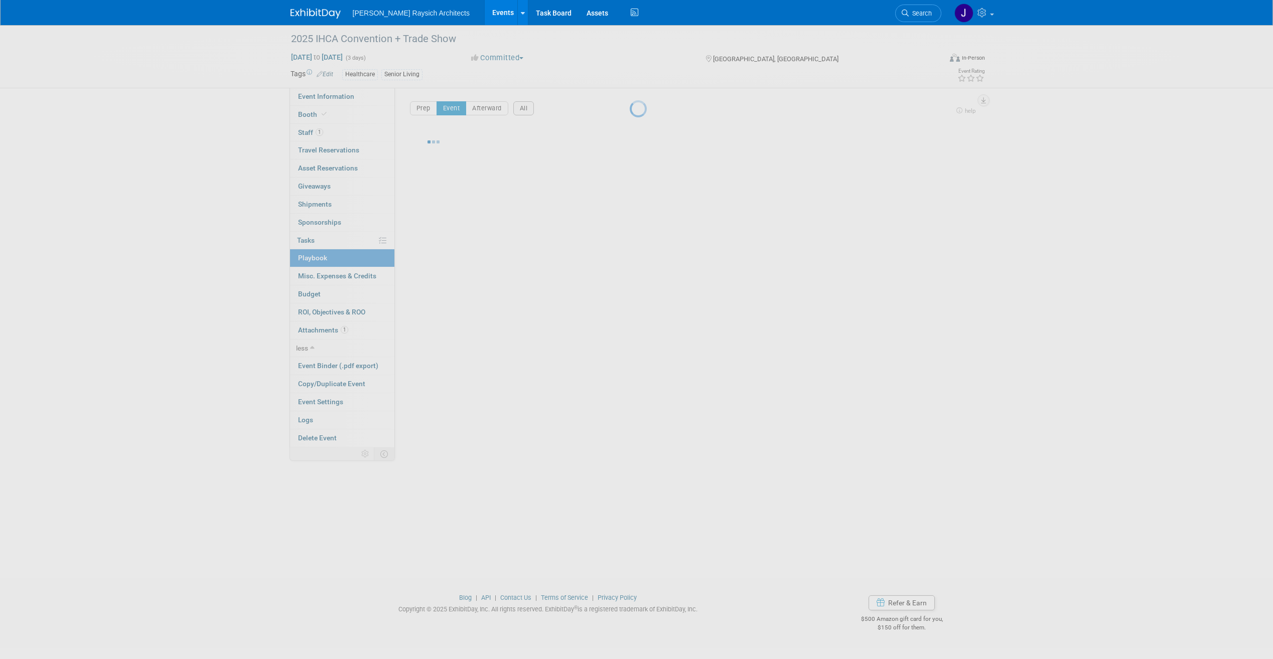
scroll to position [0, 0]
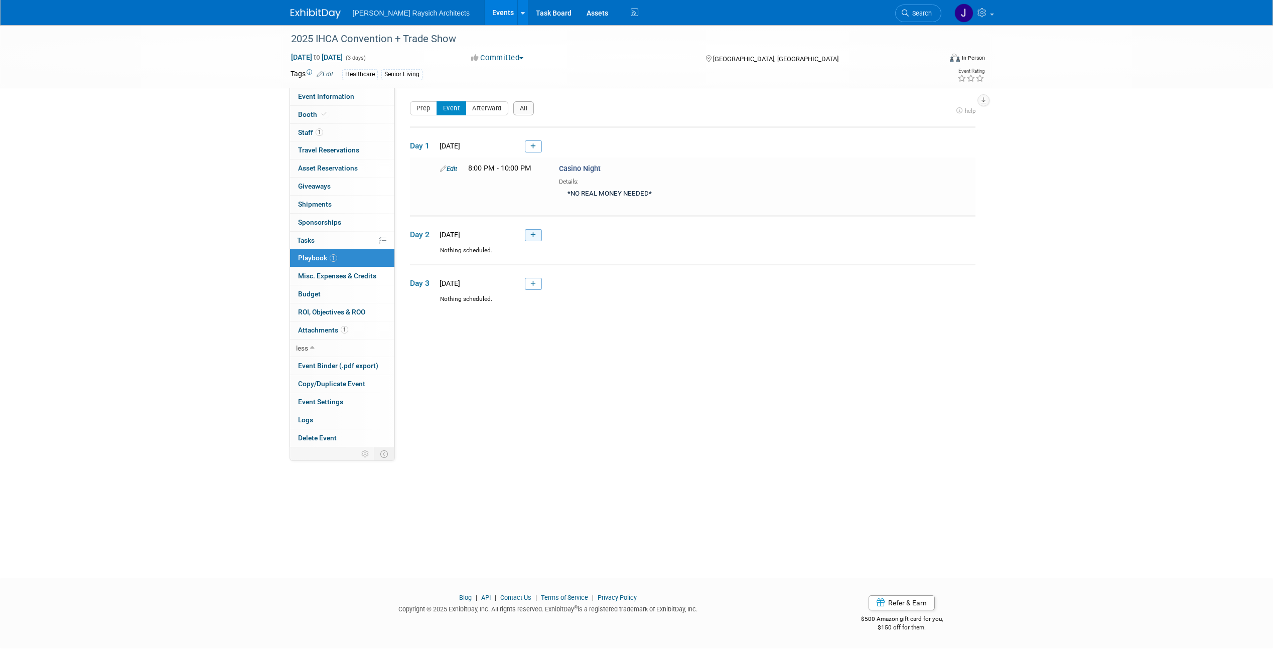
click at [532, 236] on icon at bounding box center [533, 235] width 6 height 6
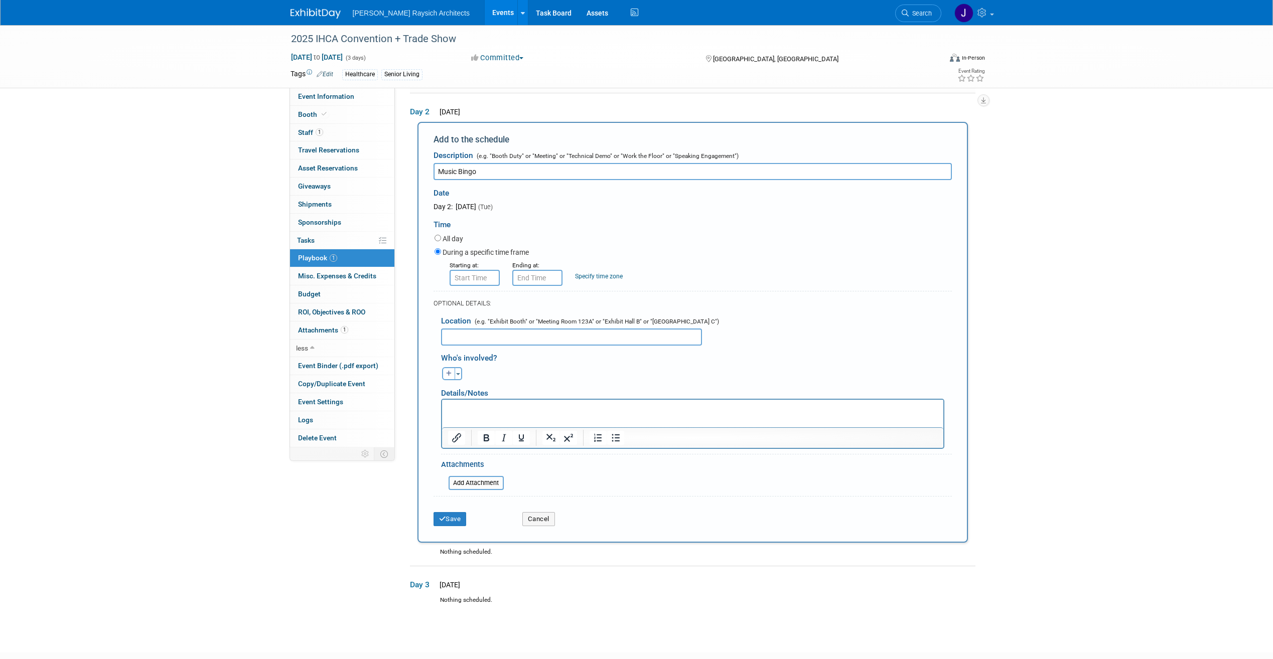
type input "Music Bingo"
click at [486, 283] on input "8:00 AM" at bounding box center [475, 278] width 50 height 16
click at [551, 326] on td "AM" at bounding box center [561, 324] width 40 height 18
click at [558, 324] on button "AM" at bounding box center [561, 324] width 18 height 17
type input "8:00 PM"
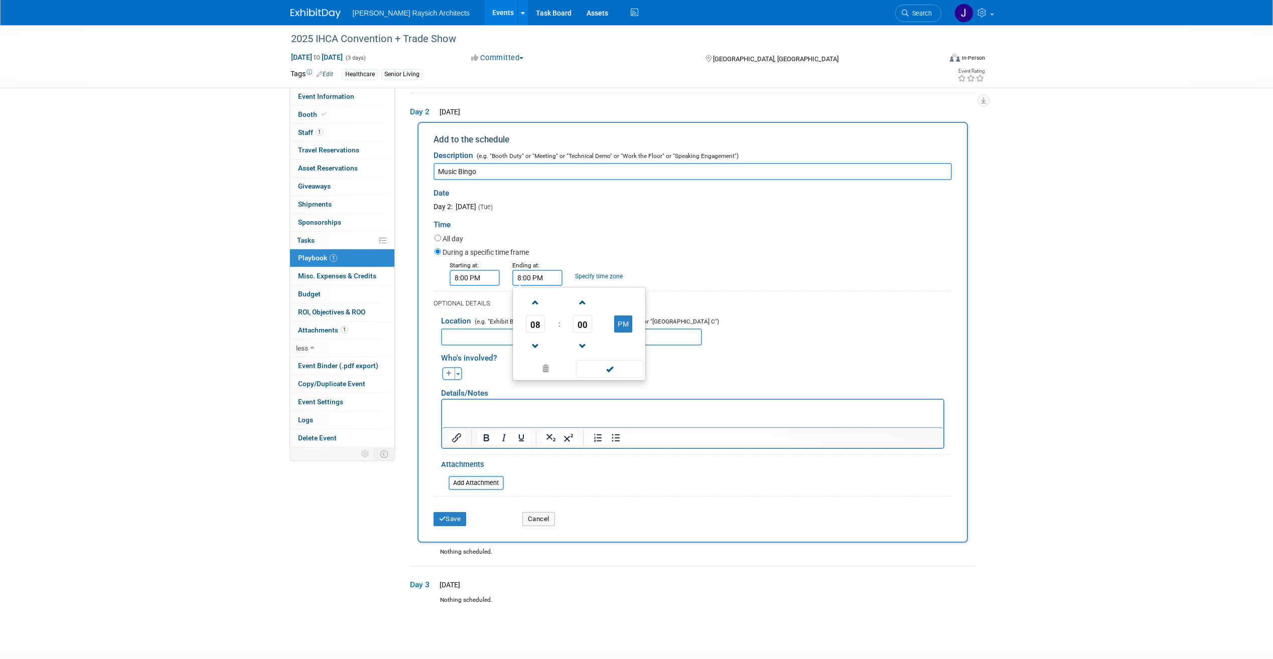
click at [553, 278] on input "8:00 PM" at bounding box center [537, 278] width 50 height 16
click at [541, 331] on span "08" at bounding box center [535, 324] width 19 height 18
click at [595, 355] on td "10" at bounding box center [595, 357] width 32 height 27
type input "10:00 PM"
click at [706, 263] on div "Starting at: 8:00 PM Ending at: 10:00 PM 10 : 00 PM 12 01 02 03 04 05 06 07 08 …" at bounding box center [693, 273] width 532 height 26
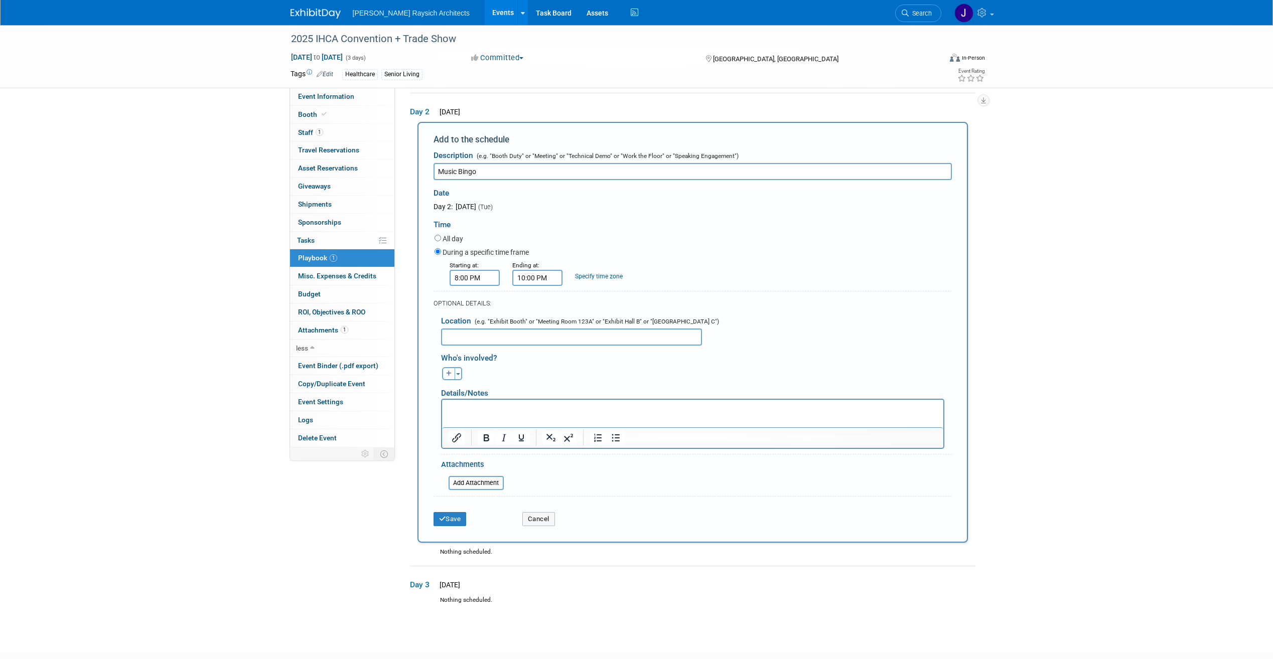
click at [485, 404] on p "Rich Text Area. Press ALT-0 for help." at bounding box center [693, 409] width 490 height 10
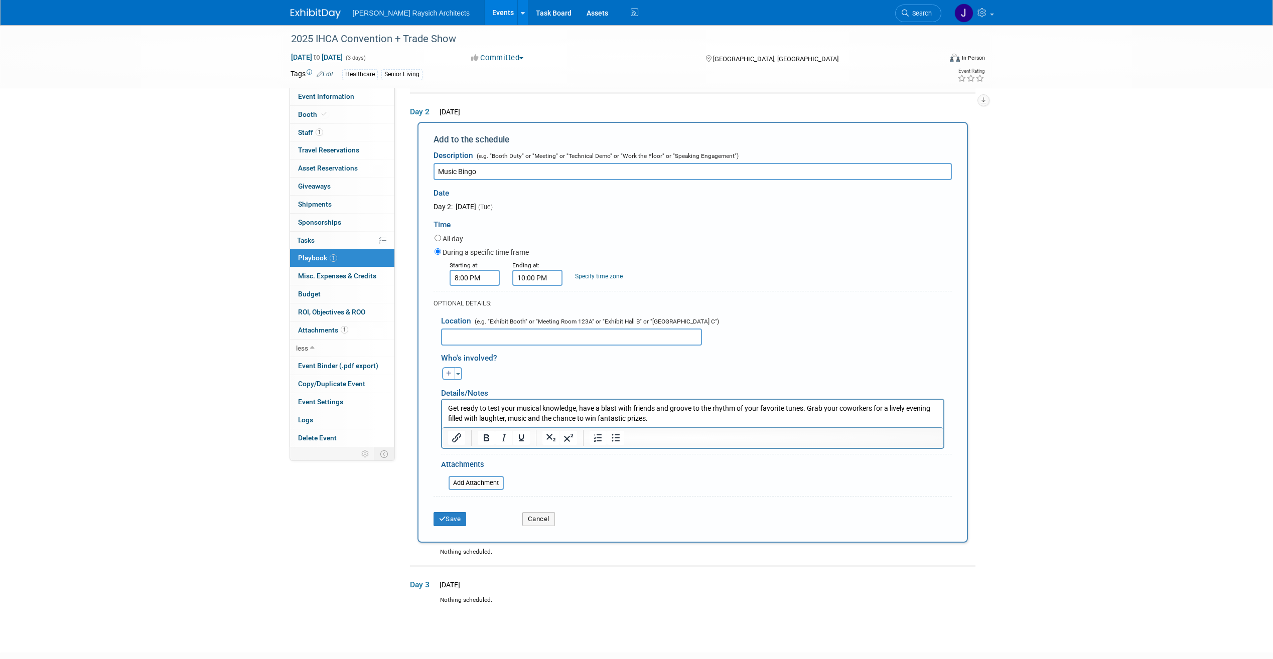
click at [671, 419] on p "Get ready to test your musical knowledge, have a blast with friends and groove …" at bounding box center [693, 414] width 490 height 20
drag, startPoint x: 448, startPoint y: 408, endPoint x: 930, endPoint y: 847, distance: 653.0
click at [448, 408] on p "Get ready to test your musical knowledge, have a blast with friends and groove …" at bounding box center [693, 414] width 490 height 20
click at [709, 419] on p ""Get ready to test your musical knowledge, have a blast with friends and groove…" at bounding box center [693, 414] width 490 height 20
click at [466, 515] on button "Save" at bounding box center [450, 519] width 33 height 14
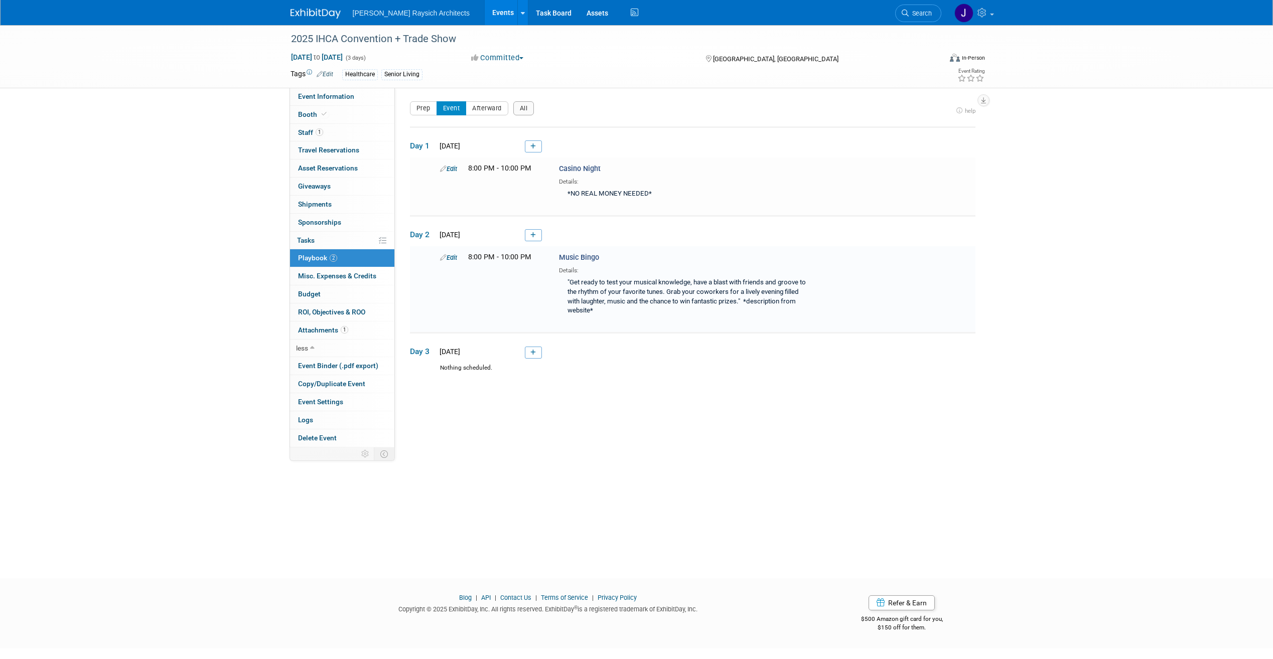
click at [454, 170] on link "Edit" at bounding box center [448, 169] width 17 height 8
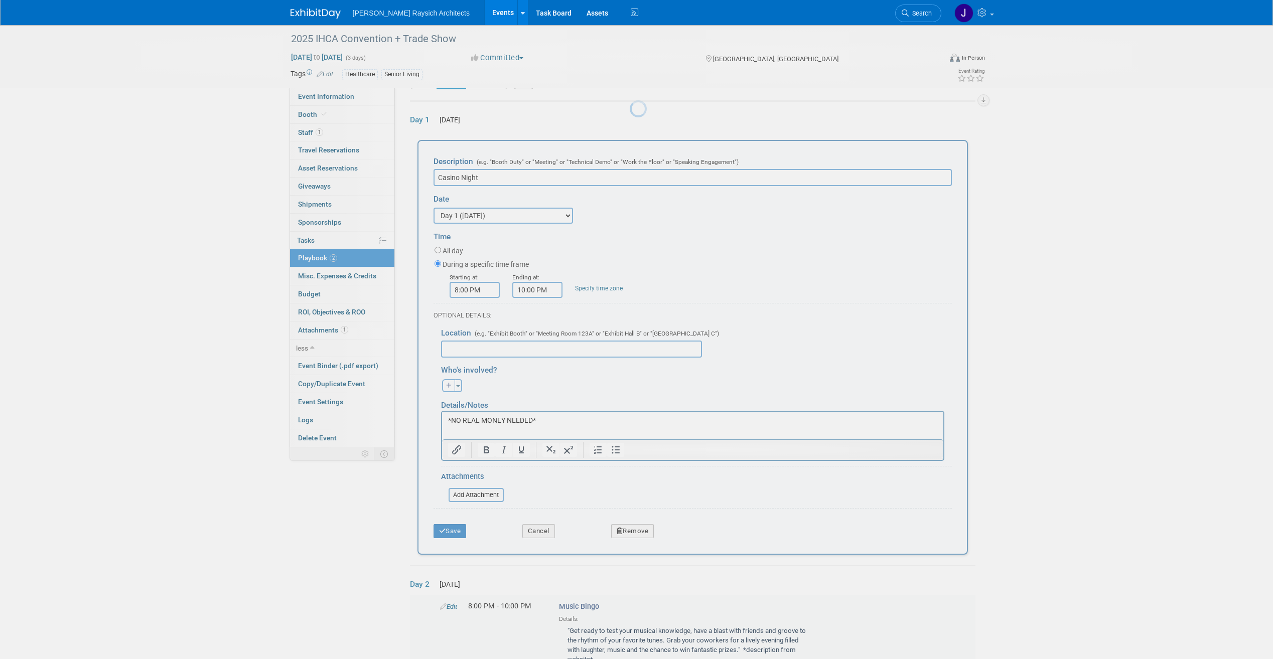
scroll to position [44, 0]
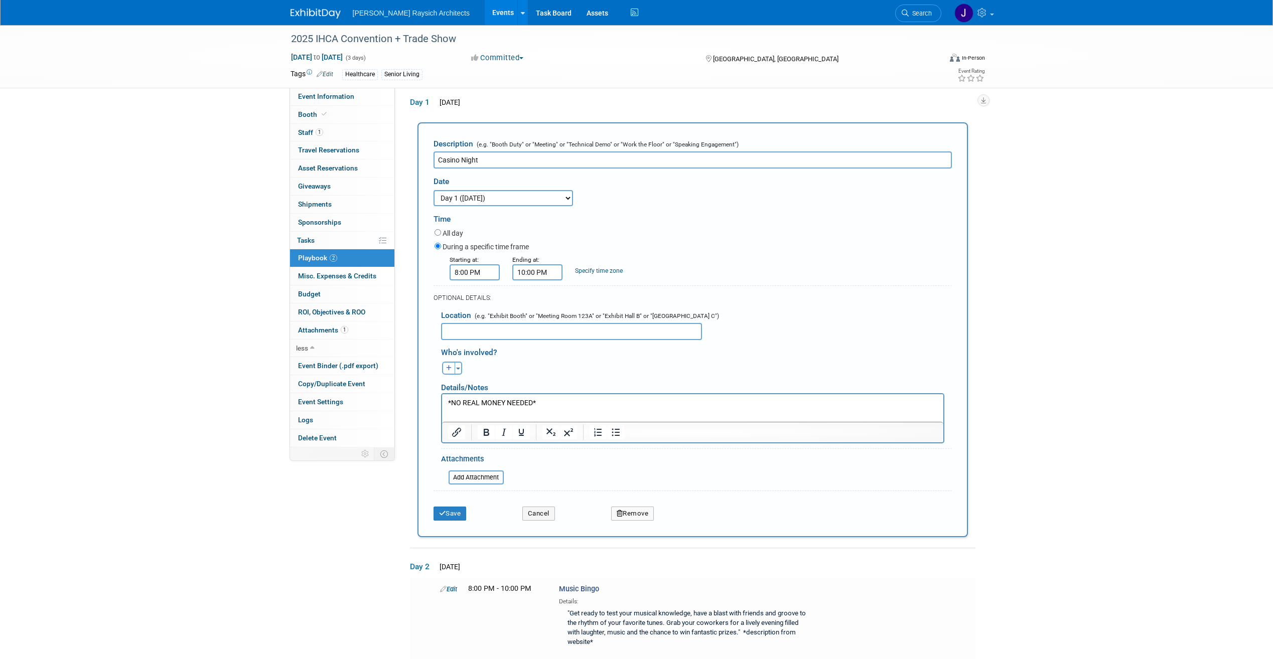
click at [557, 404] on p "*NO REAL MONEY NEEDED*" at bounding box center [693, 403] width 490 height 10
click at [558, 403] on p "*NO REAL MONEY NEEDED*" at bounding box center [693, 403] width 490 height 10
click at [507, 402] on p "Rich Text Area. Press ALT-0 for help." at bounding box center [693, 403] width 490 height 10
paste body "Rich Text Area. Press ALT-0 for help."
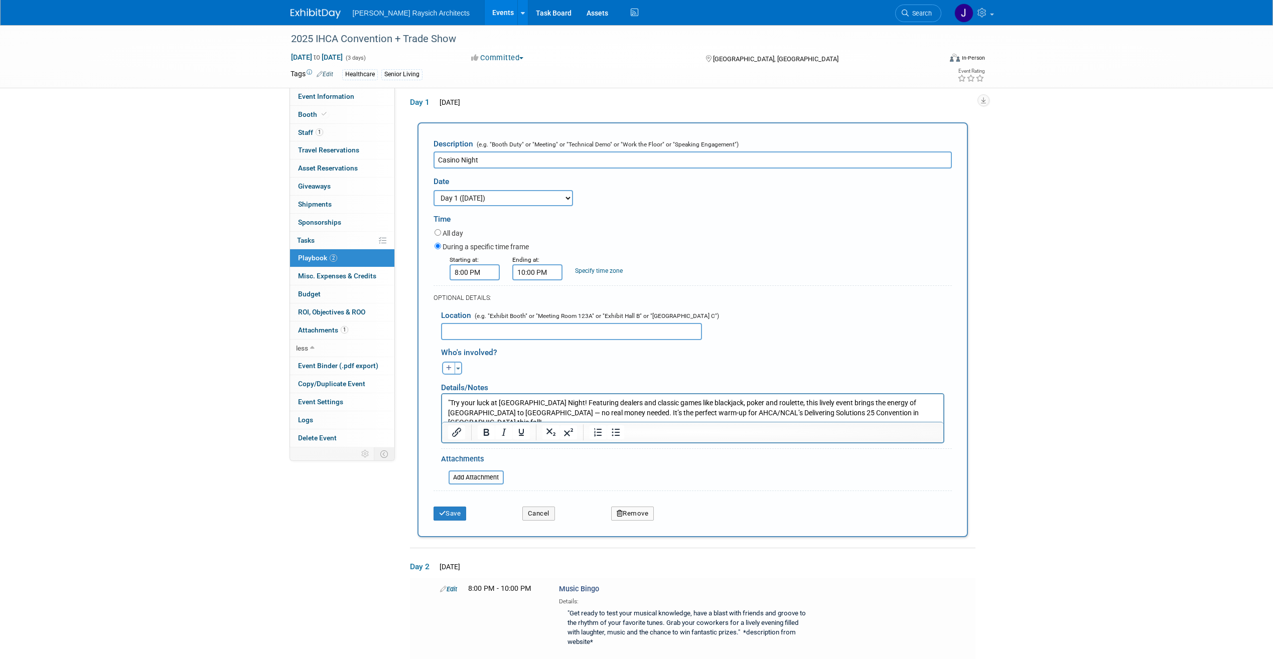
click at [904, 411] on p ""Try your luck at [GEOGRAPHIC_DATA] Night! Featuring dealers and classic games …" at bounding box center [693, 413] width 490 height 30
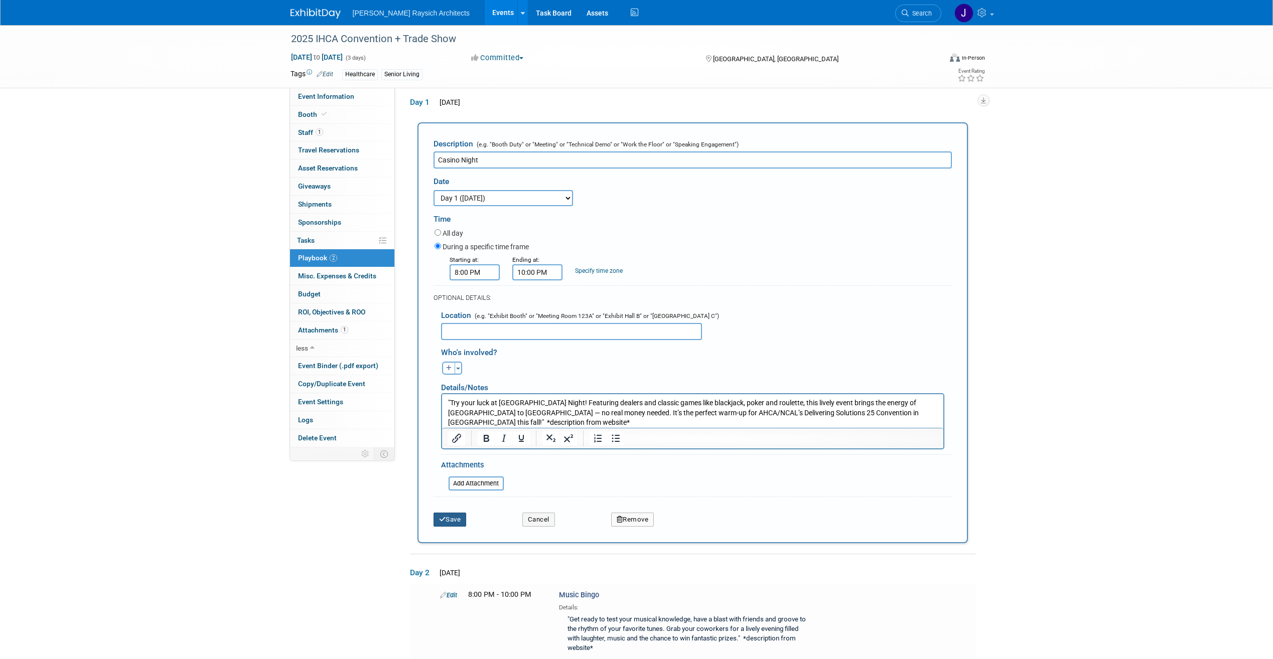
click at [447, 520] on button "Save" at bounding box center [450, 520] width 33 height 14
